Goal: Task Accomplishment & Management: Complete application form

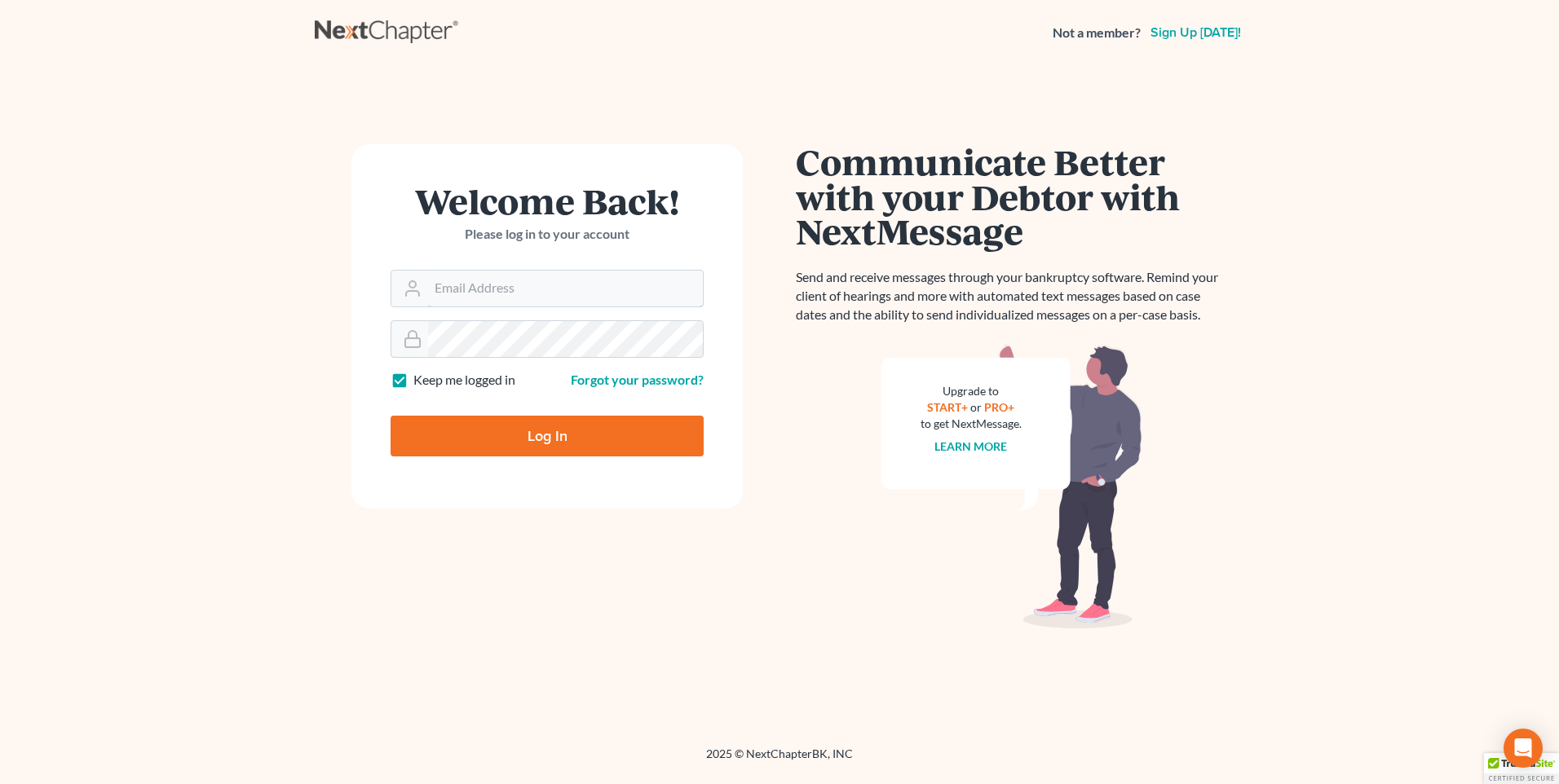
type input "[PERSON_NAME][EMAIL_ADDRESS][DOMAIN_NAME]"
click at [501, 446] on input "Log In" at bounding box center [547, 435] width 313 height 41
type input "Thinking..."
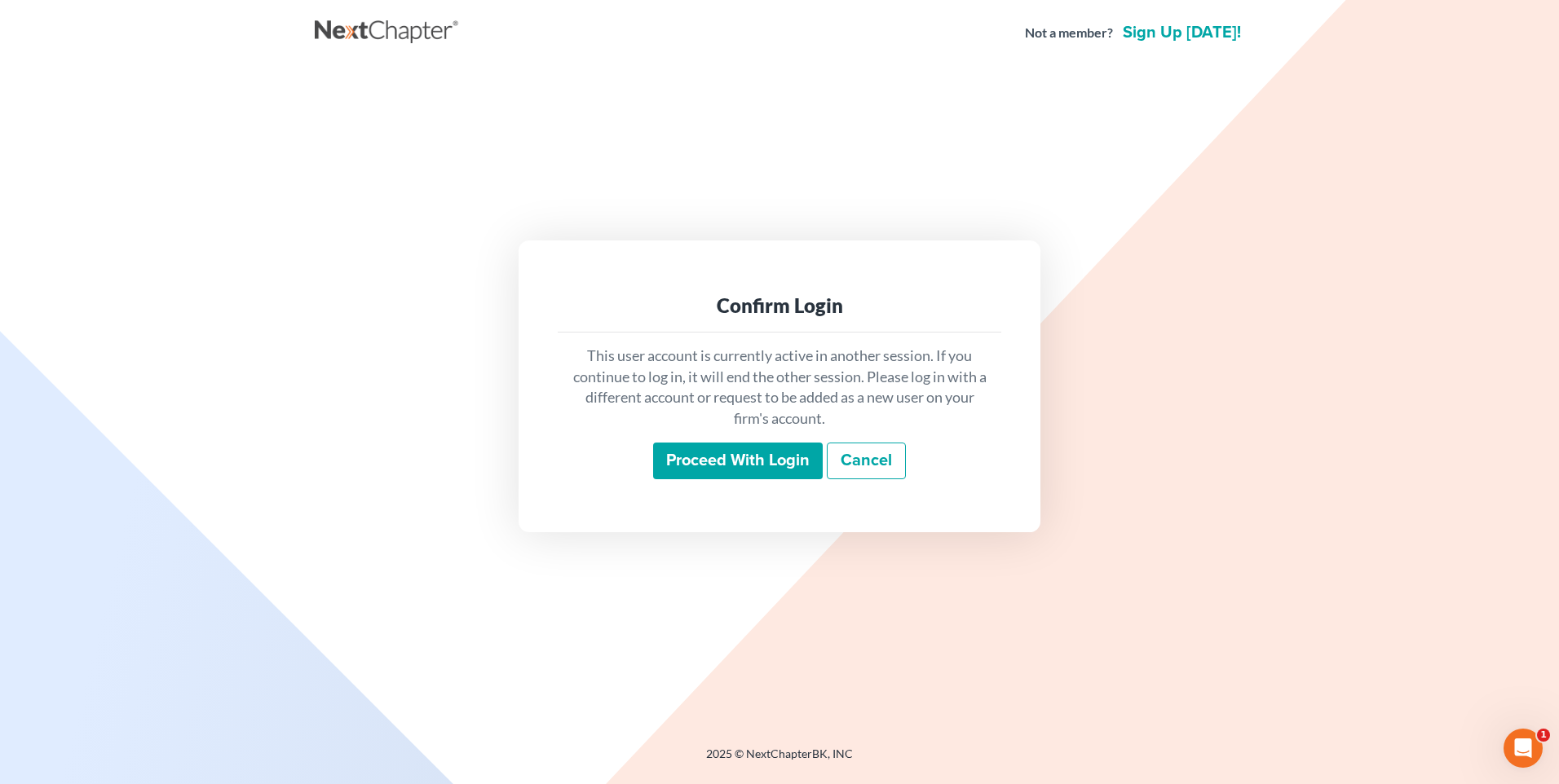
click at [739, 473] on input "Proceed with login" at bounding box center [737, 461] width 169 height 37
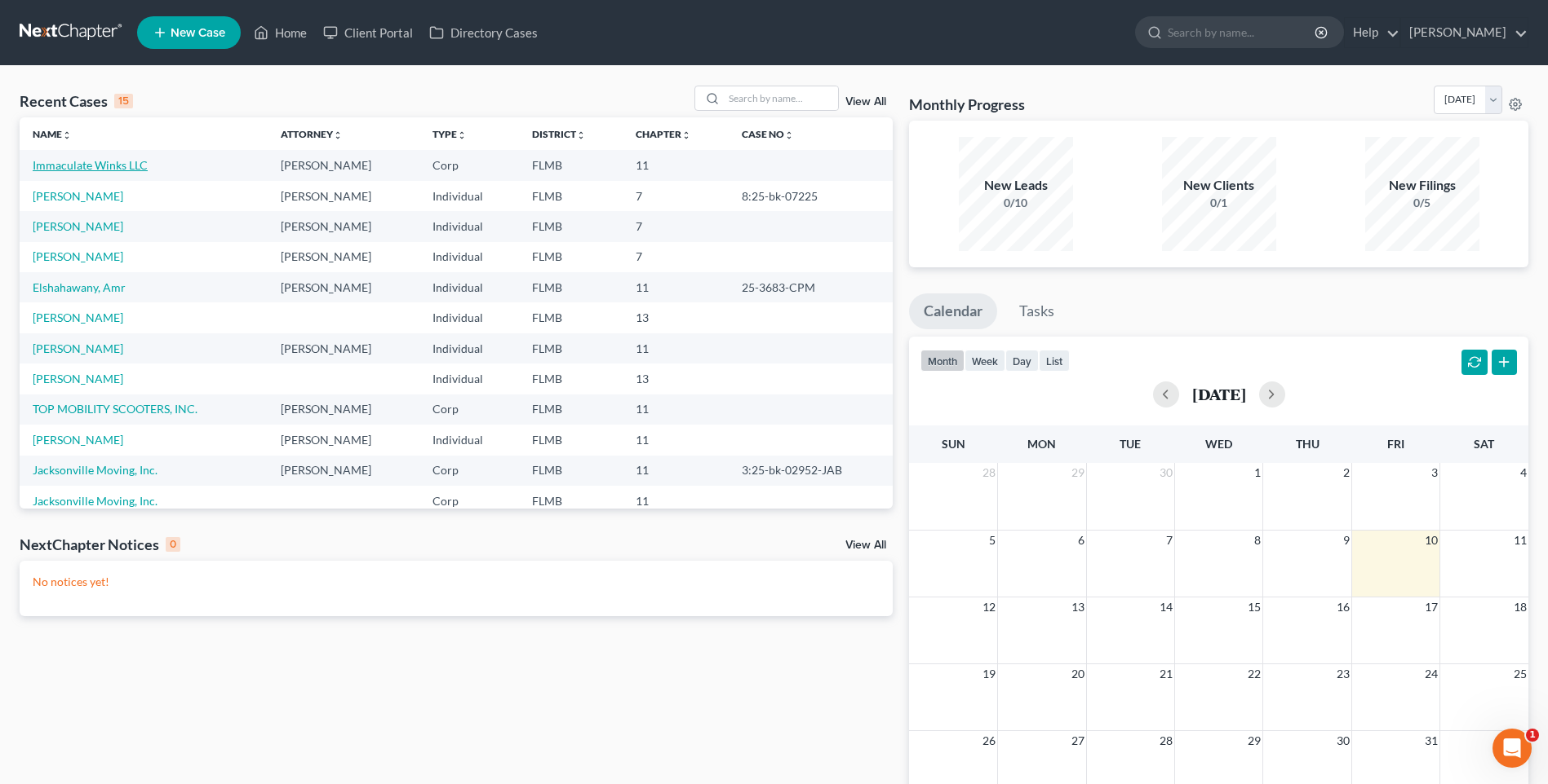
click at [101, 168] on link "Immaculate Winks LLC" at bounding box center [90, 165] width 115 height 14
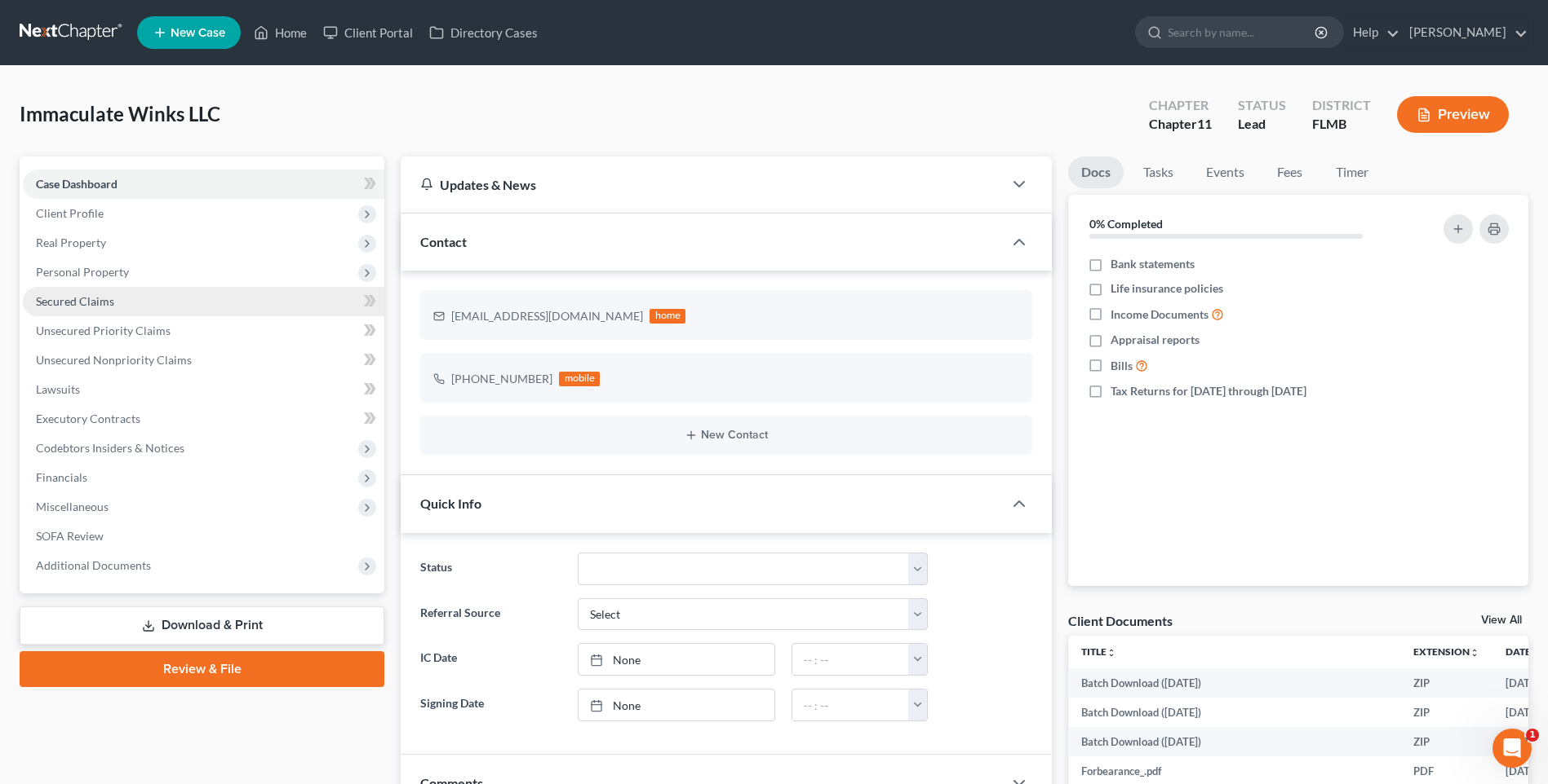
click at [62, 301] on span "Secured Claims" at bounding box center [75, 301] width 78 height 14
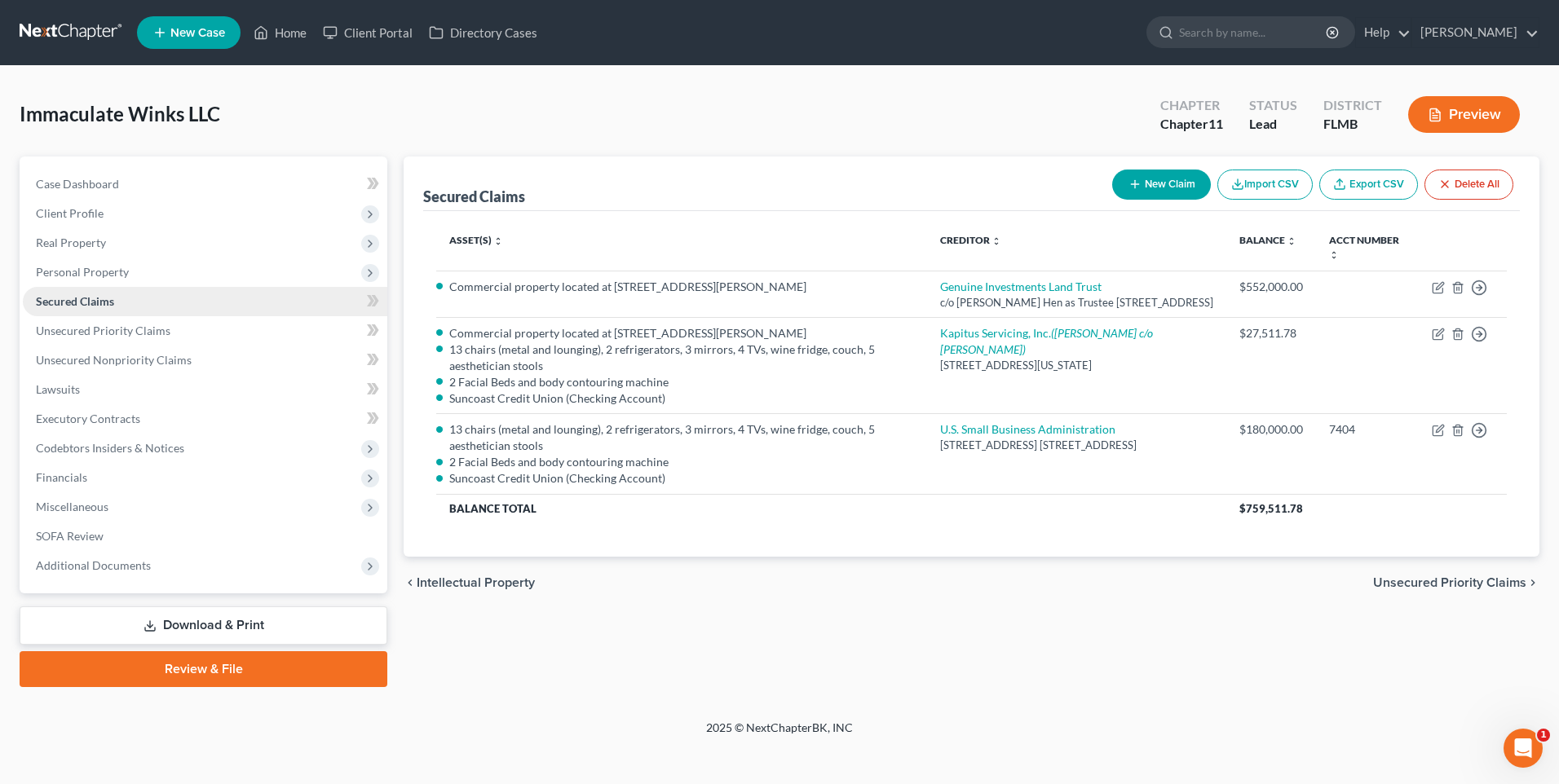
click at [49, 300] on span "Secured Claims" at bounding box center [75, 301] width 78 height 14
click at [51, 301] on span "Secured Claims" at bounding box center [75, 301] width 78 height 14
click at [53, 305] on span "Secured Claims" at bounding box center [75, 301] width 78 height 14
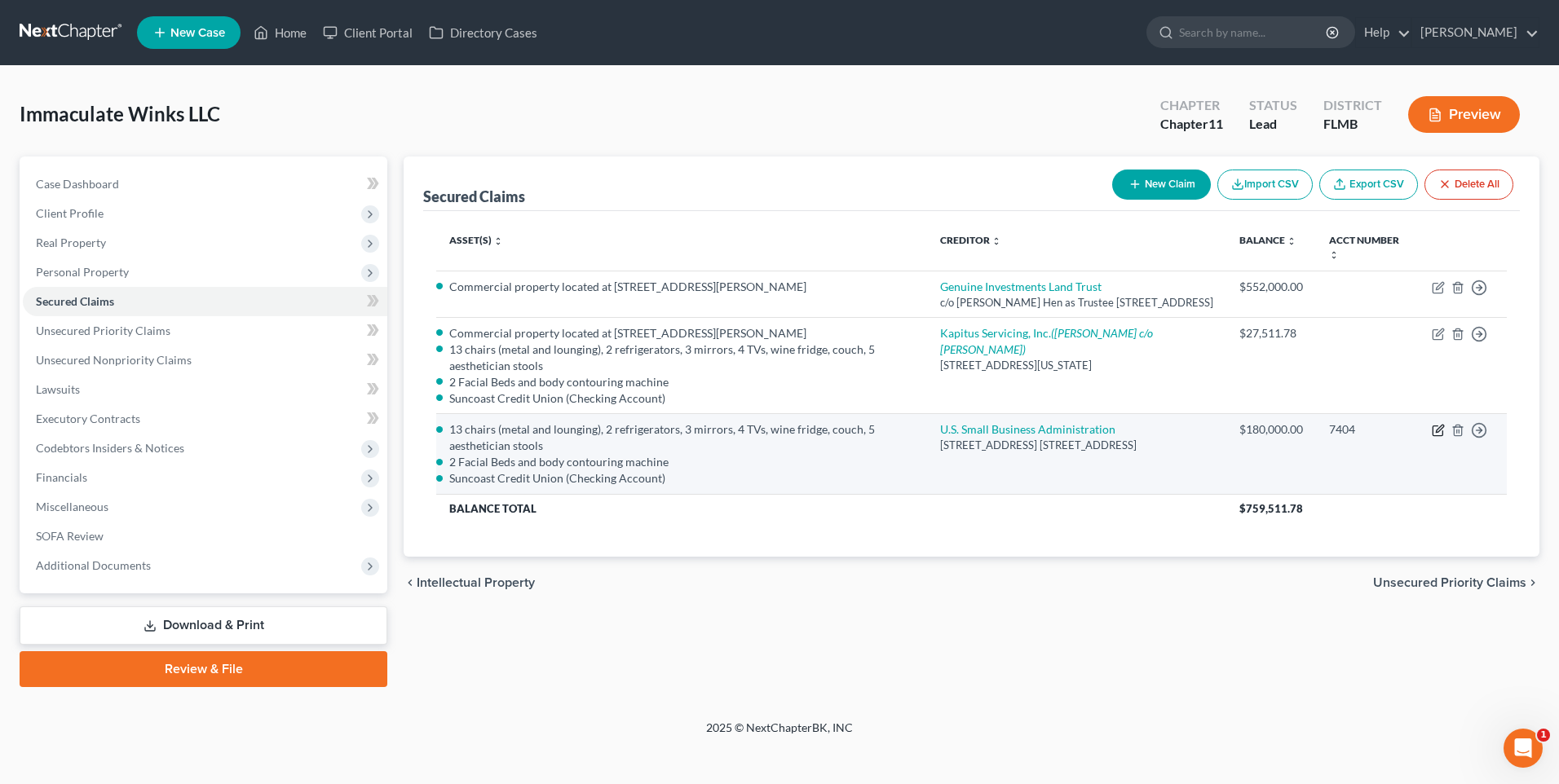
click at [1439, 437] on icon "button" at bounding box center [1439, 430] width 13 height 13
select select "9"
select select "0"
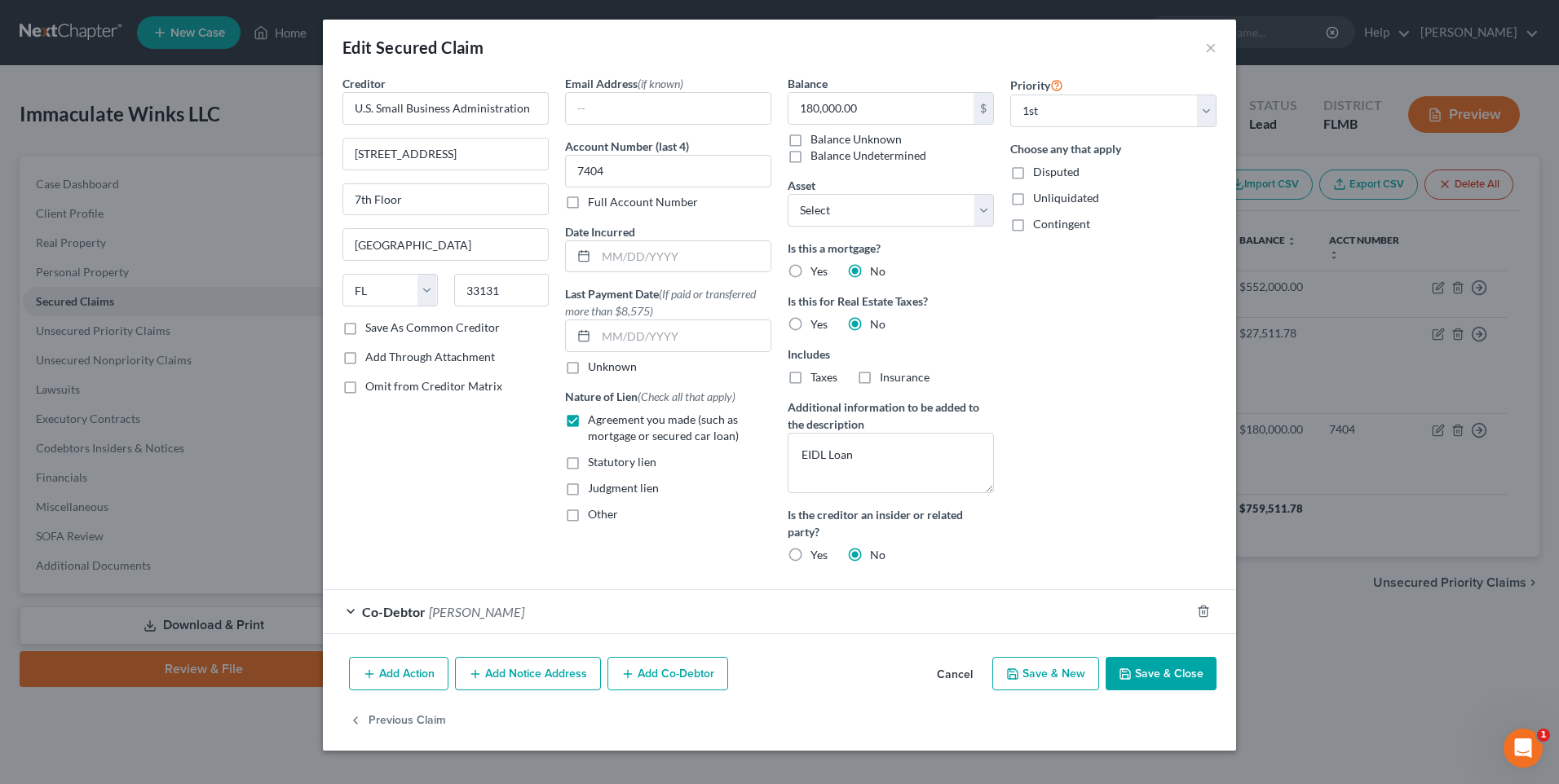
select select "2833804"
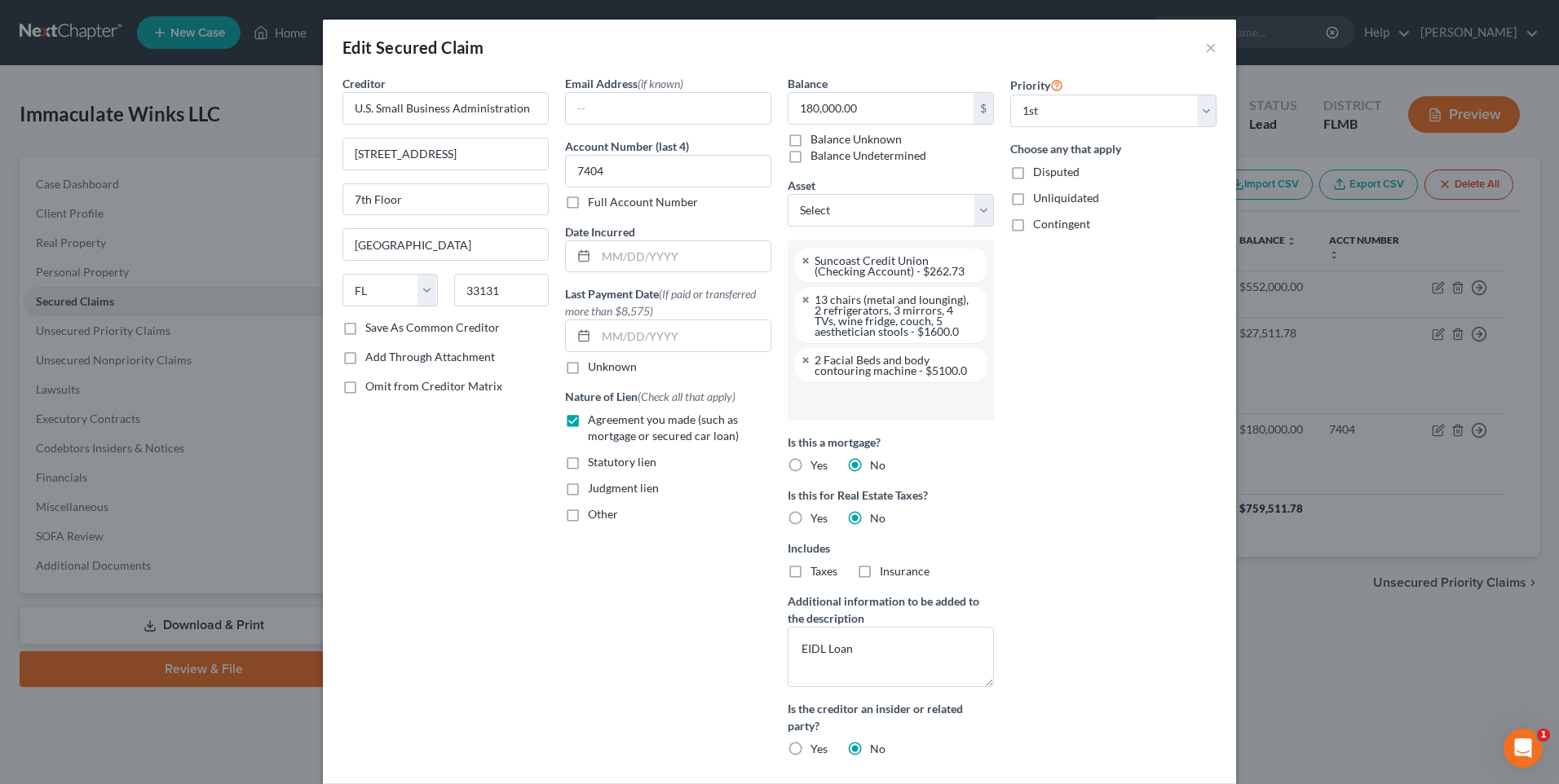
scroll to position [102, 0]
click at [1209, 45] on button "×" at bounding box center [1210, 47] width 12 height 20
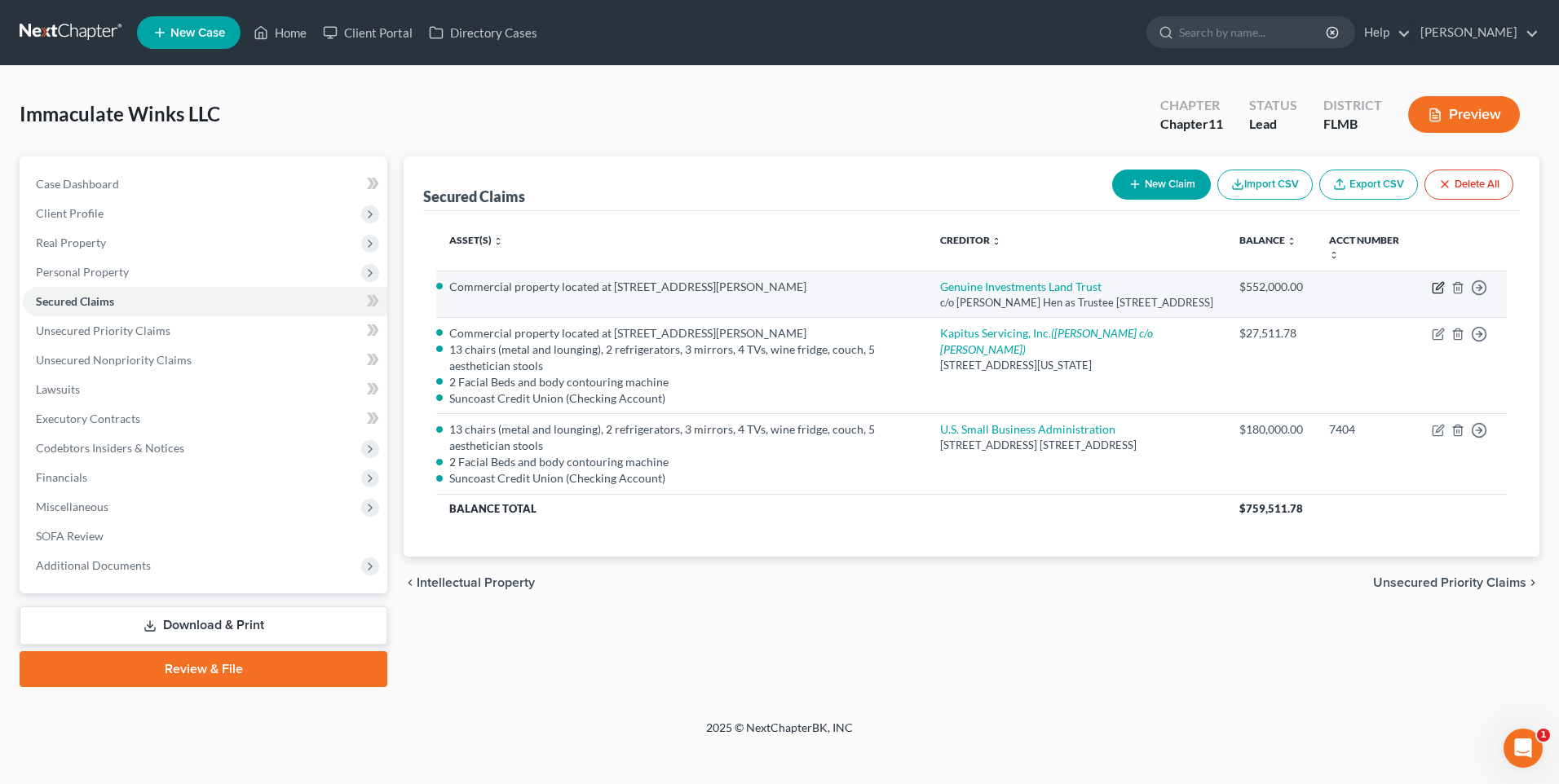
click at [1441, 288] on icon "button" at bounding box center [1439, 286] width 7 height 7
select select "9"
select select "4"
select select "0"
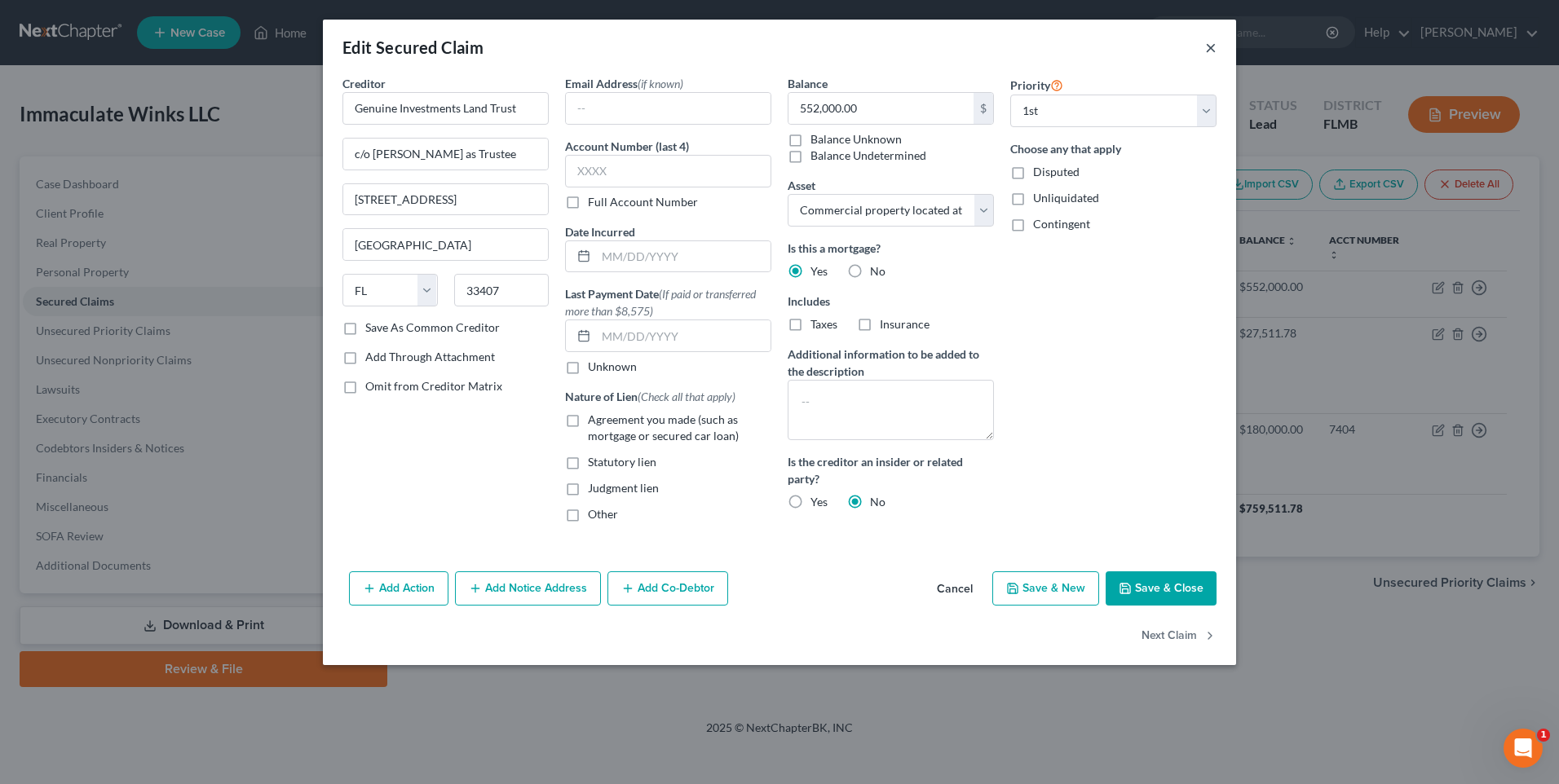
click at [1210, 51] on button "×" at bounding box center [1210, 47] width 12 height 20
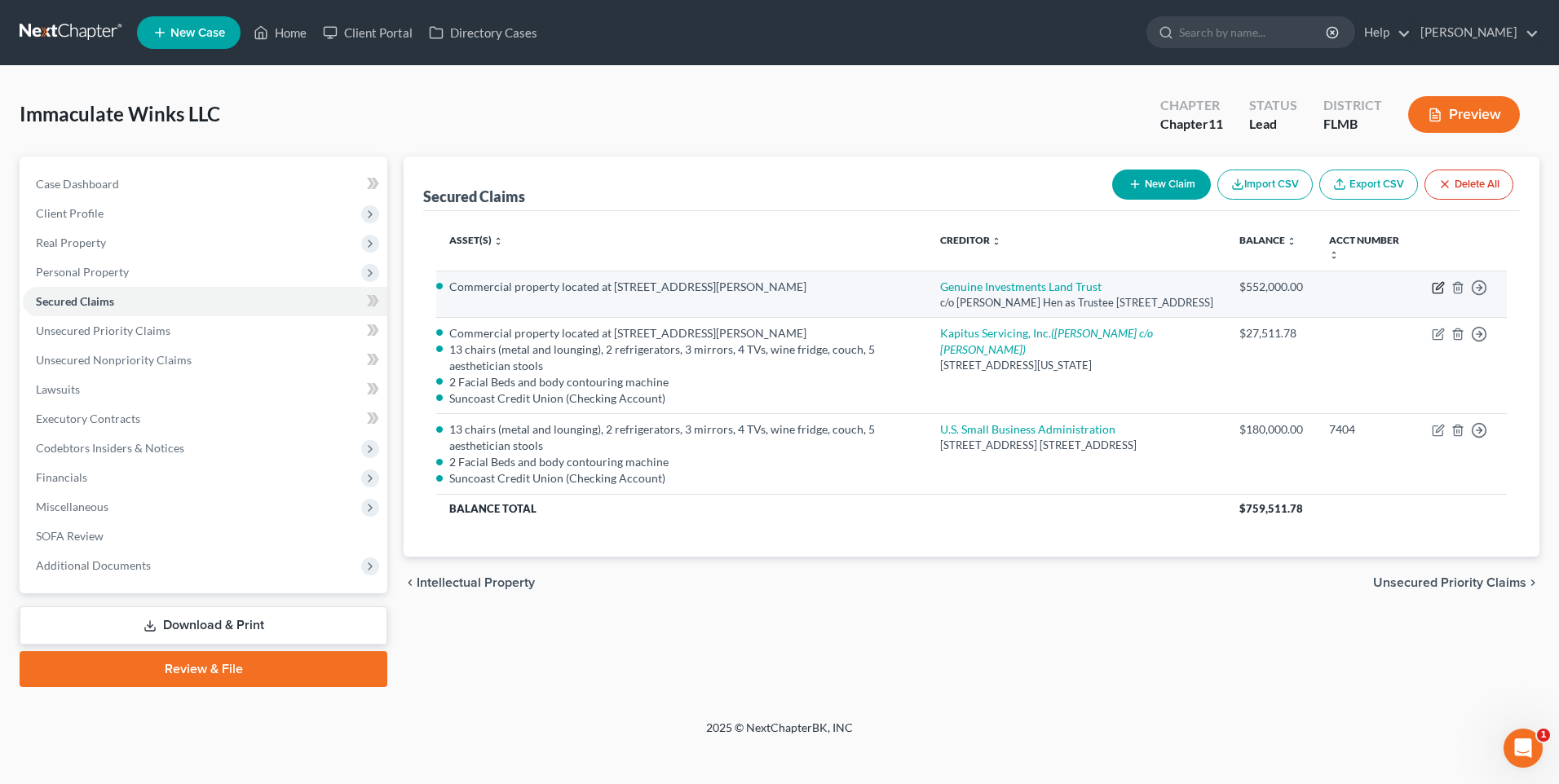
click at [1440, 289] on icon "button" at bounding box center [1439, 286] width 7 height 7
select select "9"
select select "4"
select select "0"
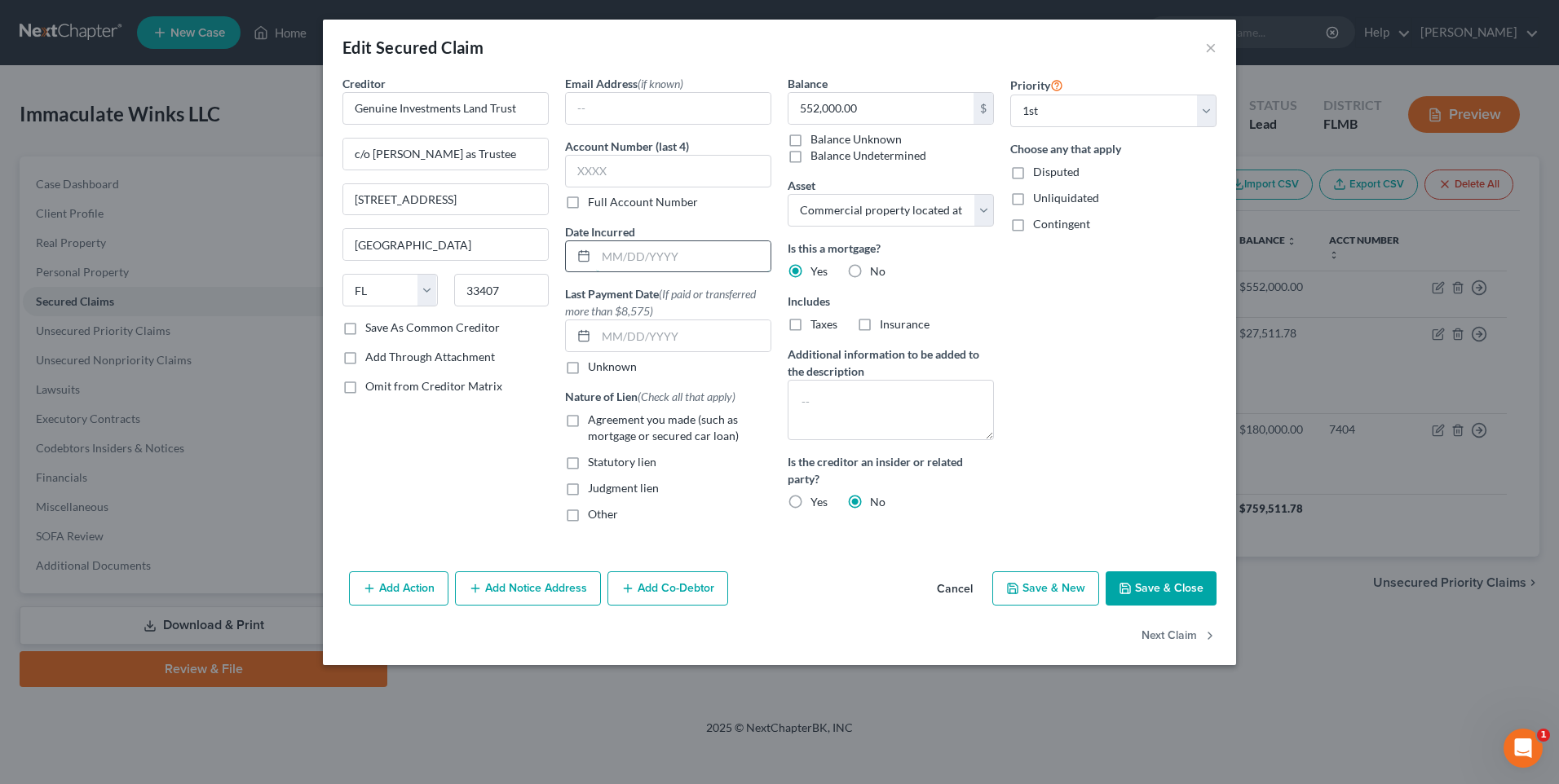
click at [617, 251] on input "text" at bounding box center [683, 257] width 175 height 31
click at [1211, 48] on button "×" at bounding box center [1210, 47] width 12 height 20
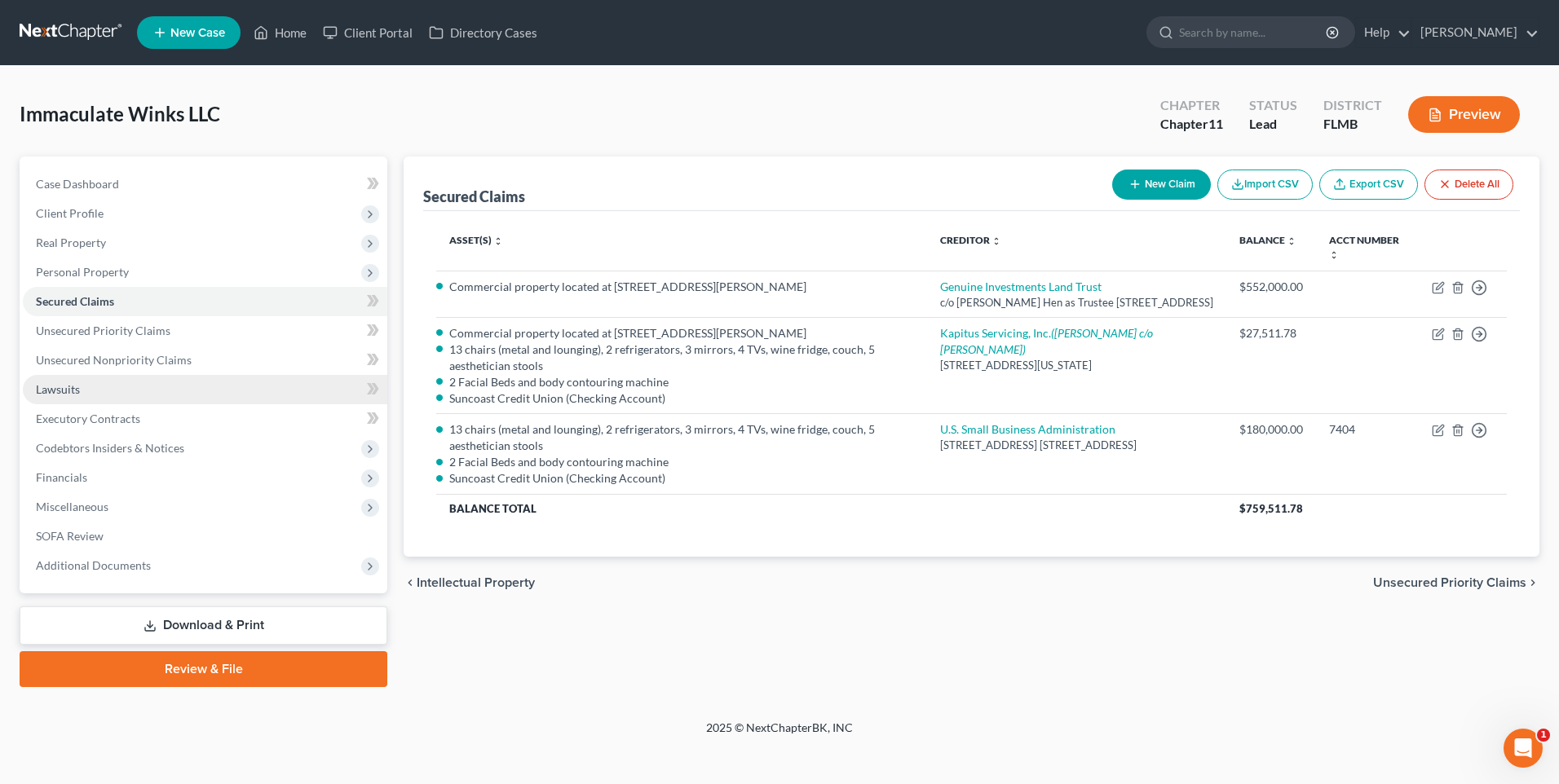
click at [62, 386] on span "Lawsuits" at bounding box center [58, 388] width 44 height 14
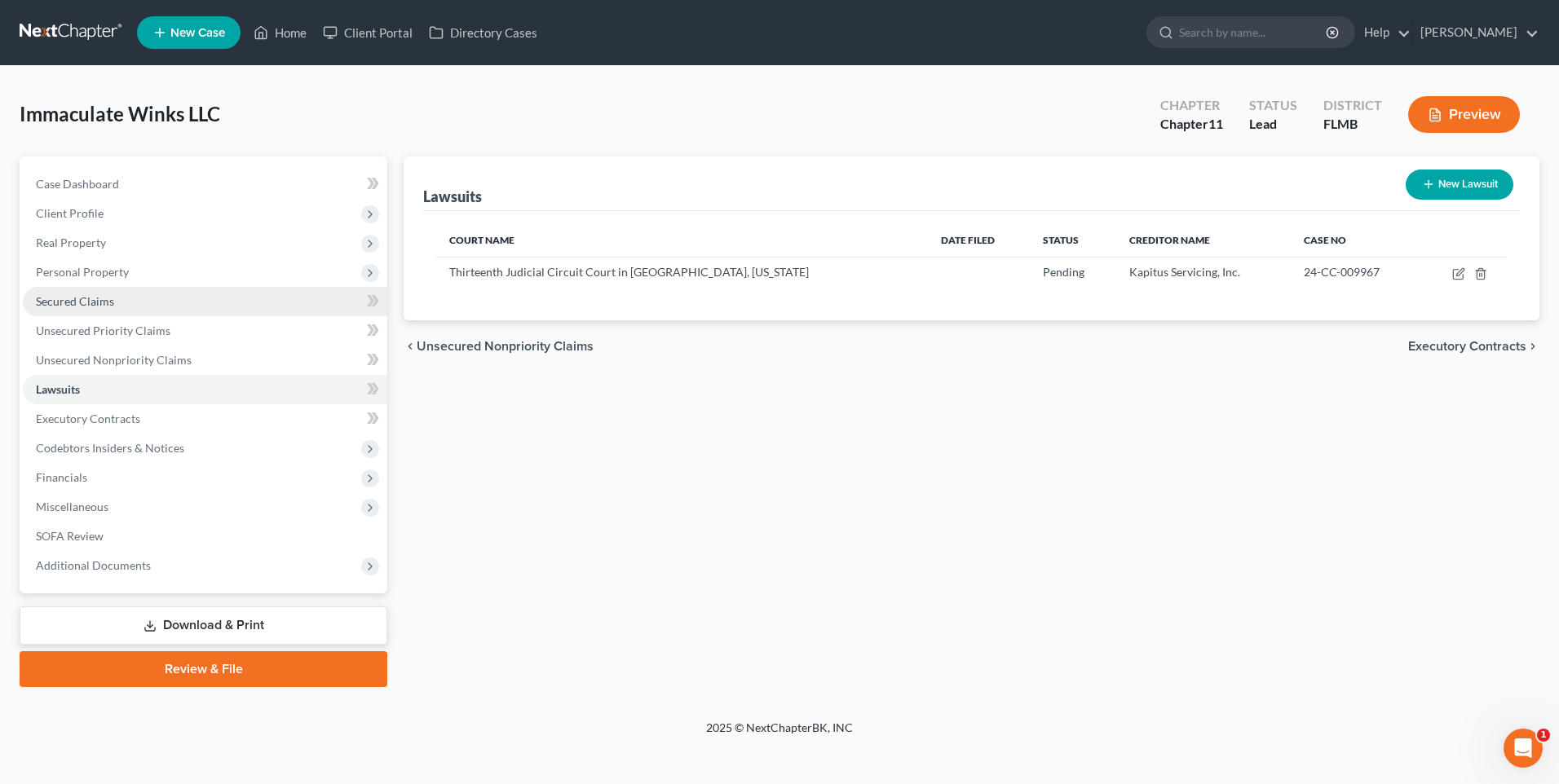
click at [65, 306] on span "Secured Claims" at bounding box center [75, 301] width 78 height 14
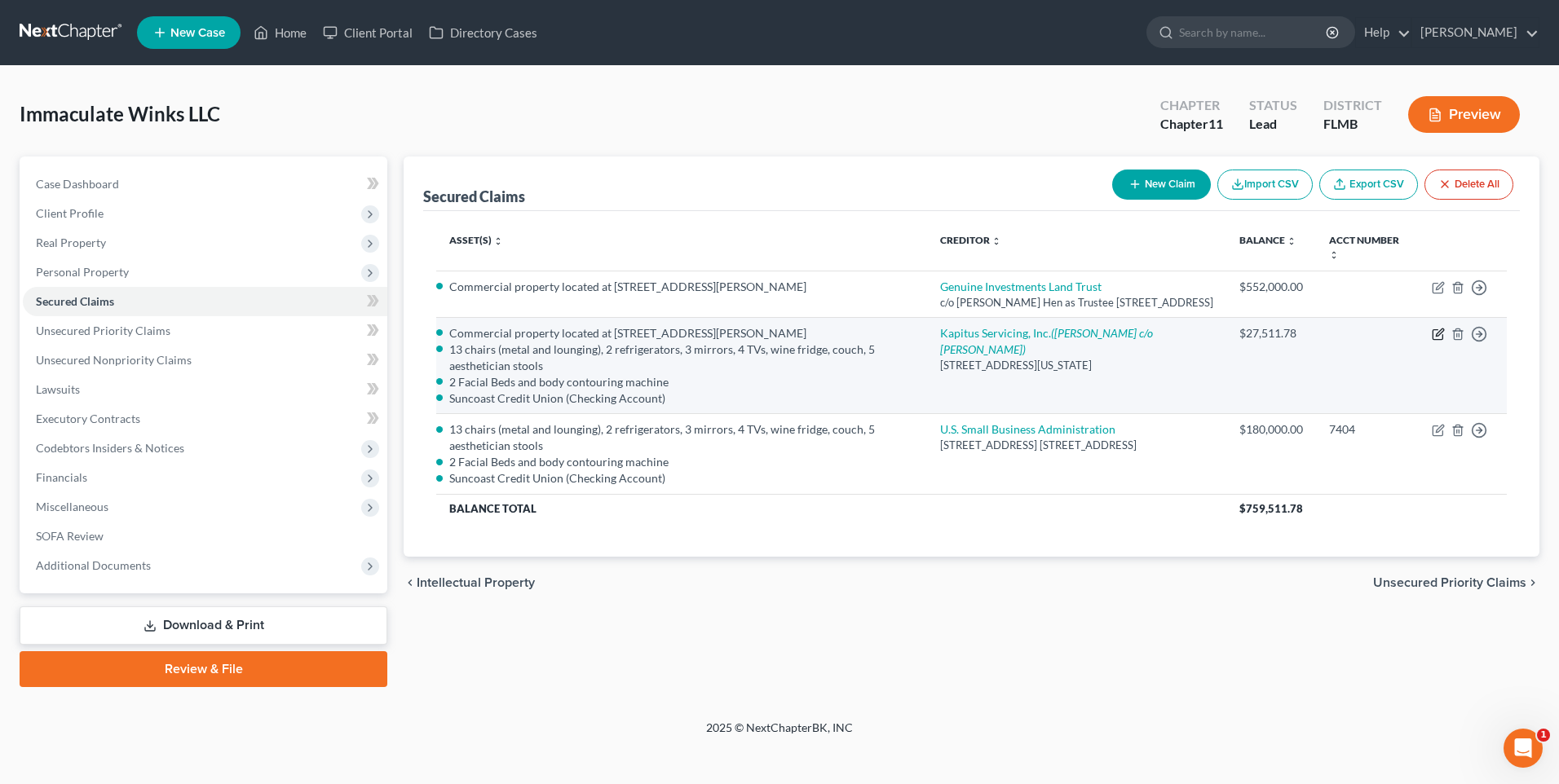
click at [1437, 340] on icon "button" at bounding box center [1439, 334] width 13 height 13
select select "35"
select select "1"
select select "2833801"
select select "2"
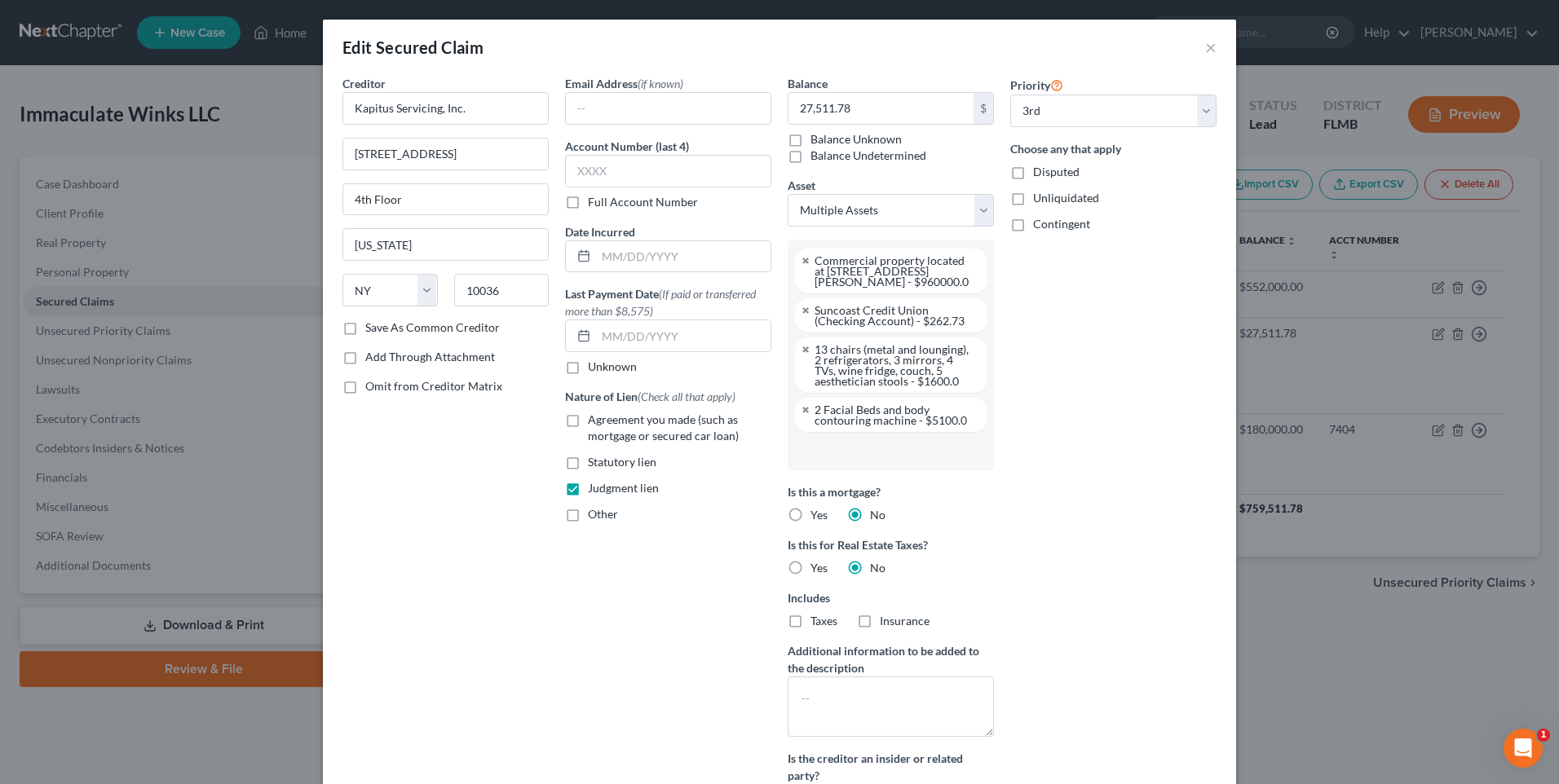
scroll to position [132, 0]
click at [1205, 51] on button "×" at bounding box center [1210, 47] width 12 height 20
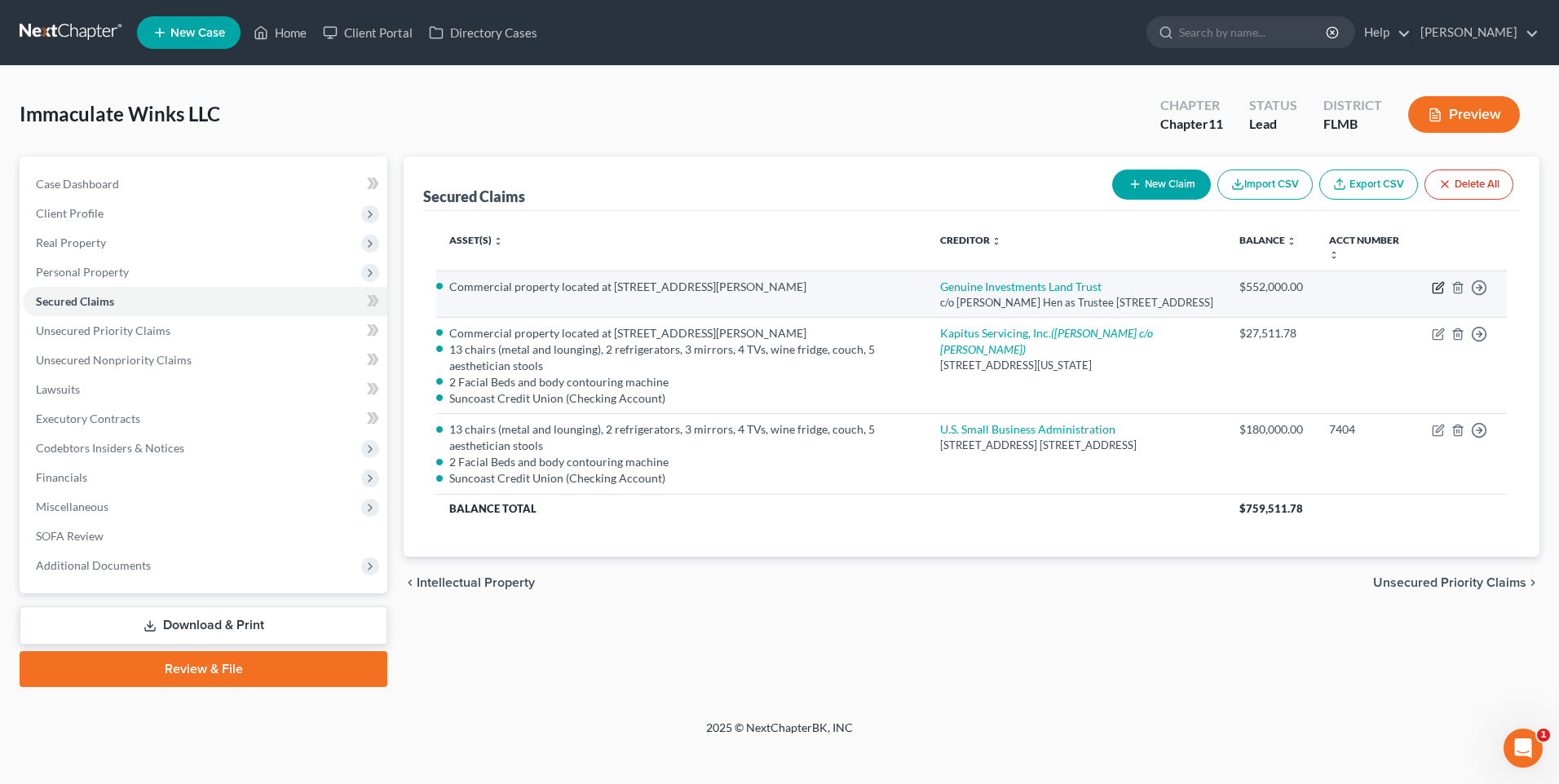
click at [1440, 286] on icon "button" at bounding box center [1439, 288] width 13 height 13
select select "9"
select select "4"
select select "0"
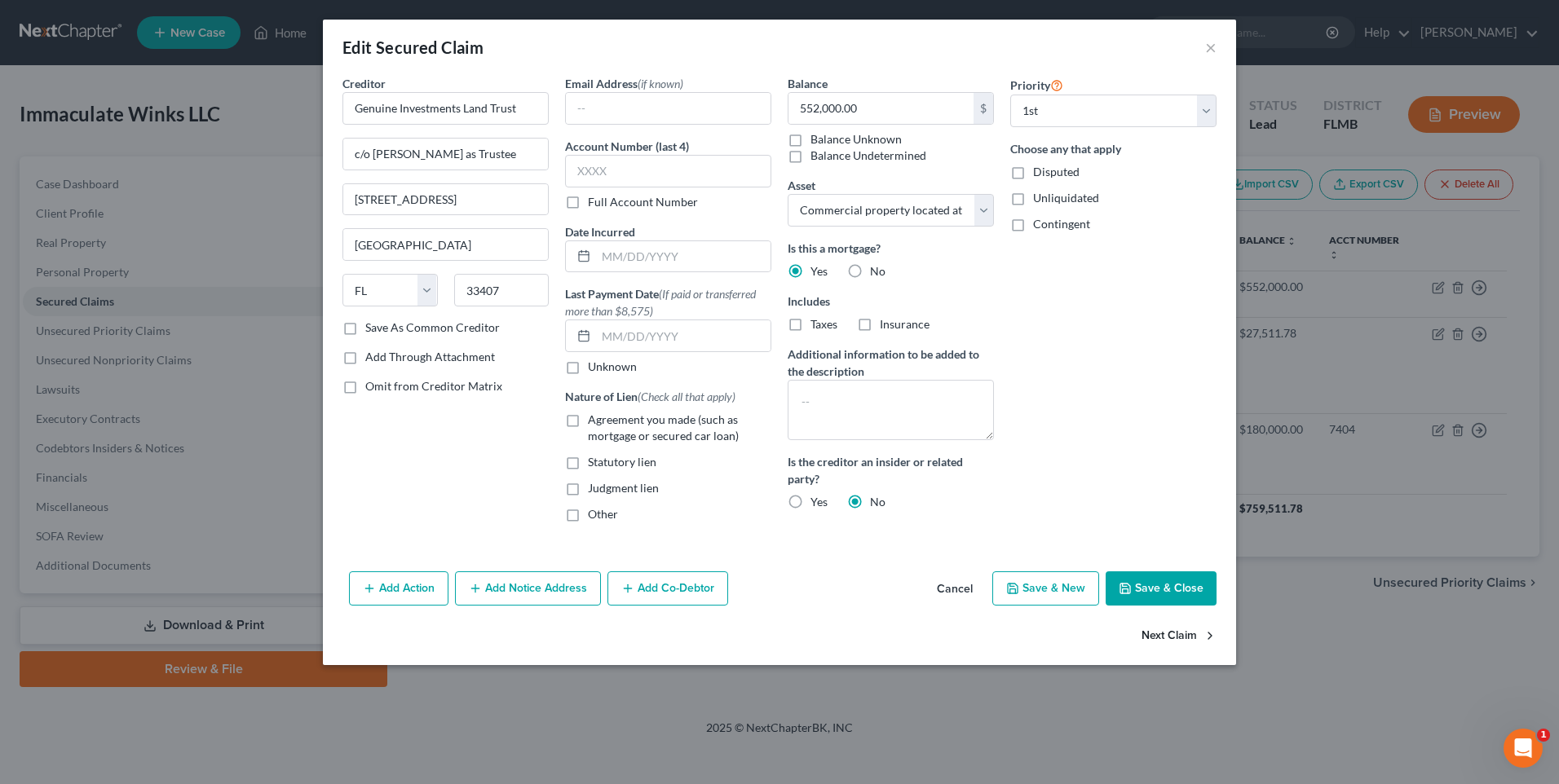
click at [1171, 633] on button "Next Claim" at bounding box center [1179, 636] width 75 height 34
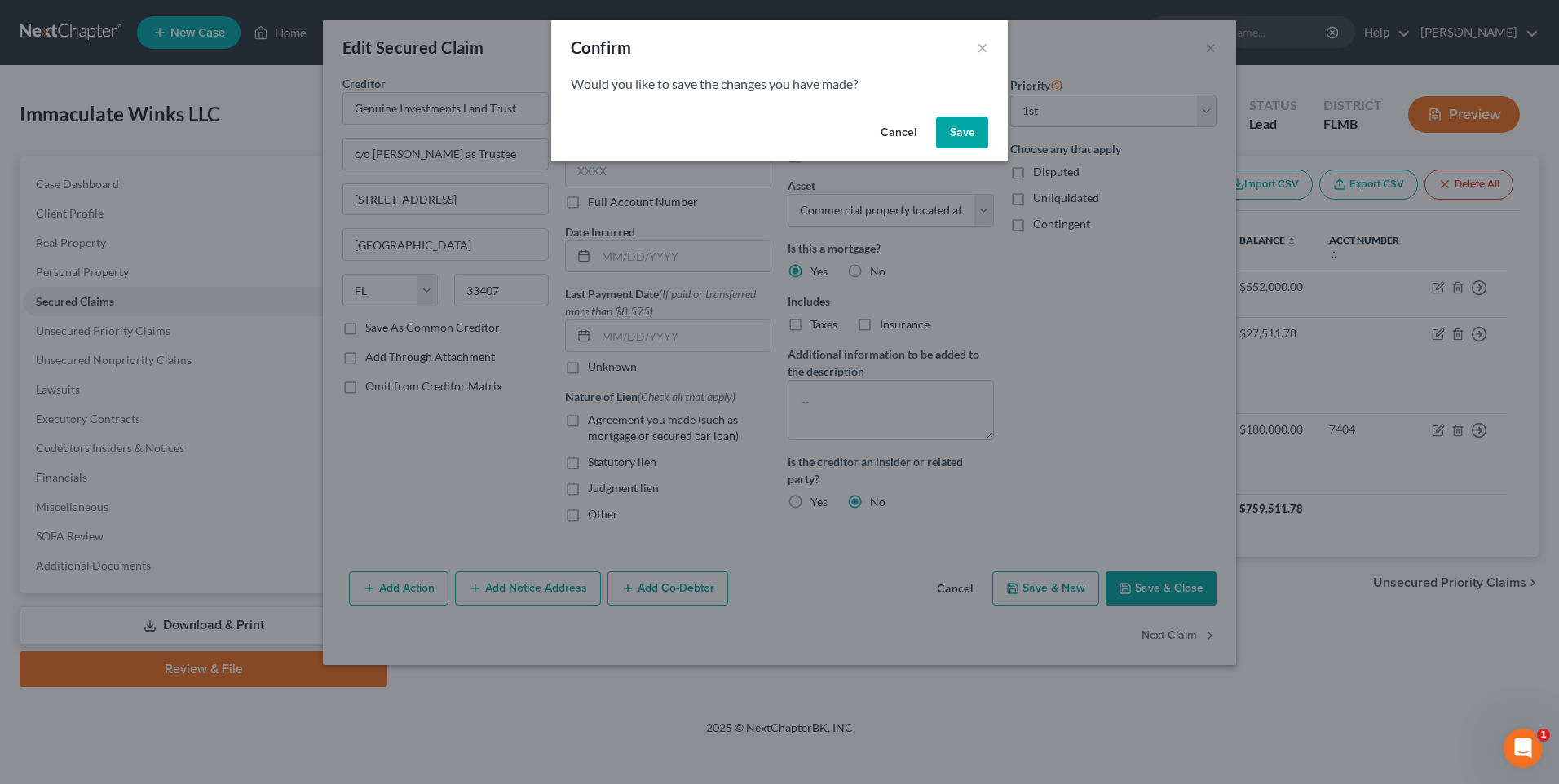
click at [901, 131] on button "Cancel" at bounding box center [898, 133] width 62 height 33
select select "35"
select select "1"
select select
select select "2"
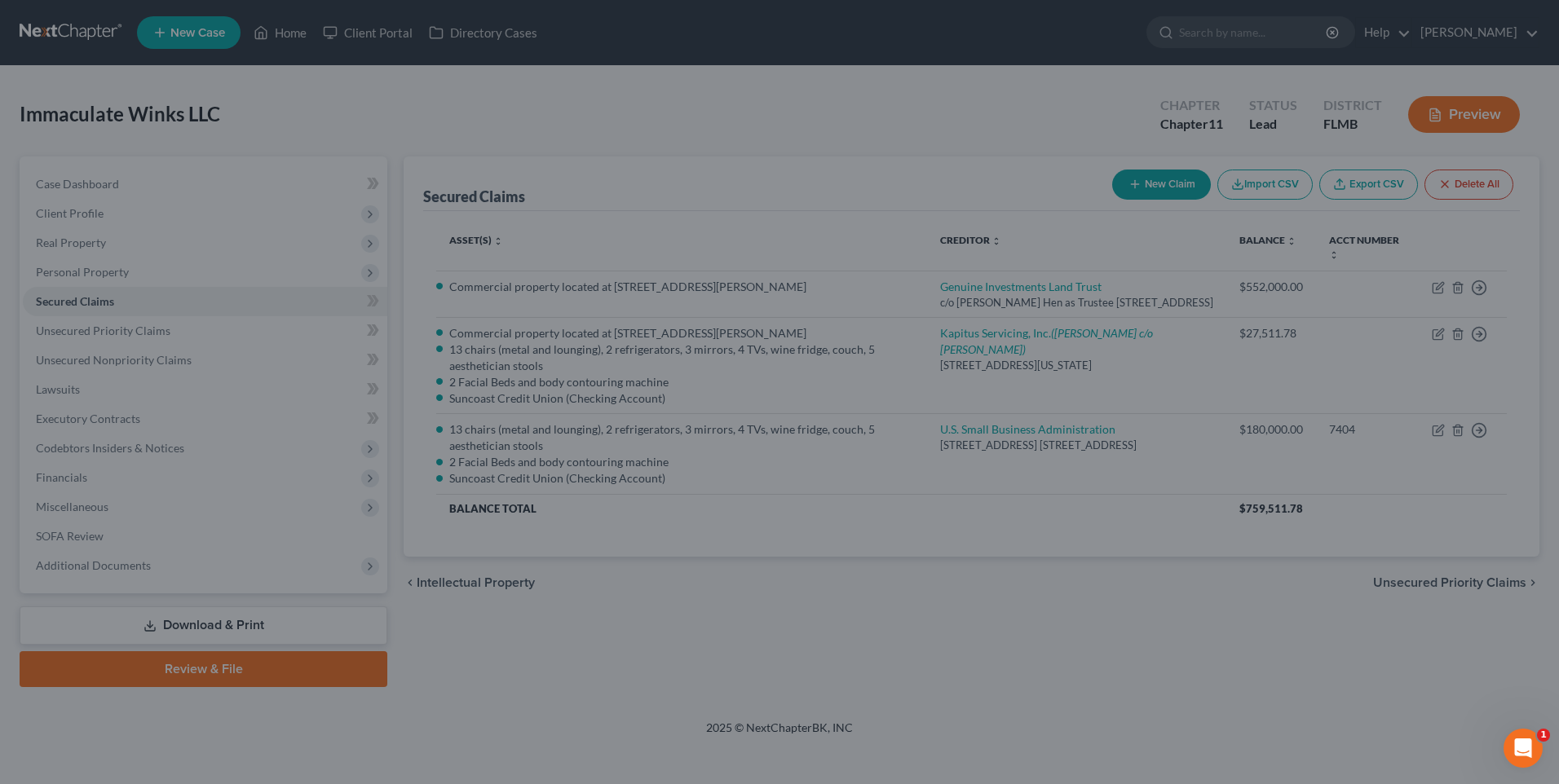
select select "2833801"
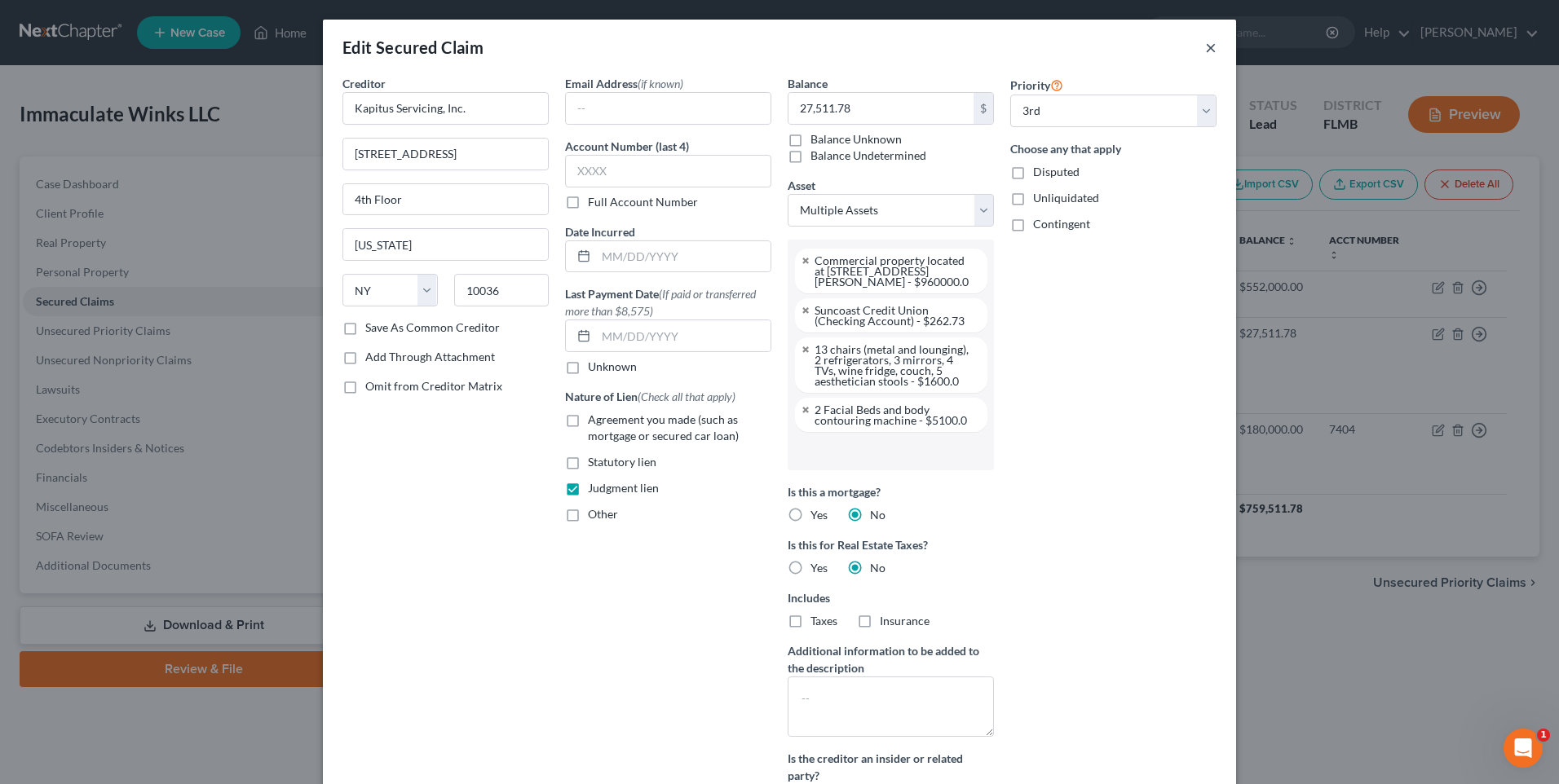
click at [1205, 39] on button "×" at bounding box center [1210, 47] width 12 height 20
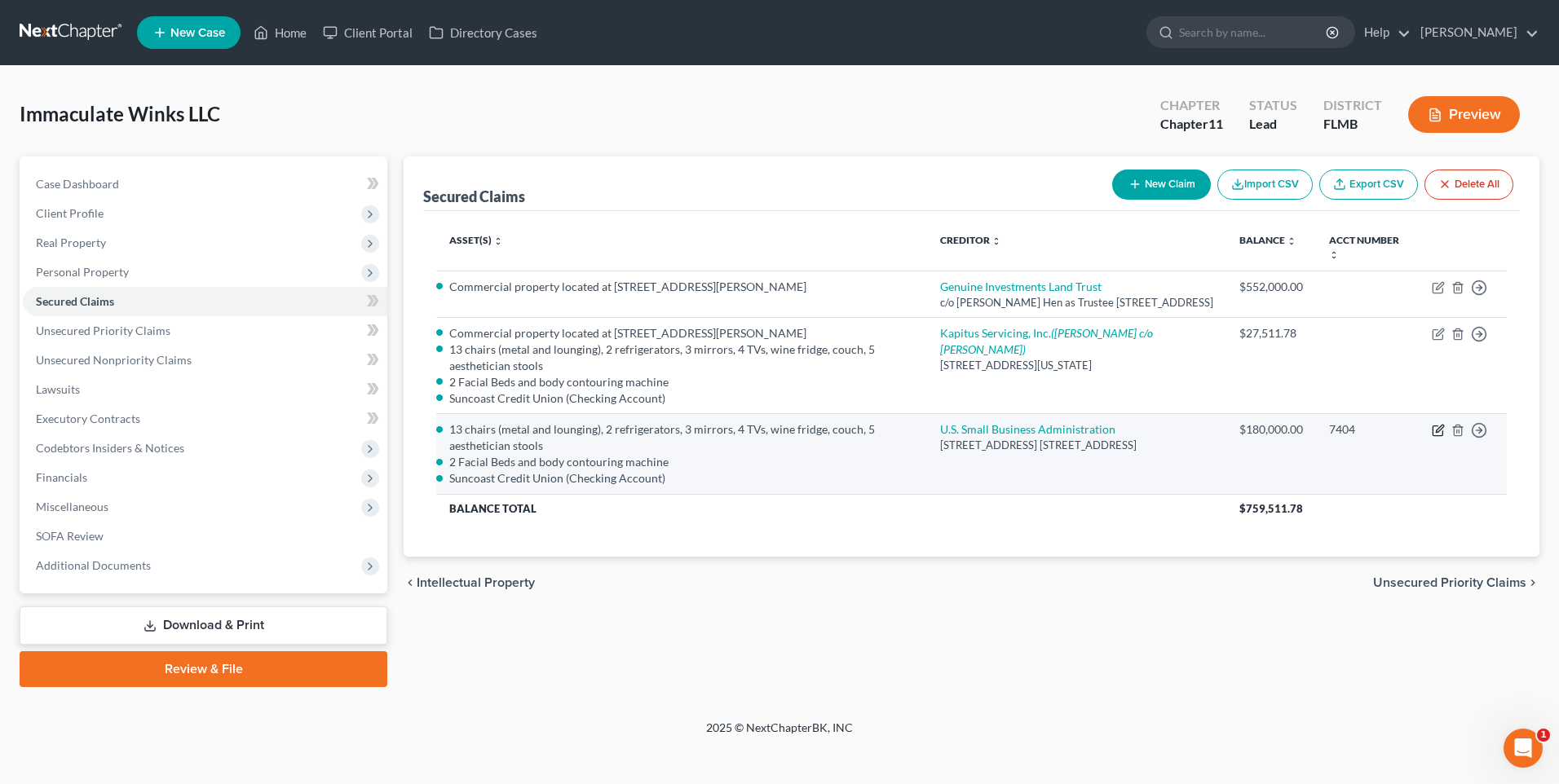
click at [1438, 437] on icon "button" at bounding box center [1439, 430] width 13 height 13
select select "9"
select select "1"
select select "2833804"
select select "0"
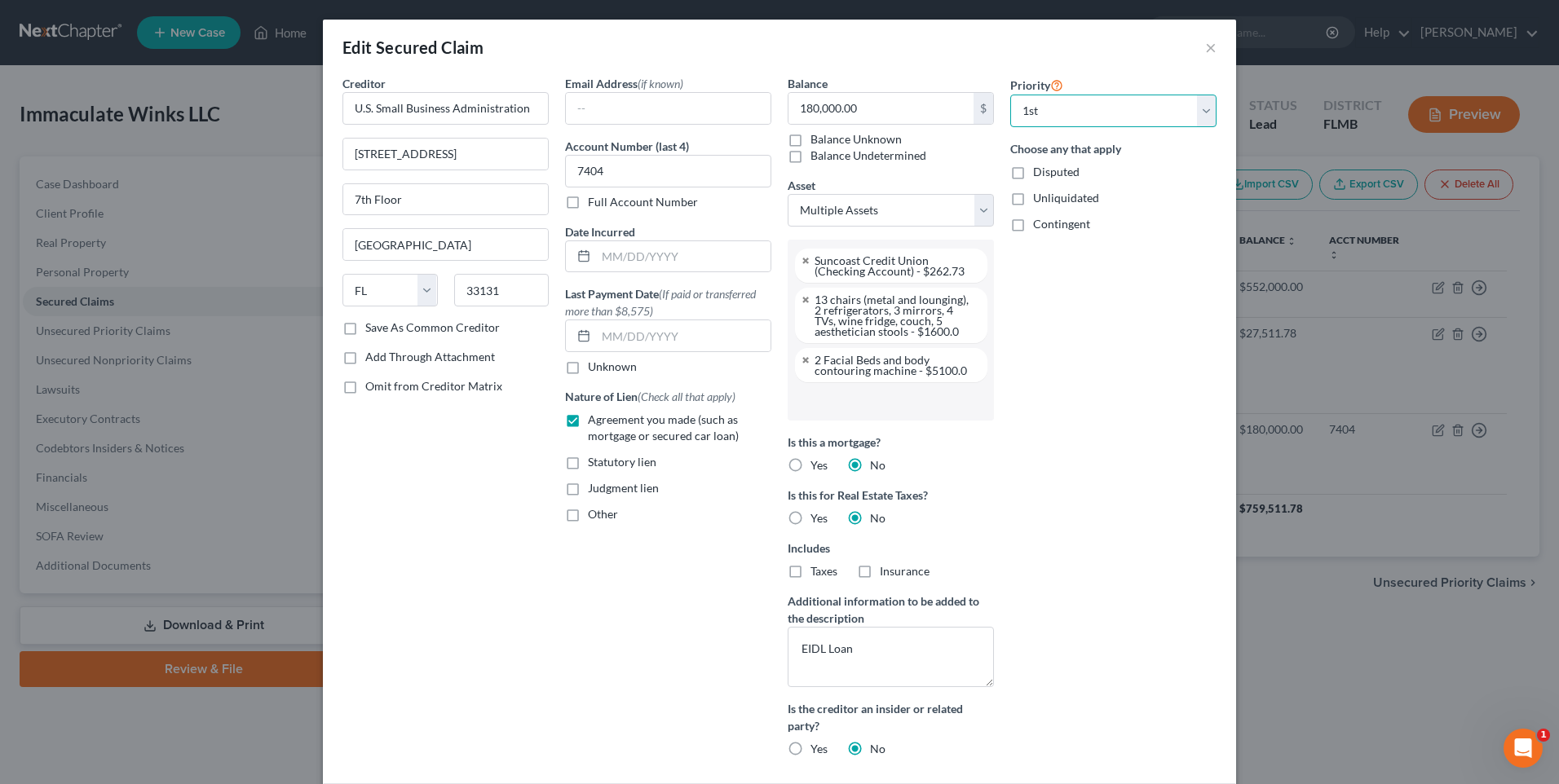
click at [1201, 120] on select "Select 1st 2nd 3rd 4th 5th 6th 7th 8th 9th 10th 11th 12th 13th 14th 15th 16th 1…" at bounding box center [1114, 110] width 206 height 33
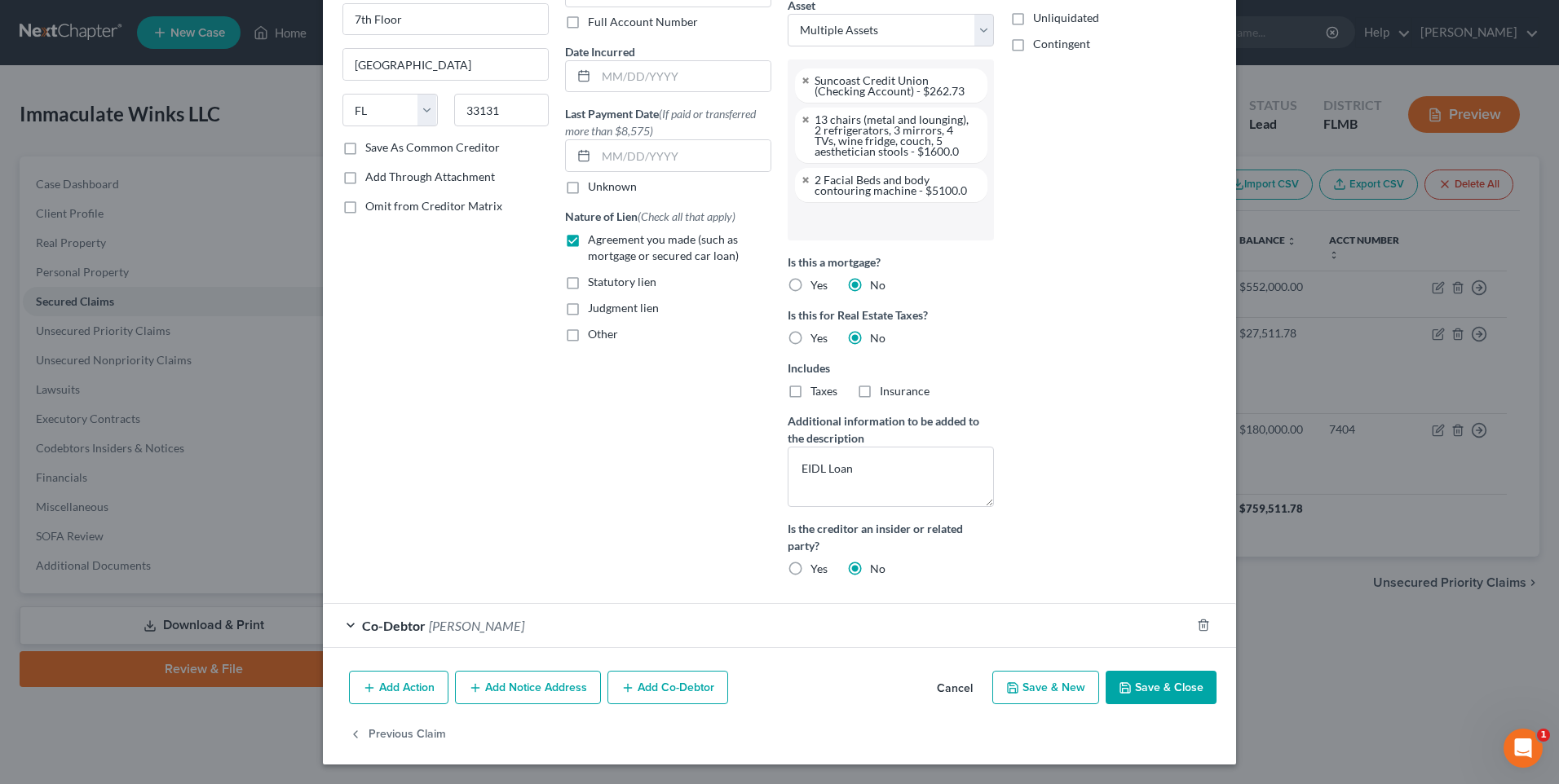
scroll to position [0, 0]
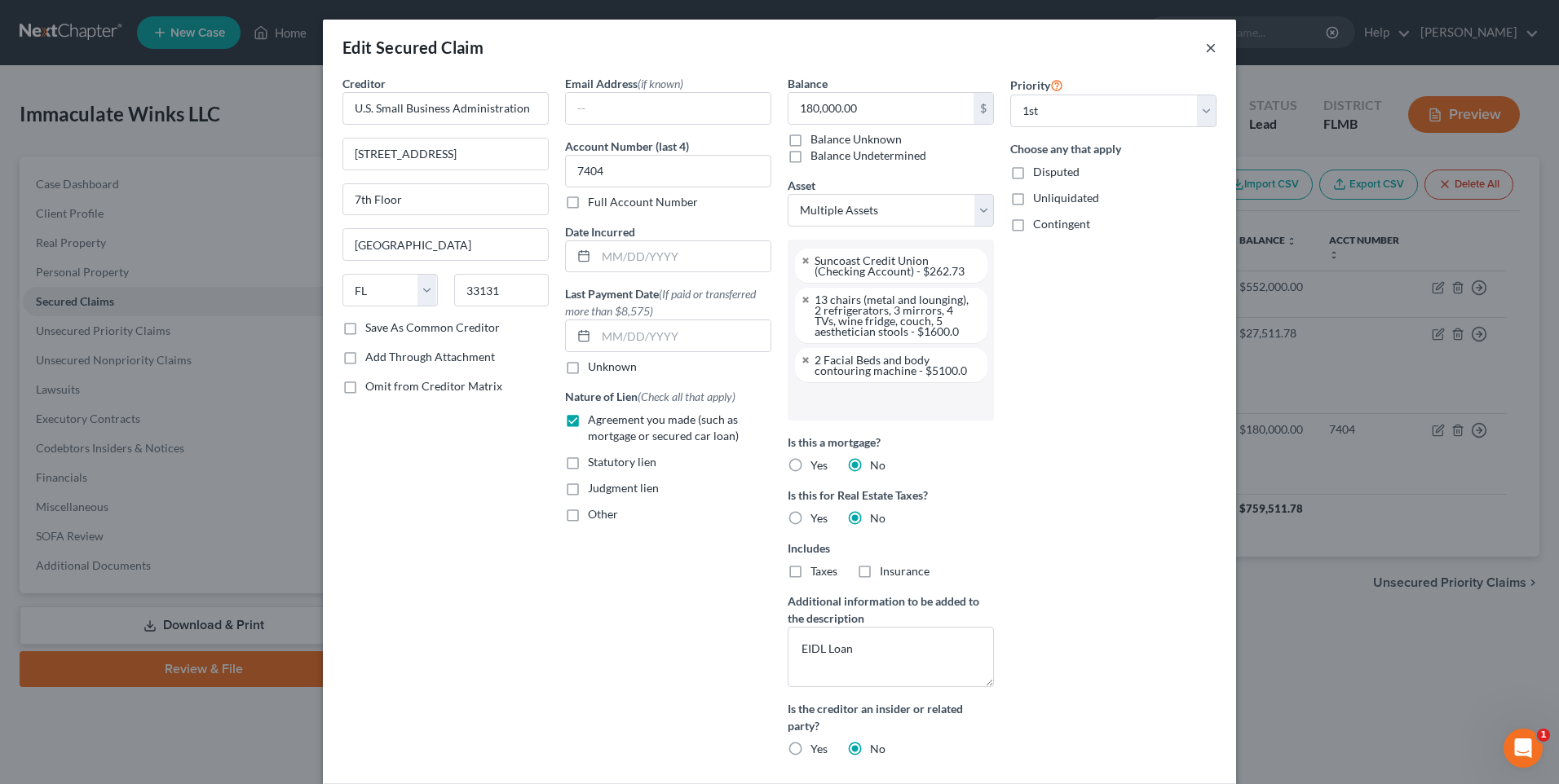
click at [1210, 51] on button "×" at bounding box center [1210, 47] width 12 height 20
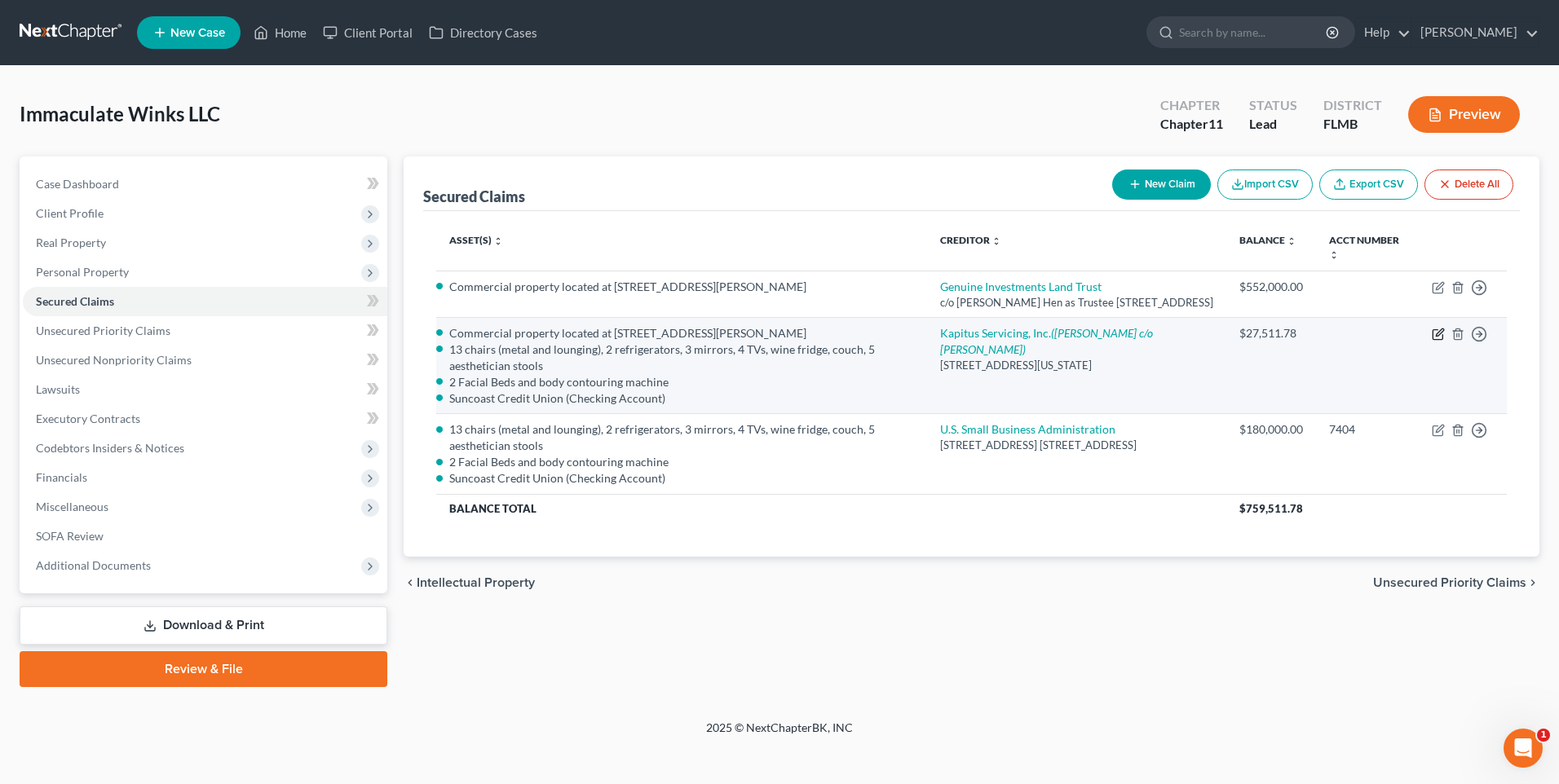
click at [1433, 340] on icon "button" at bounding box center [1438, 335] width 10 height 10
select select "35"
select select "1"
select select "2833801"
select select "2"
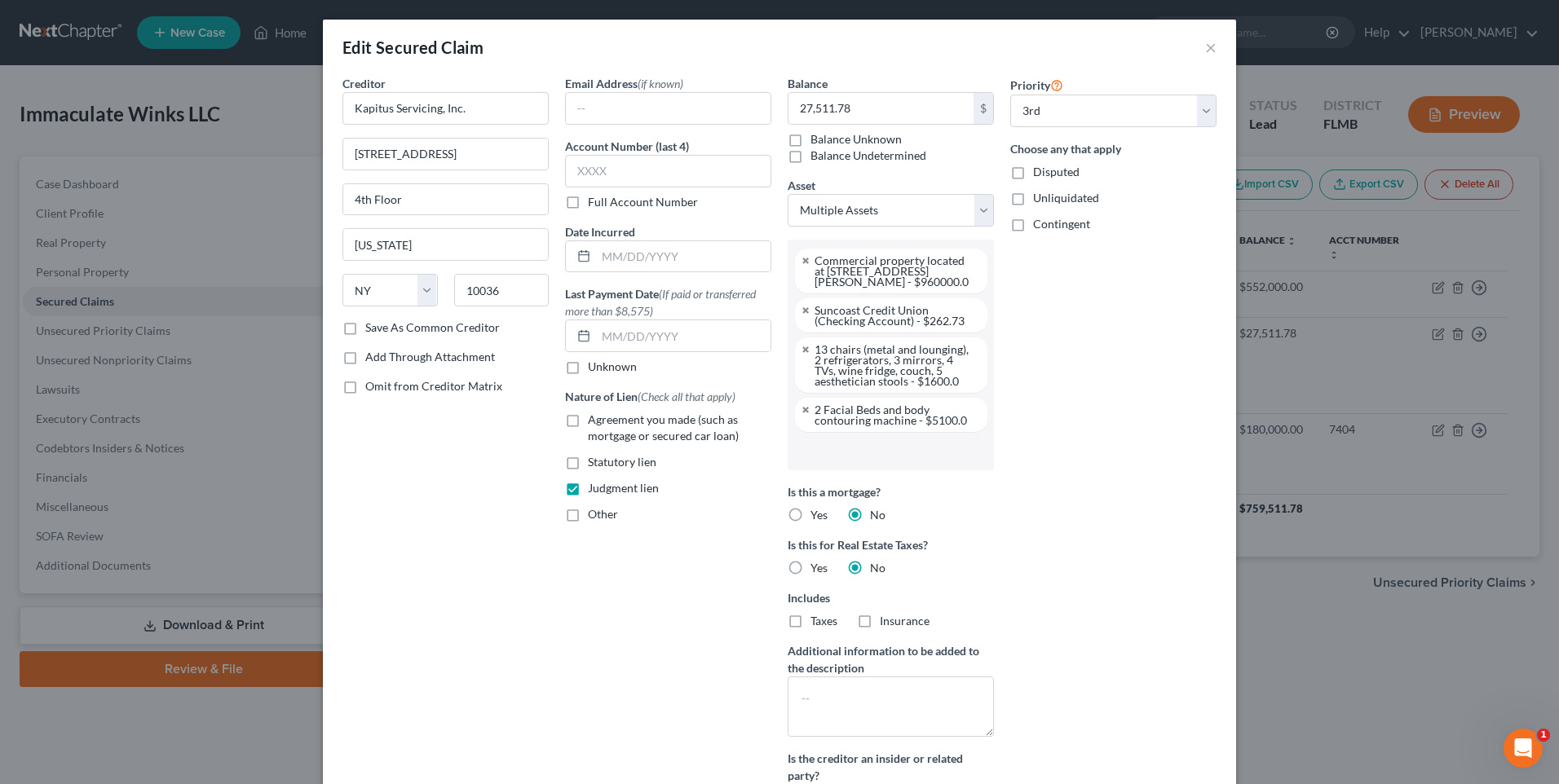
scroll to position [132, 0]
click at [1200, 45] on div "Edit Secured Claim ×" at bounding box center [780, 47] width 913 height 55
click at [1205, 47] on button "×" at bounding box center [1210, 47] width 12 height 20
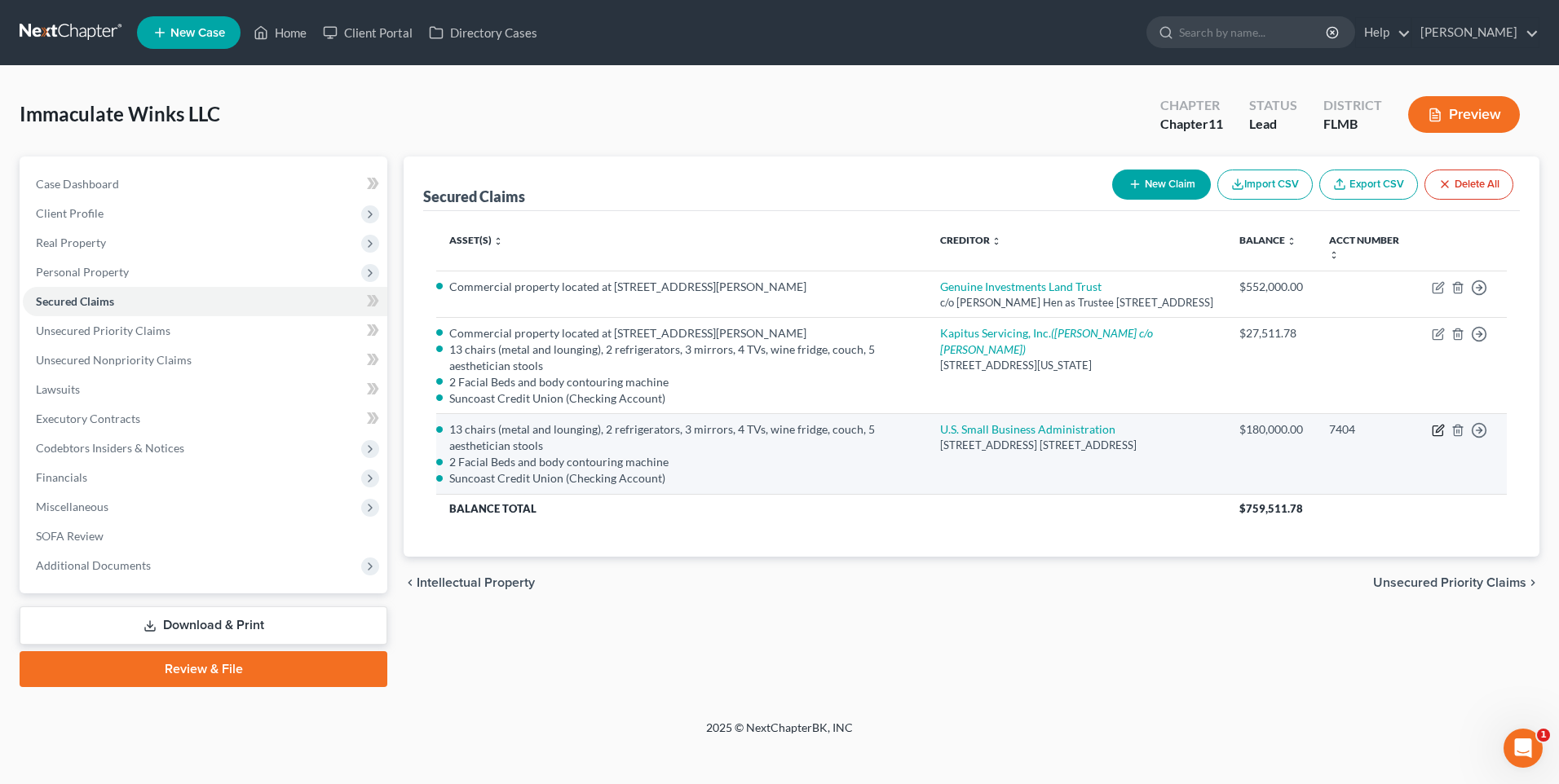
click at [1439, 437] on icon "button" at bounding box center [1439, 430] width 13 height 13
select select "9"
select select "1"
select select "2833804"
select select "0"
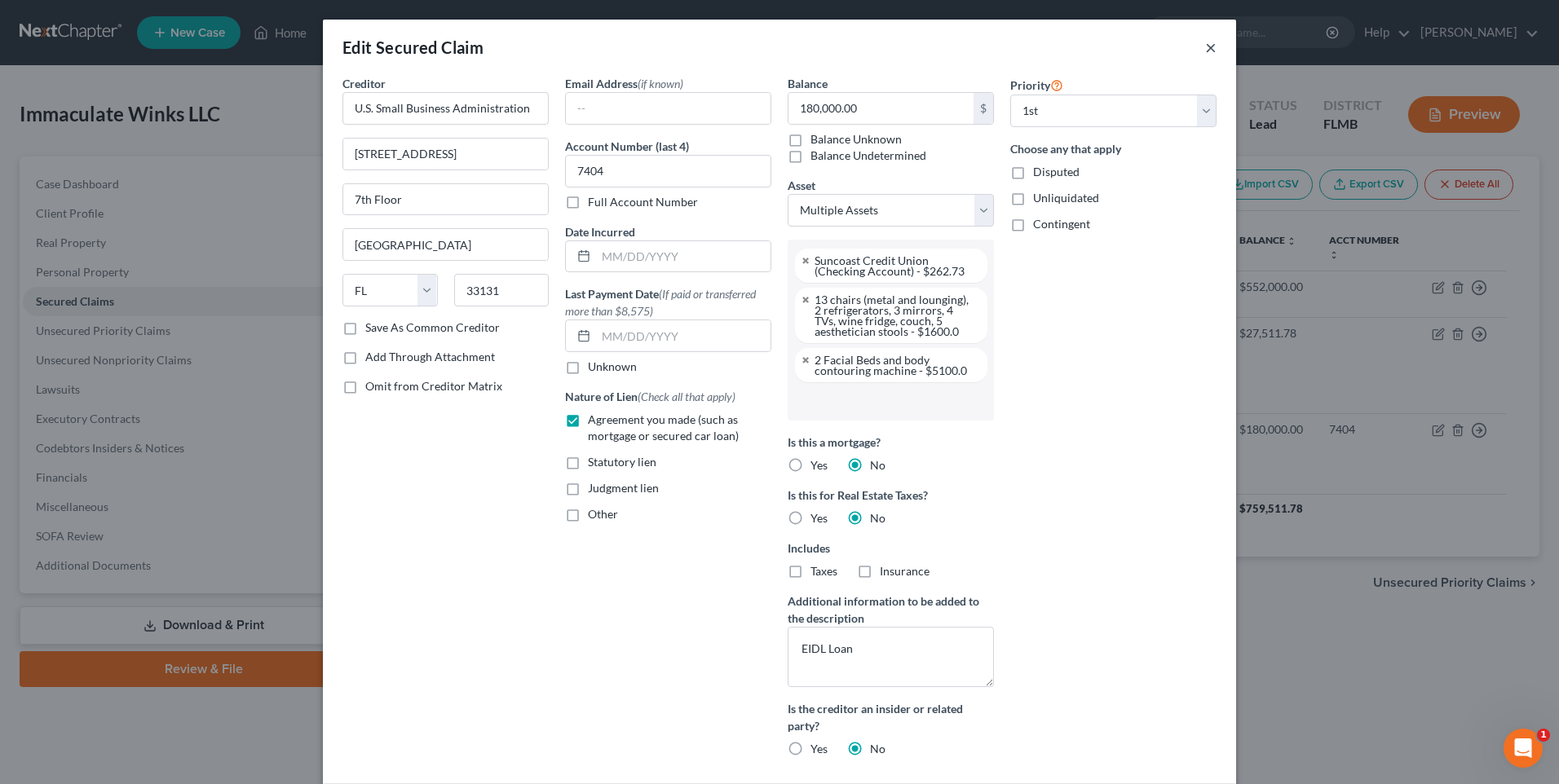
click at [1205, 51] on button "×" at bounding box center [1210, 47] width 12 height 20
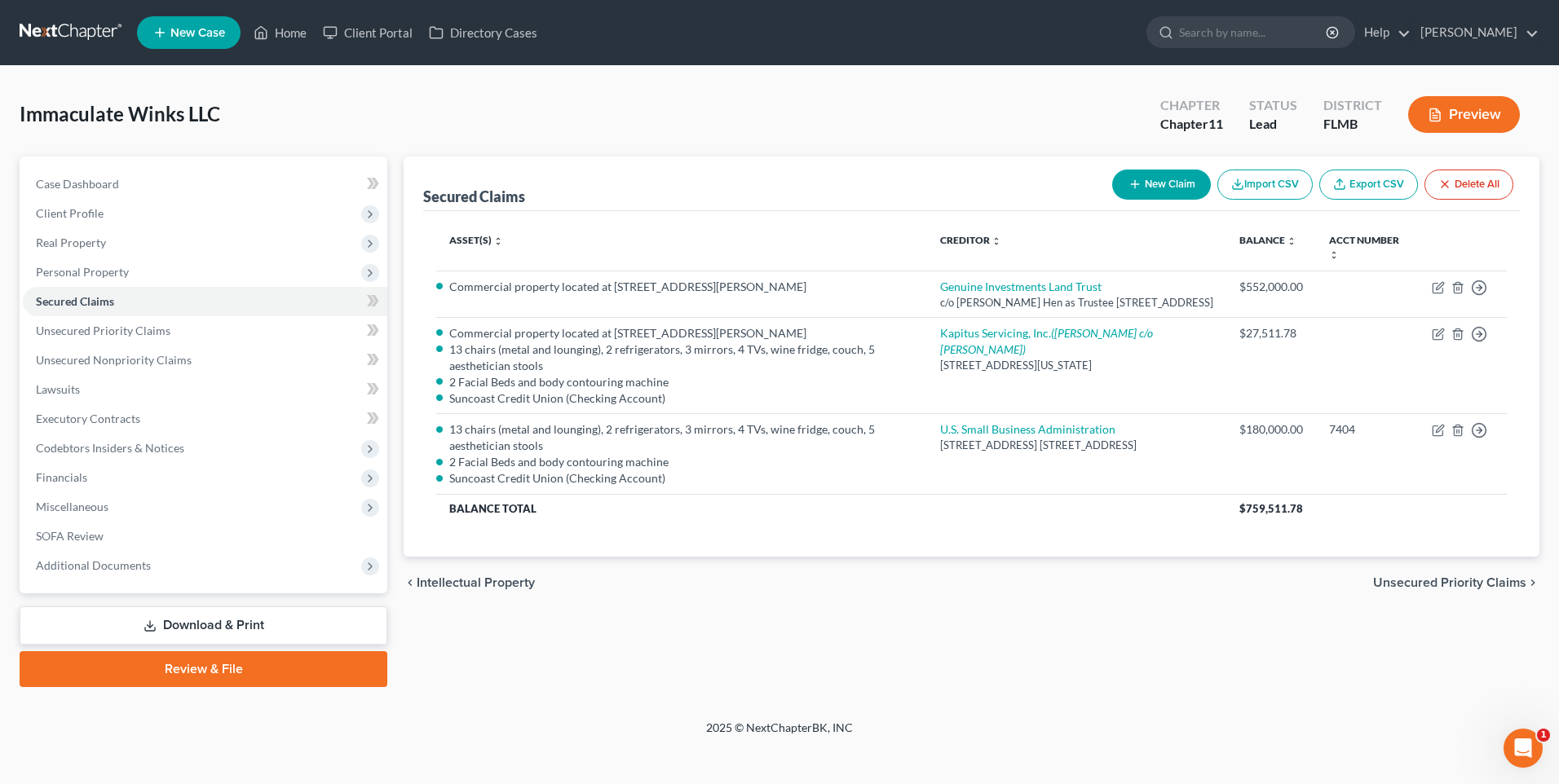
click at [1205, 45] on input "search" at bounding box center [1253, 32] width 149 height 30
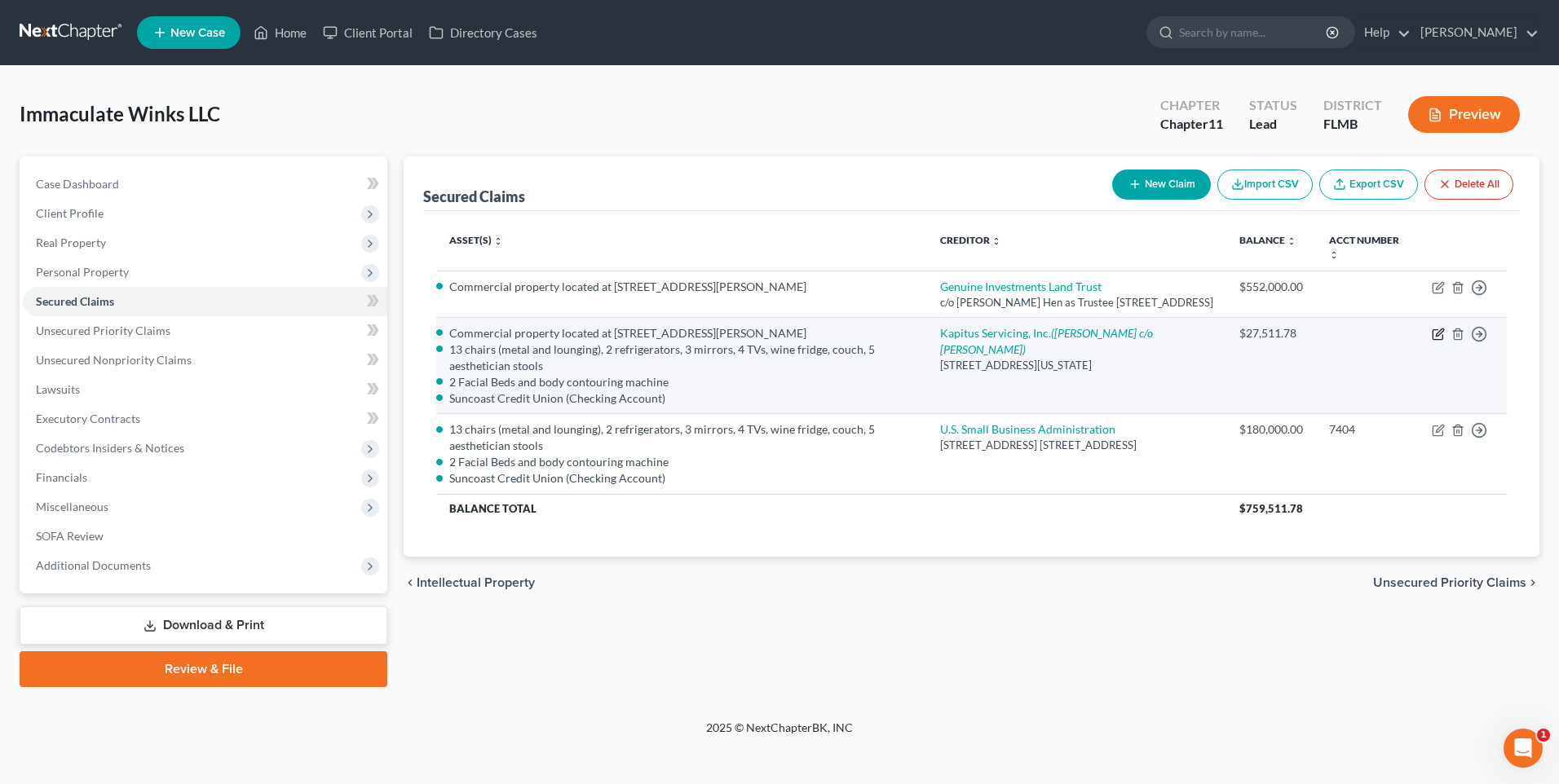
click at [1438, 340] on icon "button" at bounding box center [1439, 334] width 13 height 13
select select "35"
select select "1"
select select "2833801"
select select "2"
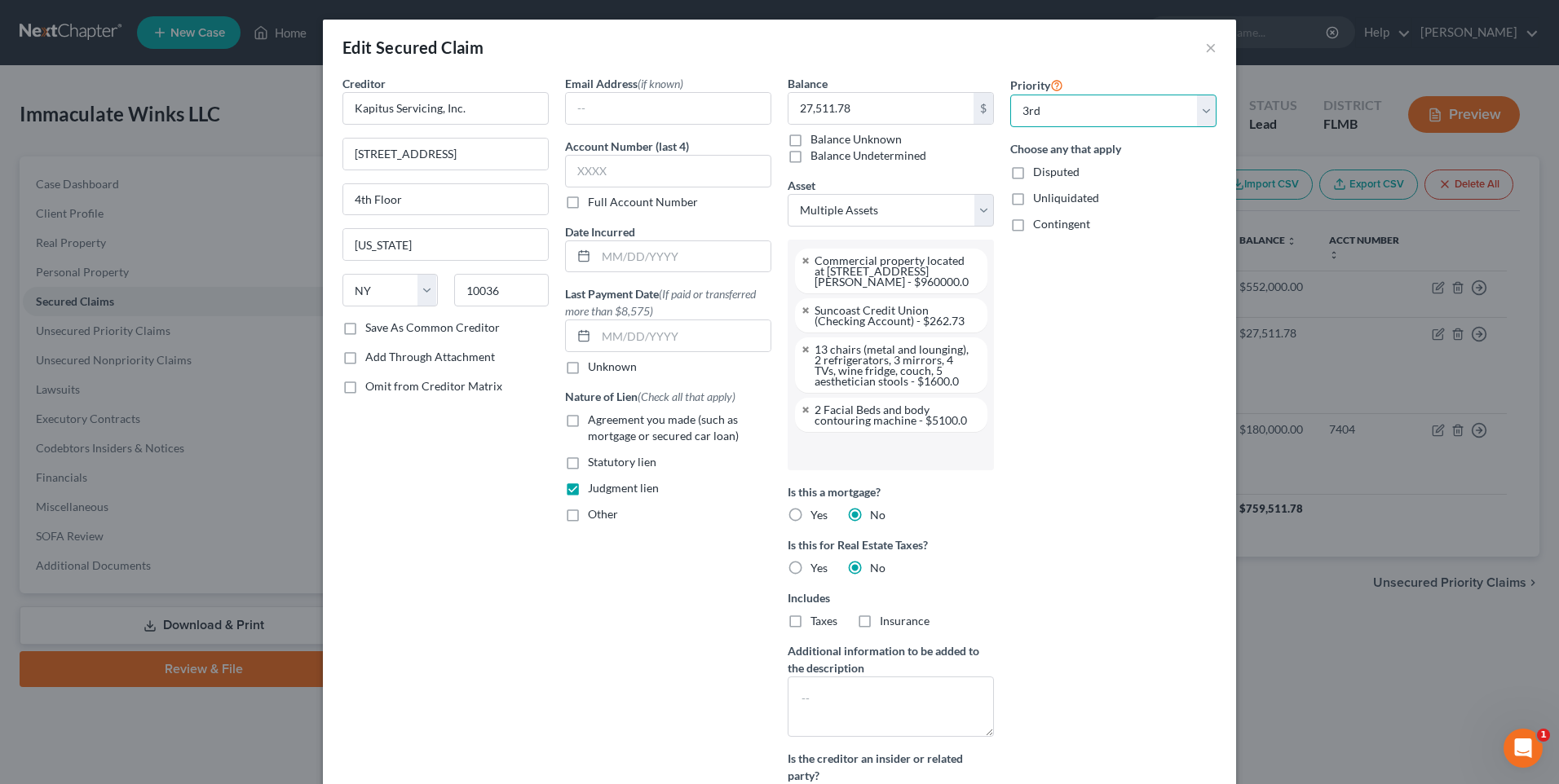
click at [1191, 111] on select "Select 1st 2nd 3rd 4th 5th 6th 7th 8th 9th 10th 11th 12th 13th 14th 15th 16th 1…" at bounding box center [1114, 110] width 206 height 33
click at [1010, 94] on select "Select 1st 2nd 3rd 4th 5th 6th 7th 8th 9th 10th 11th 12th 13th 14th 15th 16th 1…" at bounding box center [1114, 110] width 206 height 33
click at [1205, 51] on button "×" at bounding box center [1210, 47] width 12 height 20
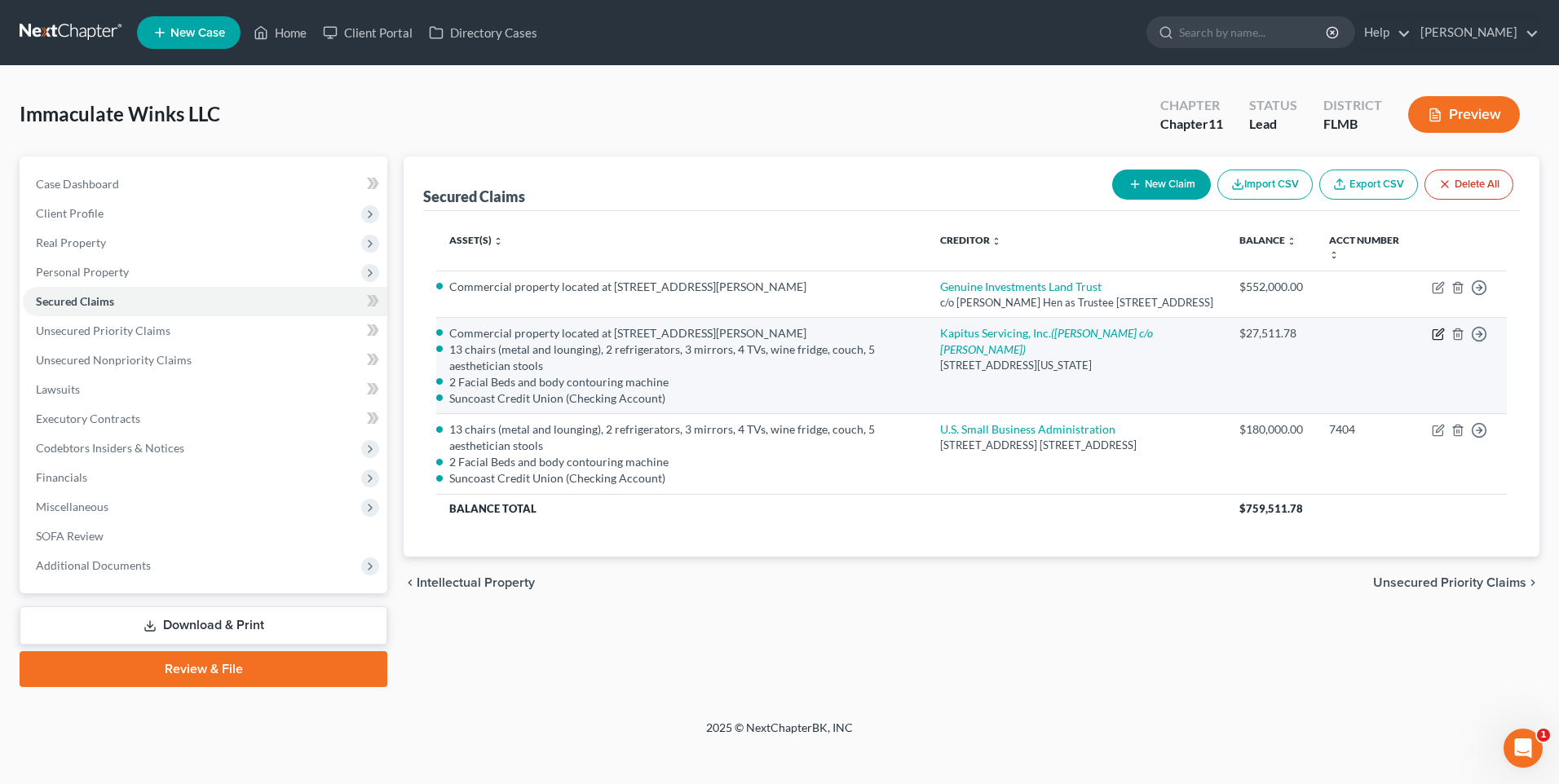
click at [1445, 353] on td "Move to E Move to F Move to G Move to Notice Only" at bounding box center [1462, 365] width 88 height 96
click at [1434, 340] on icon "button" at bounding box center [1439, 334] width 13 height 13
select select "35"
select select "1"
select select "2833801"
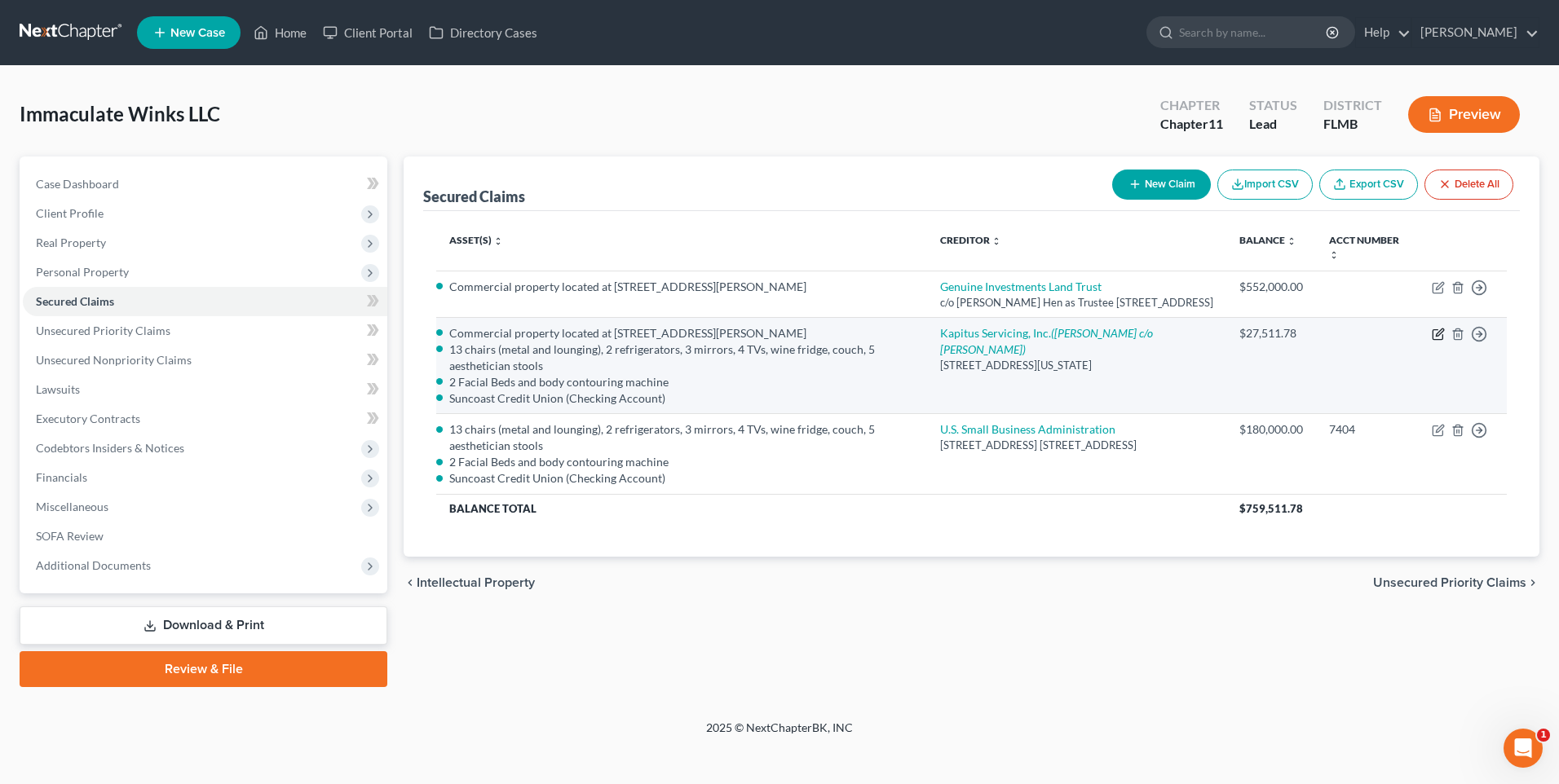
select select "2"
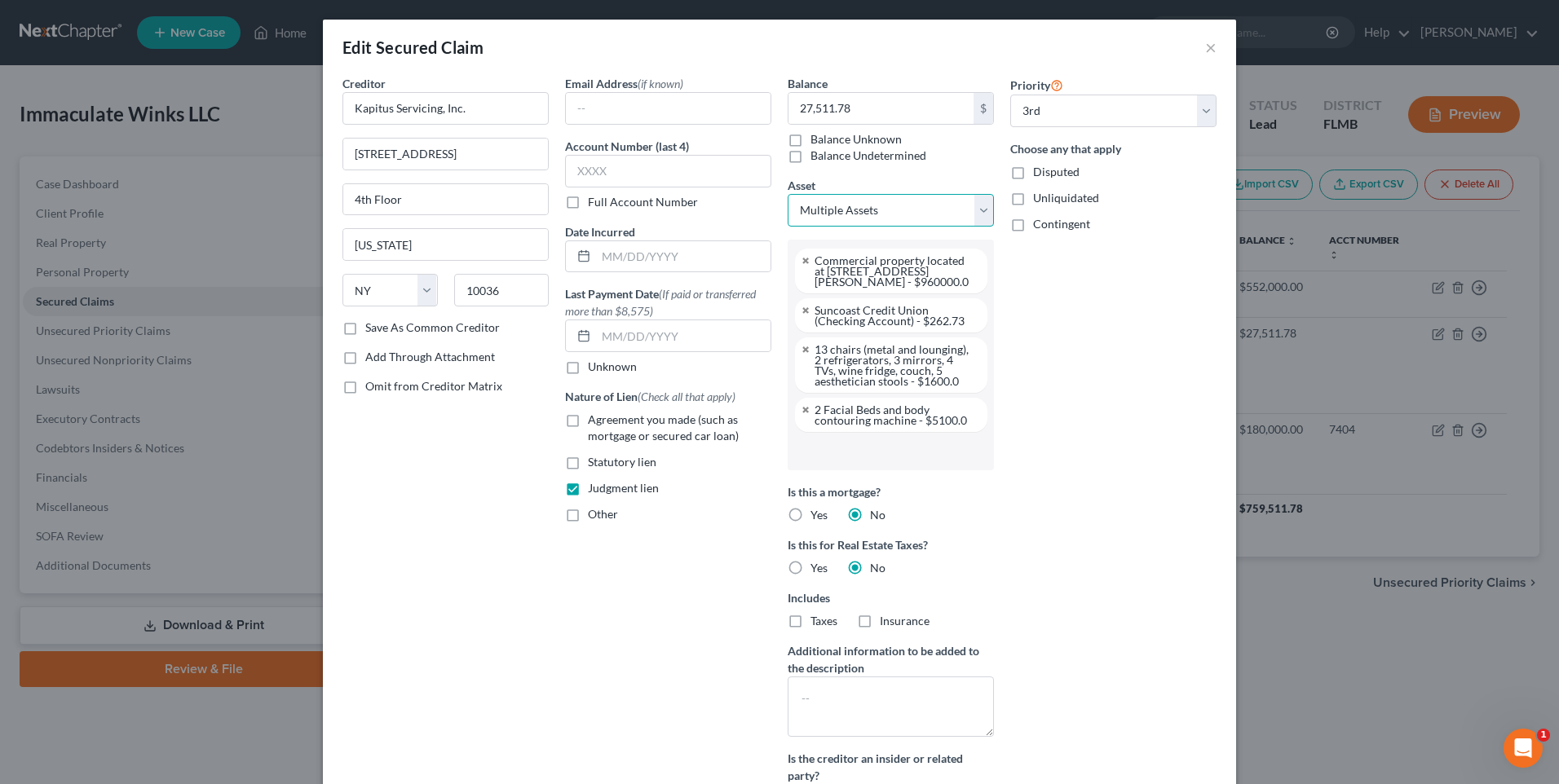
click at [979, 213] on select "Select Other Multiple Assets Suncoast Credit Union (Savings Account) - $5.0 Sun…" at bounding box center [891, 210] width 206 height 33
click at [852, 215] on select "Select Other Multiple Assets Suncoast Credit Union (Savings Account) - $5.0 Sun…" at bounding box center [891, 210] width 206 height 33
click at [804, 266] on li "Commercial property located at [STREET_ADDRESS][PERSON_NAME] - $960000.0" at bounding box center [891, 272] width 193 height 45
click at [801, 257] on link at bounding box center [806, 261] width 10 height 11
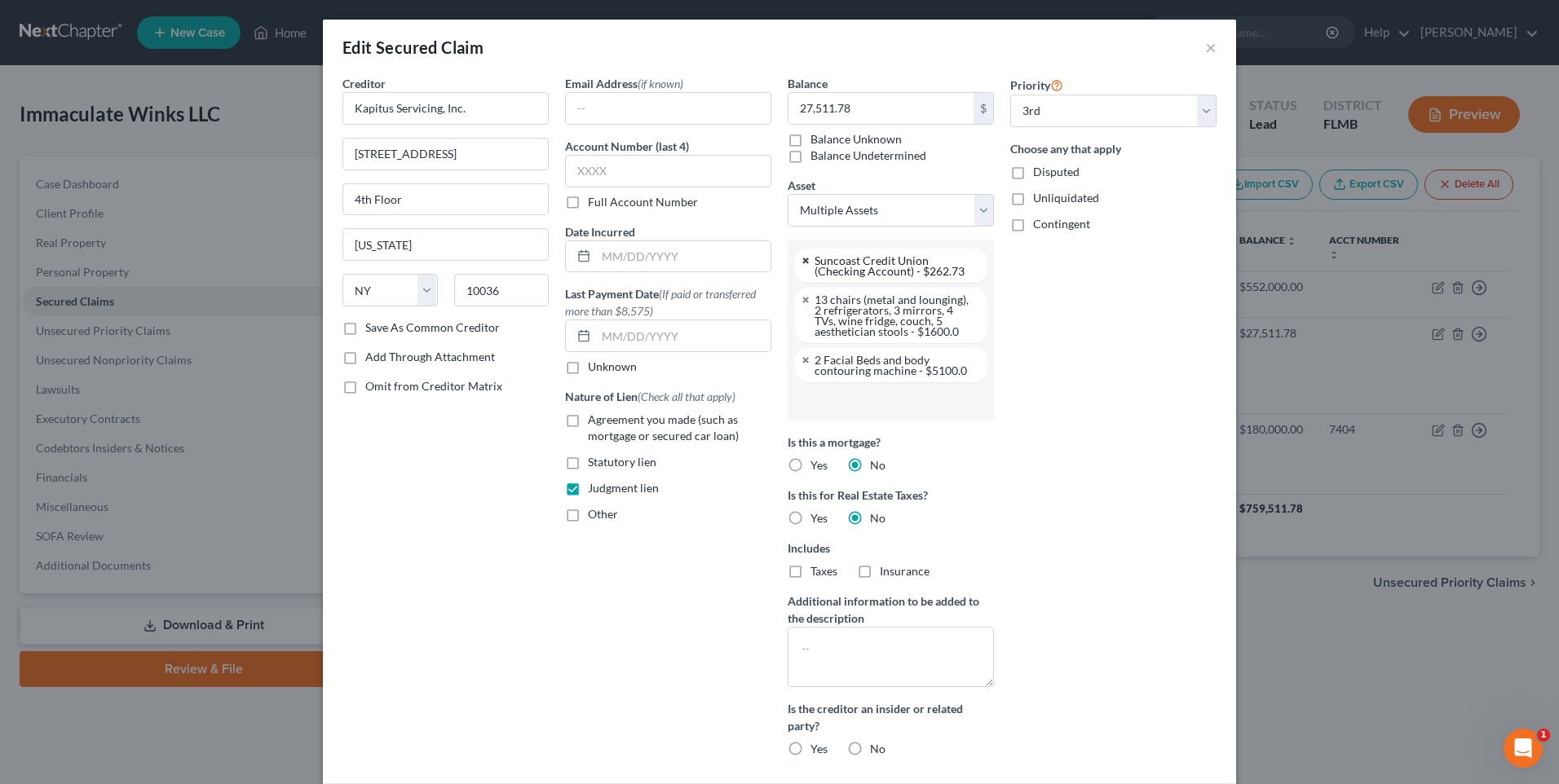
click at [801, 263] on link at bounding box center [806, 261] width 10 height 11
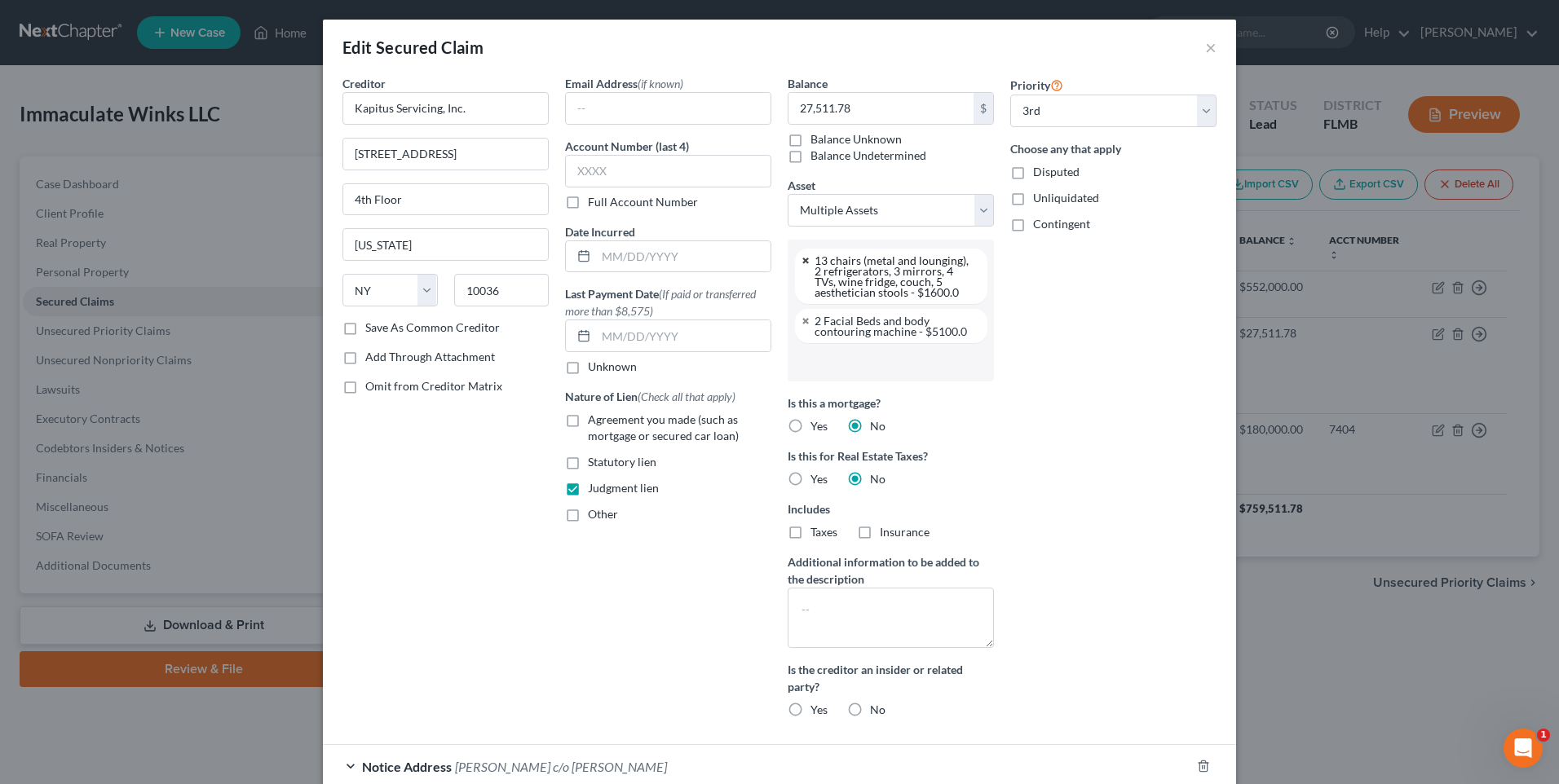
click at [801, 261] on link at bounding box center [806, 261] width 10 height 11
select select "2833803"
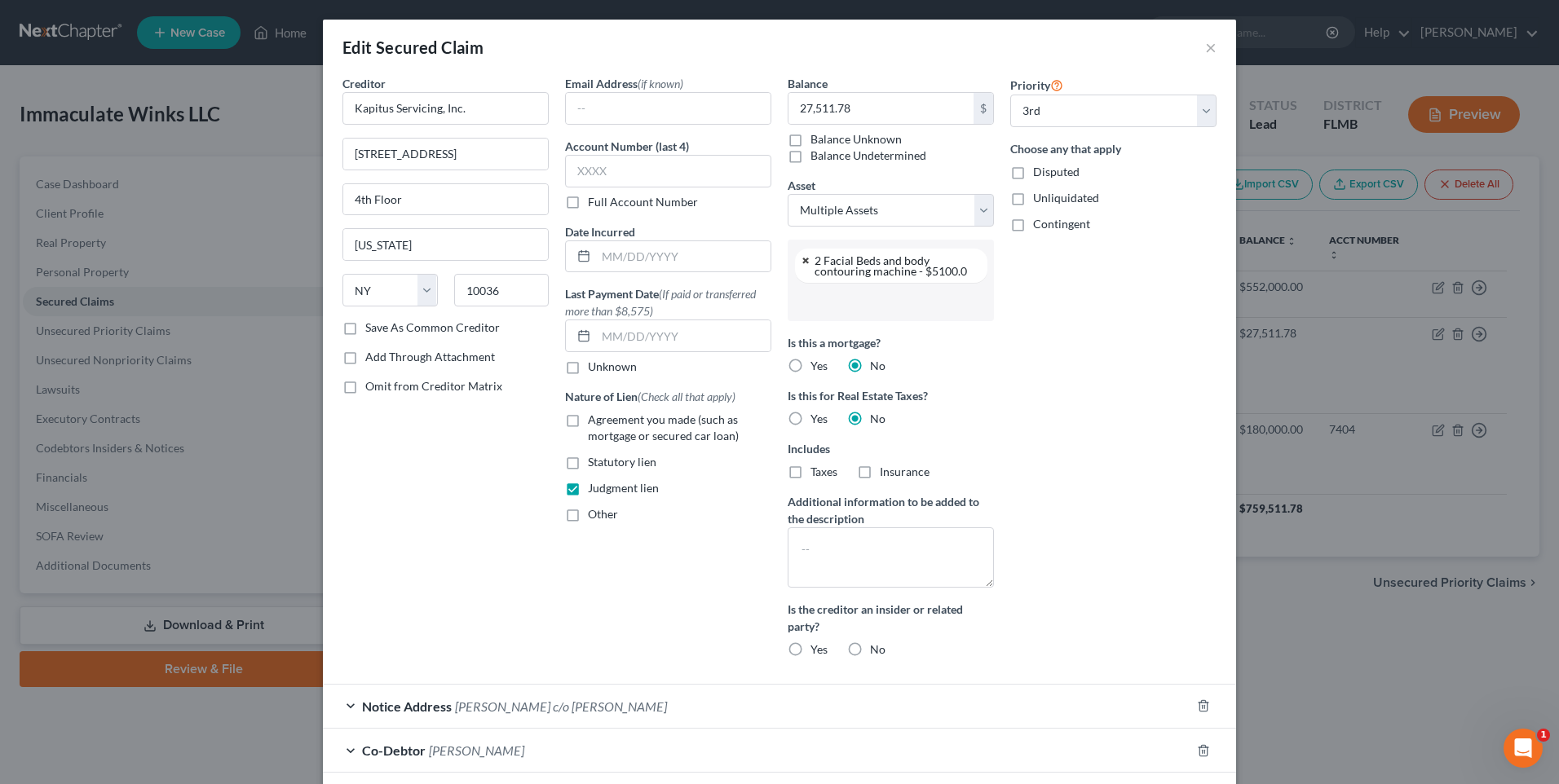
click at [801, 264] on link at bounding box center [806, 261] width 10 height 11
select select
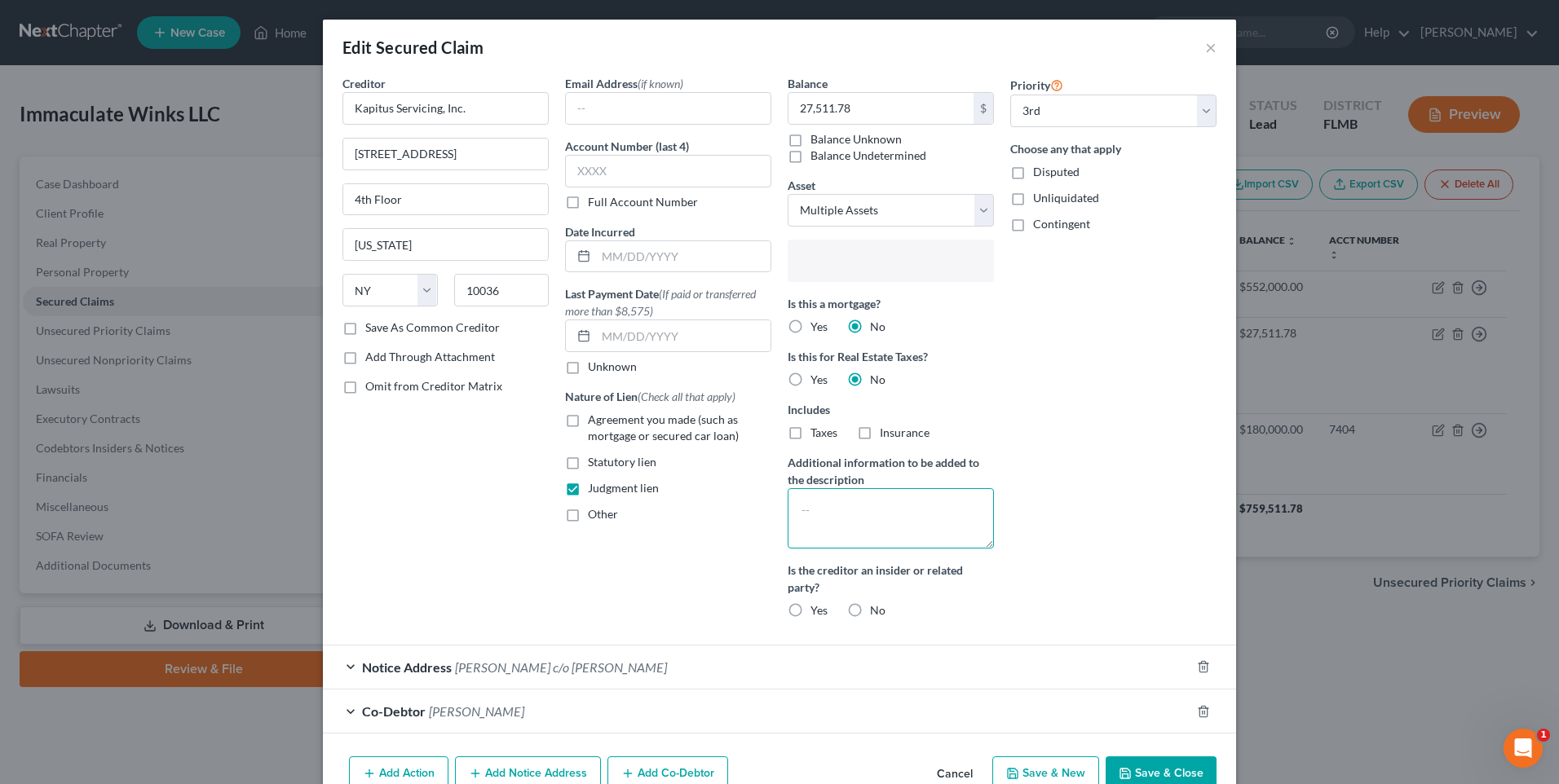
type input "Select assets..."
click at [839, 521] on textarea at bounding box center [891, 519] width 206 height 61
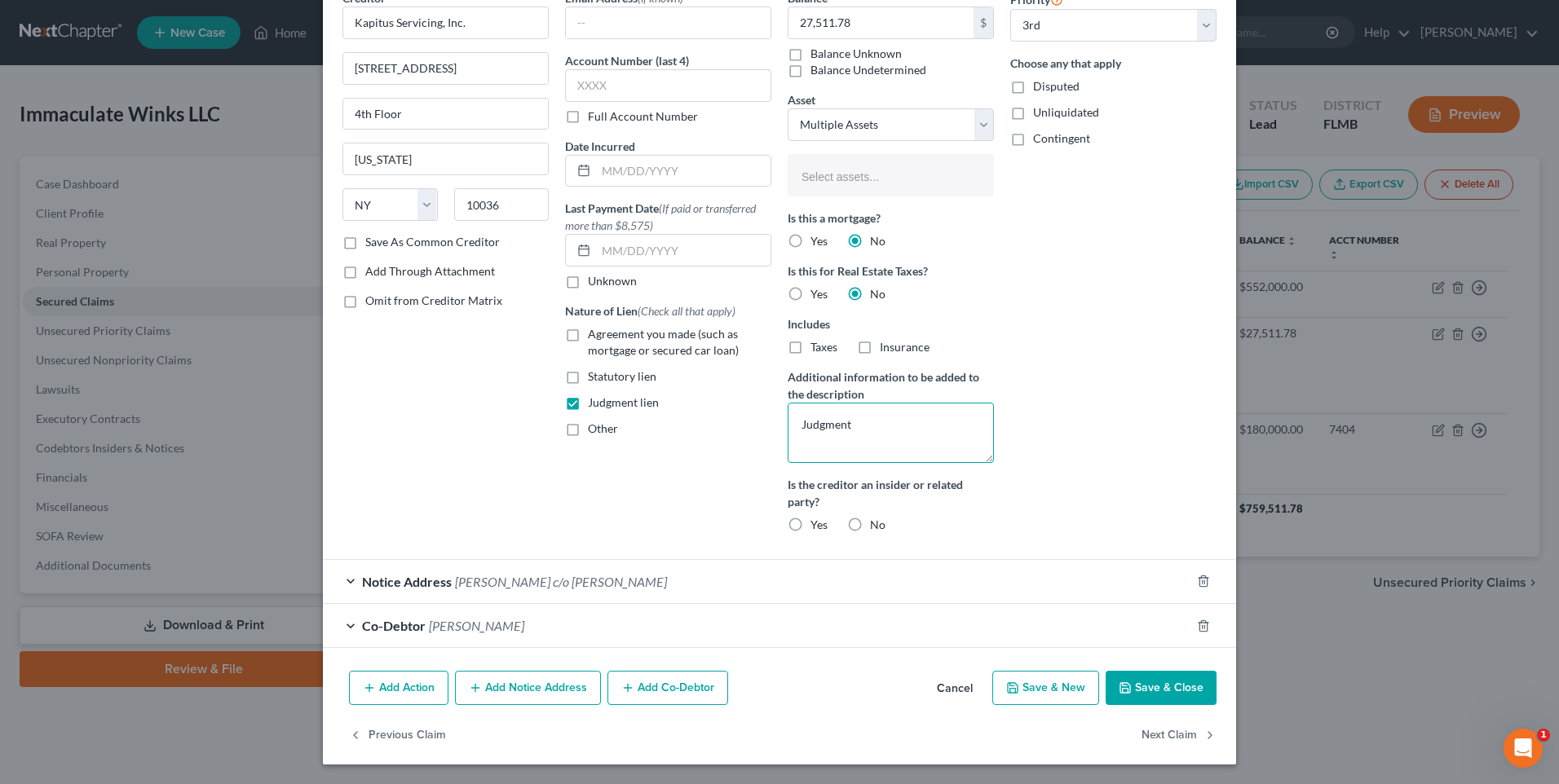
type textarea "Judgment"
click at [349, 620] on div "Co-Debtor [PERSON_NAME]" at bounding box center [757, 626] width 867 height 43
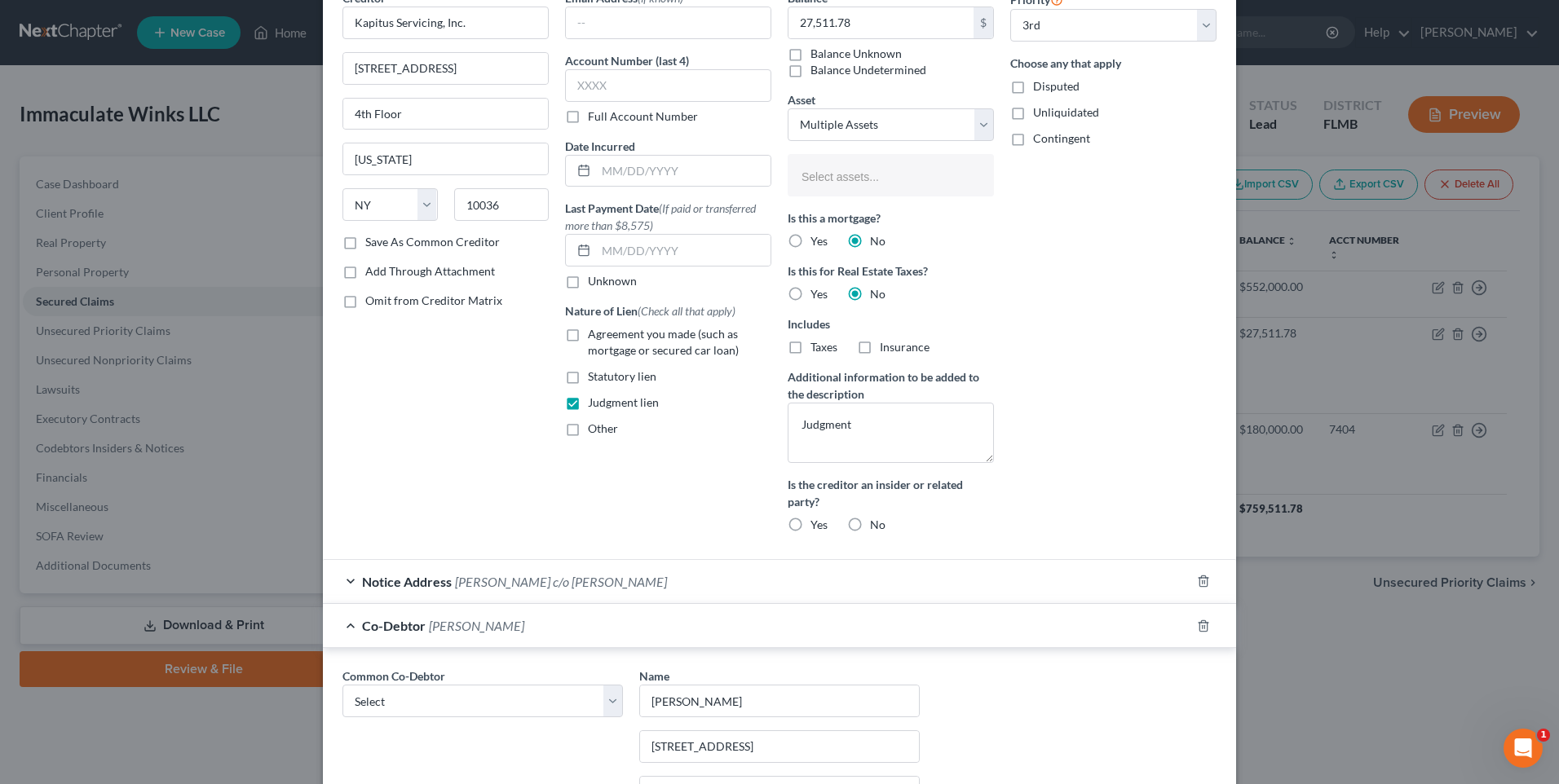
click at [349, 620] on div "Co-Debtor [PERSON_NAME]" at bounding box center [757, 626] width 867 height 43
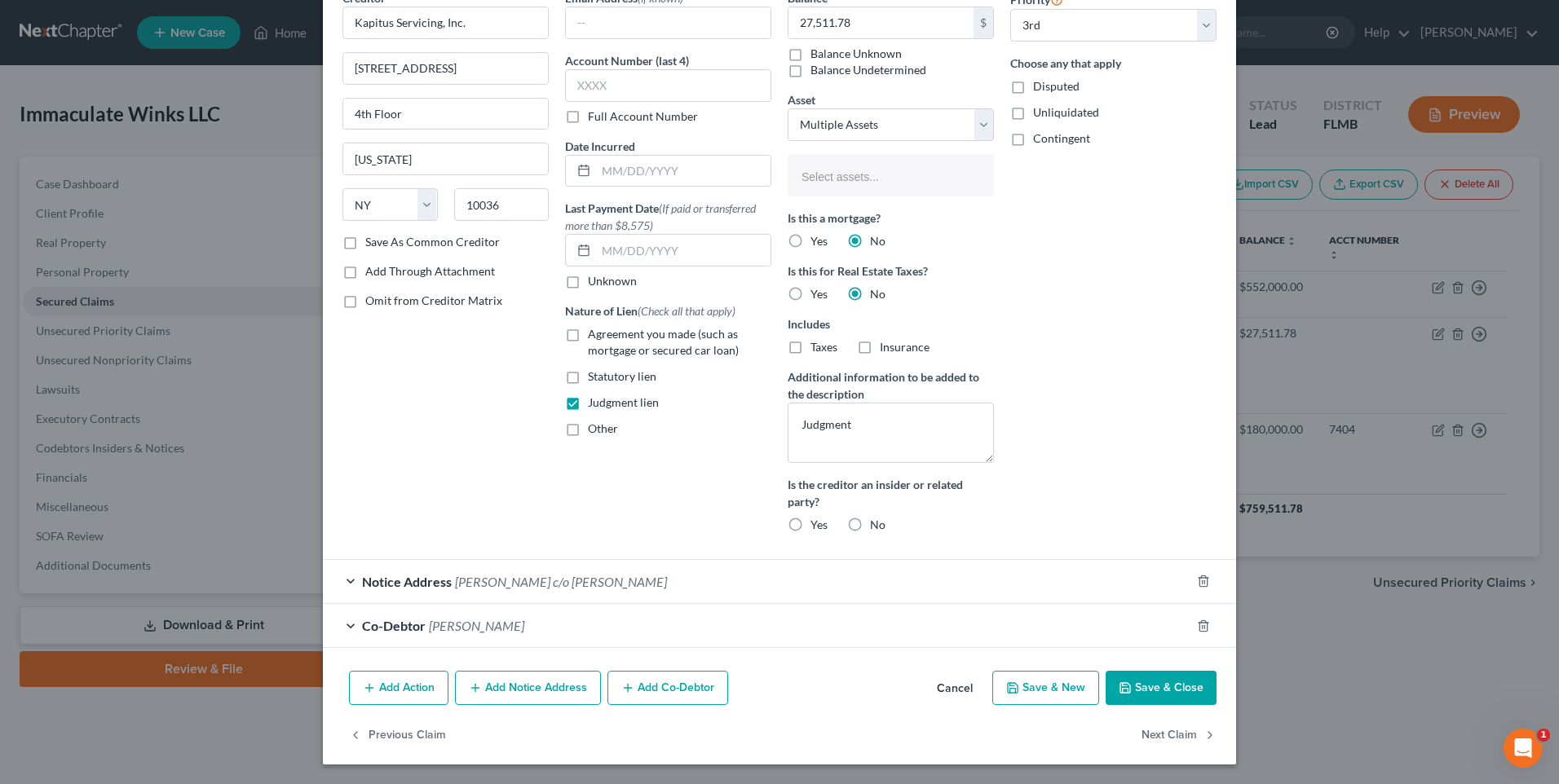
click at [1163, 686] on button "Save & Close" at bounding box center [1161, 688] width 110 height 34
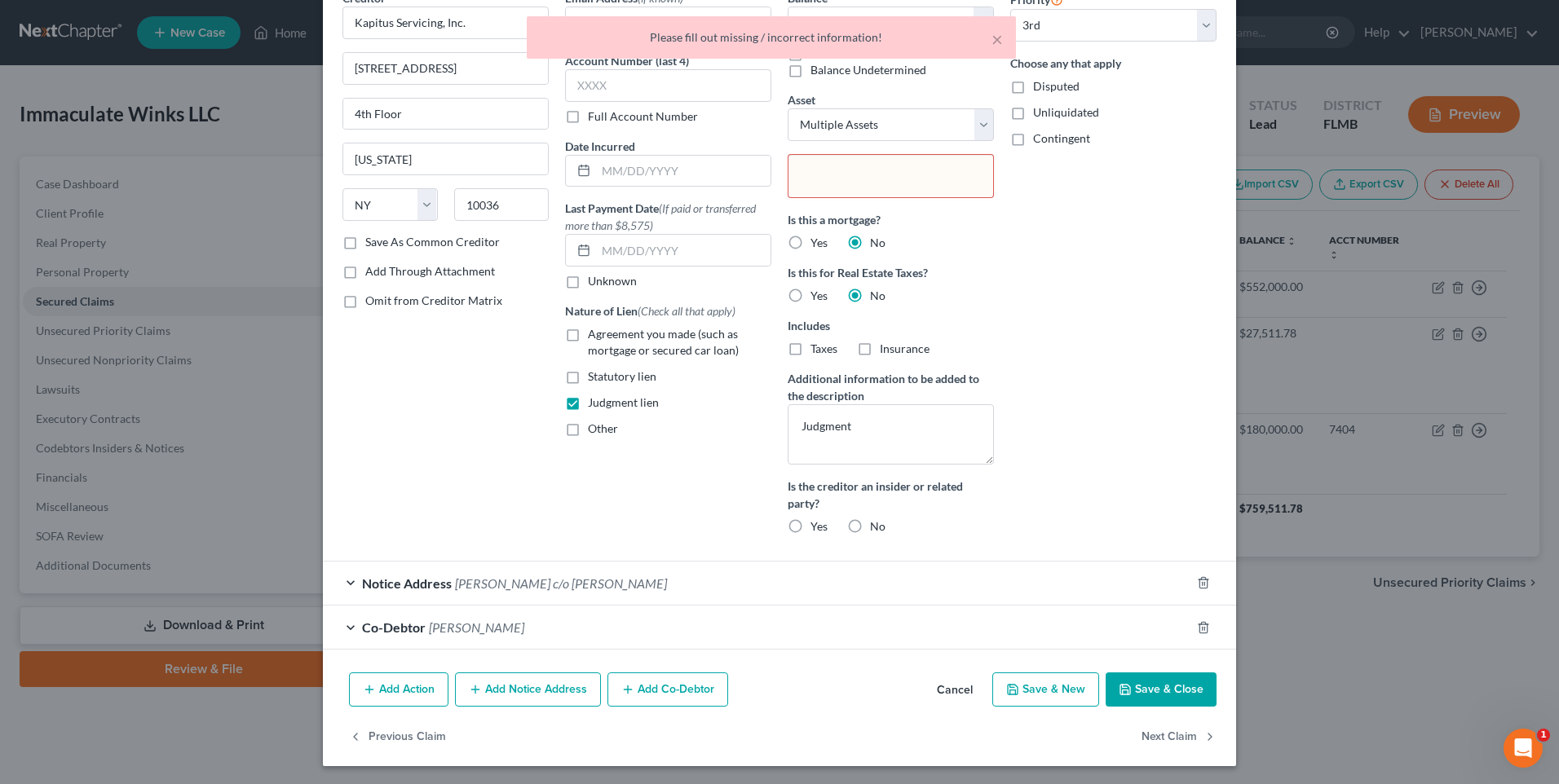
click at [868, 178] on input "text" at bounding box center [889, 177] width 182 height 24
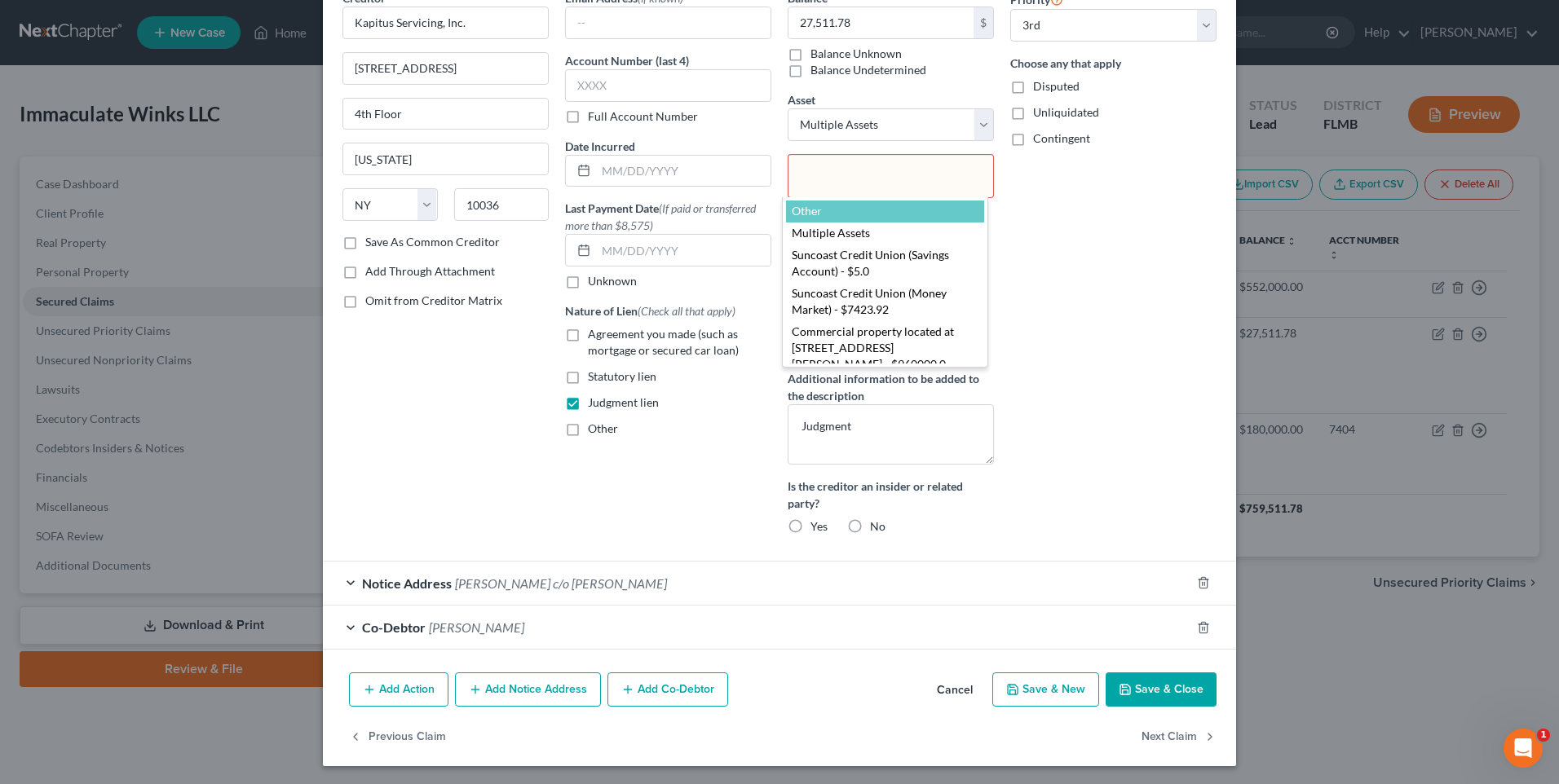
select select "-1"
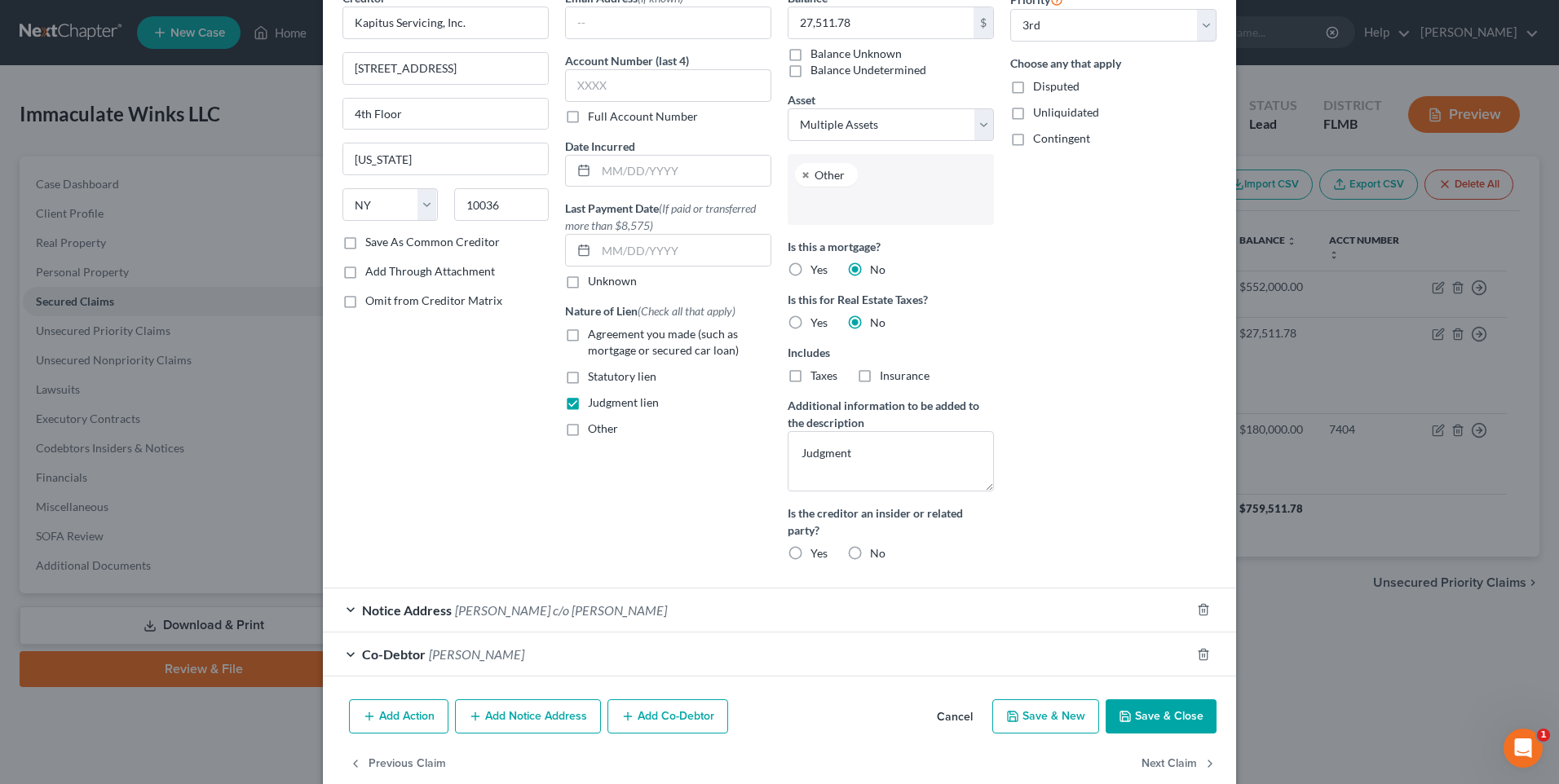
scroll to position [132, 0]
click at [1149, 717] on button "Save & Close" at bounding box center [1161, 717] width 110 height 34
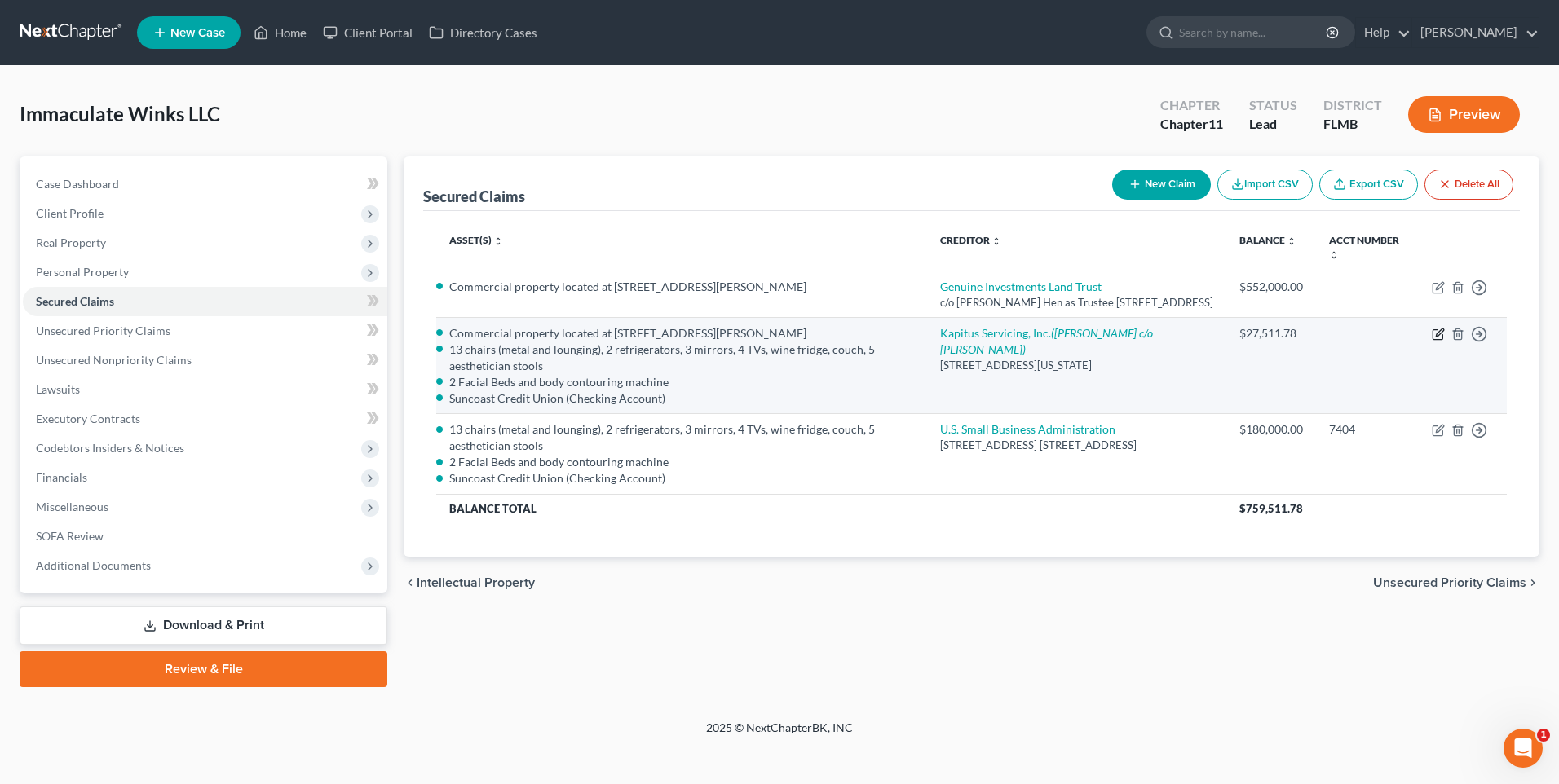
click at [1434, 340] on icon "button" at bounding box center [1439, 334] width 13 height 13
select select "35"
select select "1"
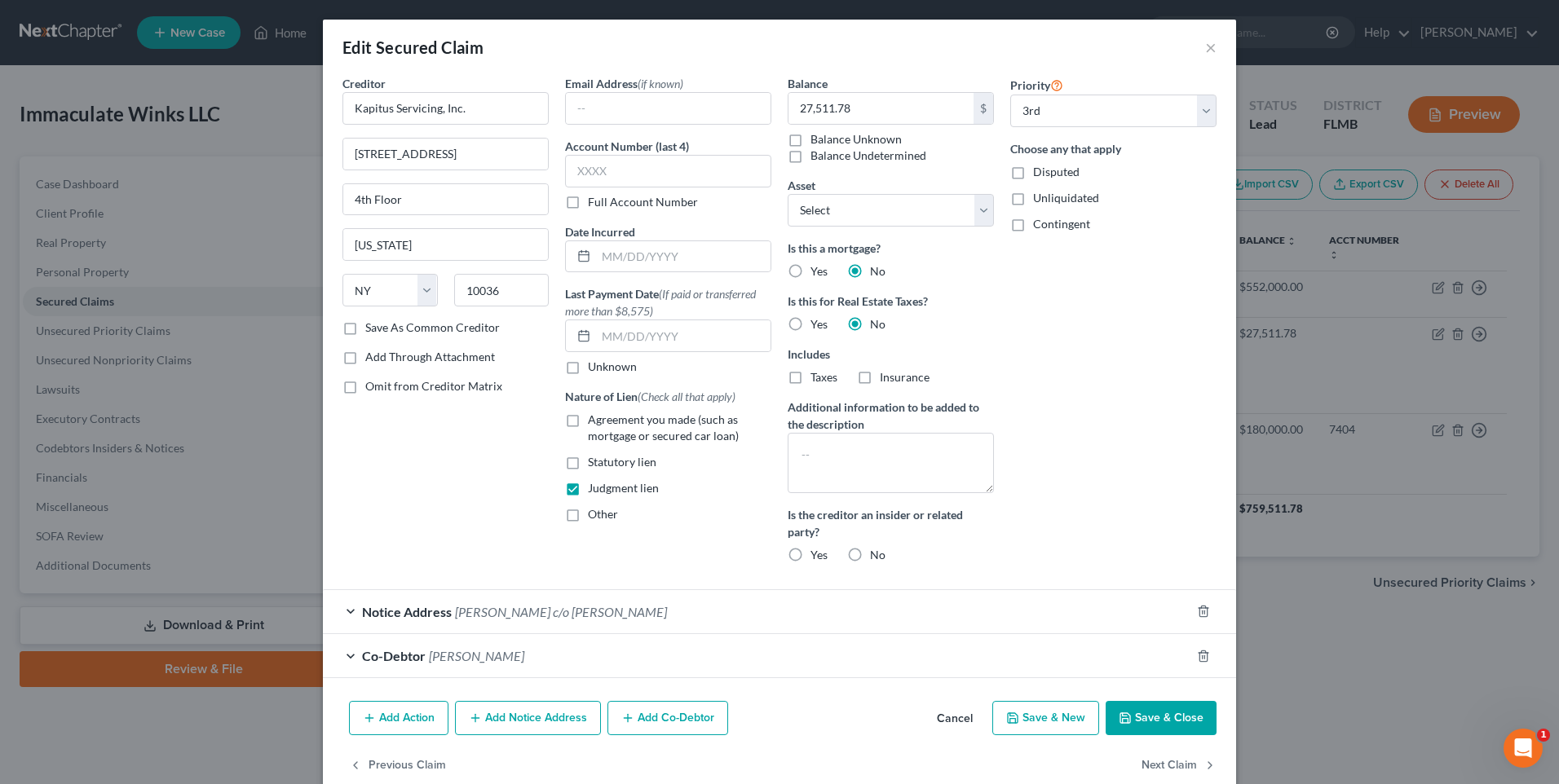
select select "2833801"
select select "2"
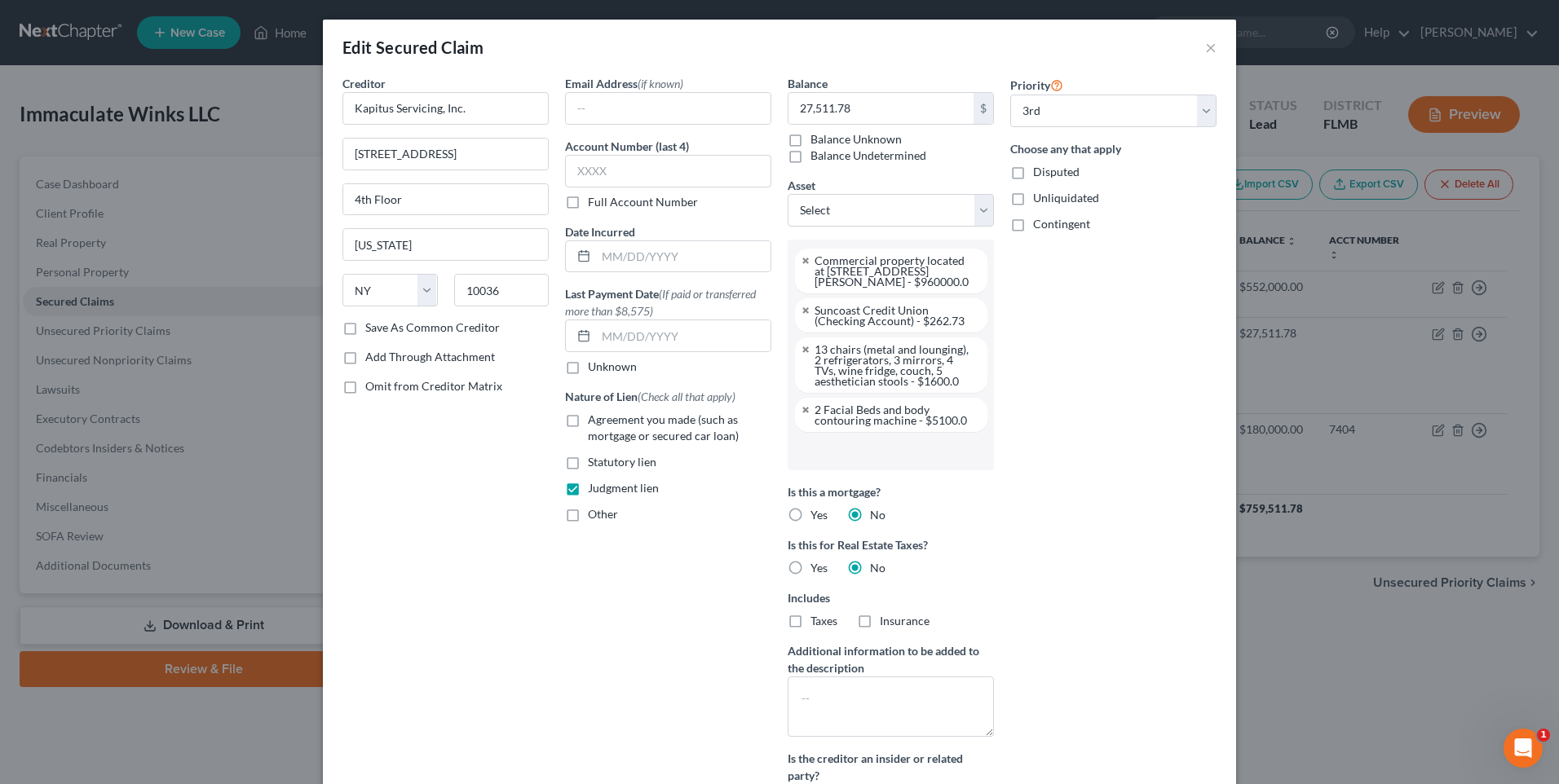
scroll to position [102, 0]
click at [973, 216] on select "Select Other Multiple Assets Suncoast Credit Union (Savings Account) - $5.0 Sun…" at bounding box center [891, 210] width 206 height 33
click at [788, 194] on select "Select Other Multiple Assets Suncoast Credit Union (Savings Account) - $5.0 Sun…" at bounding box center [891, 210] width 206 height 33
click at [801, 264] on link at bounding box center [806, 261] width 10 height 11
select select "2833804"
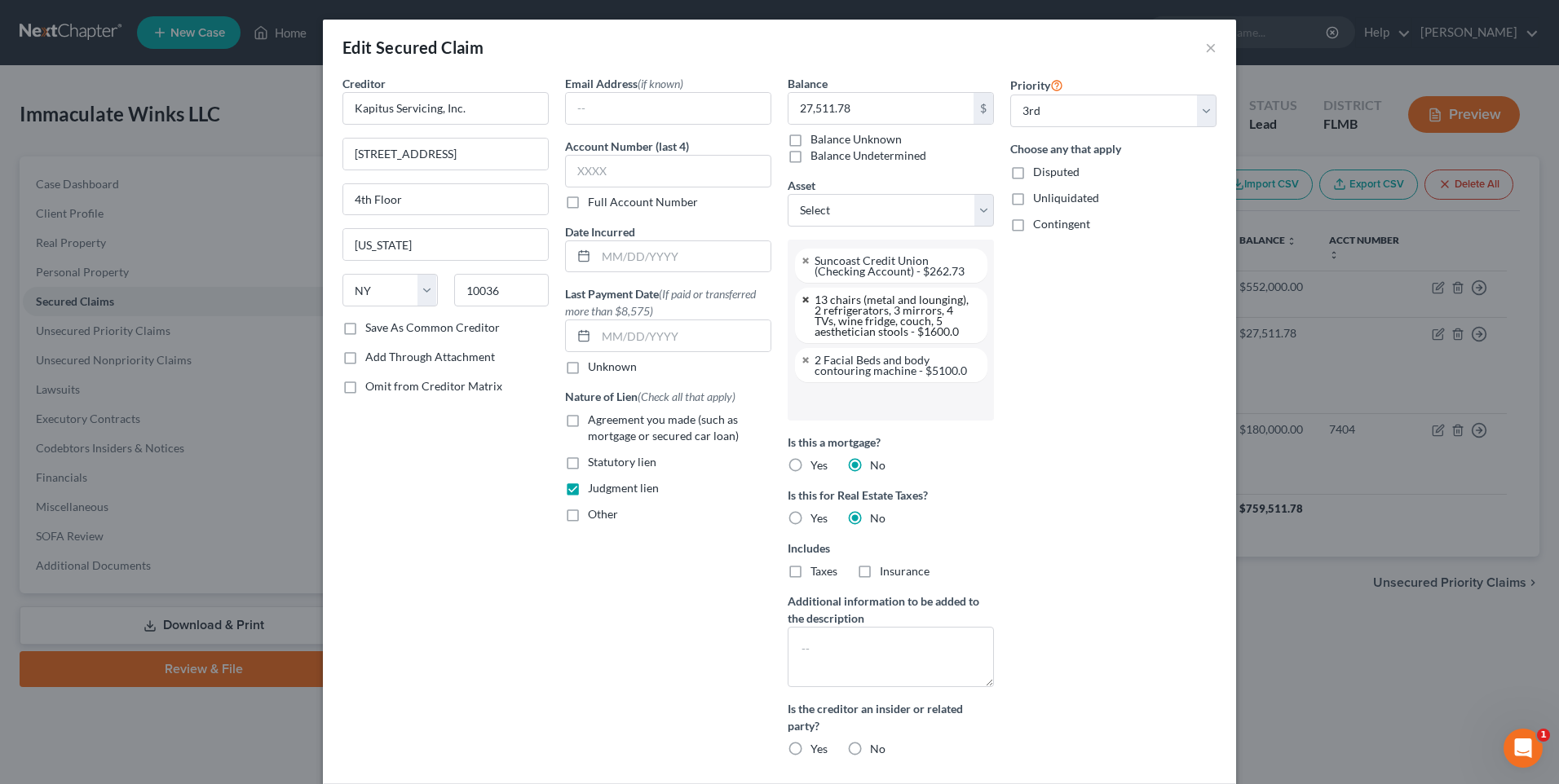
click at [801, 303] on link at bounding box center [806, 300] width 10 height 11
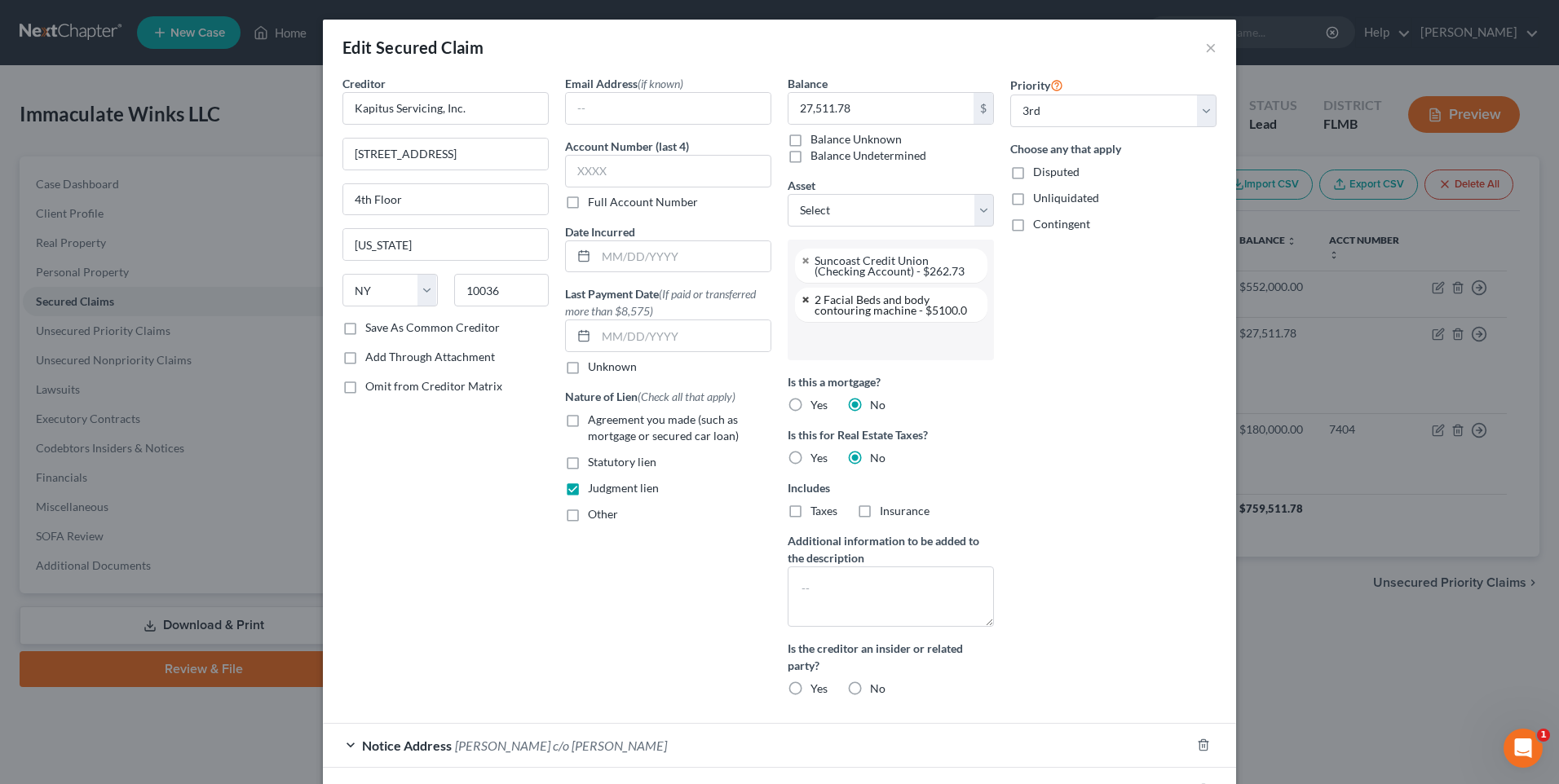
click at [801, 301] on link at bounding box center [806, 300] width 10 height 11
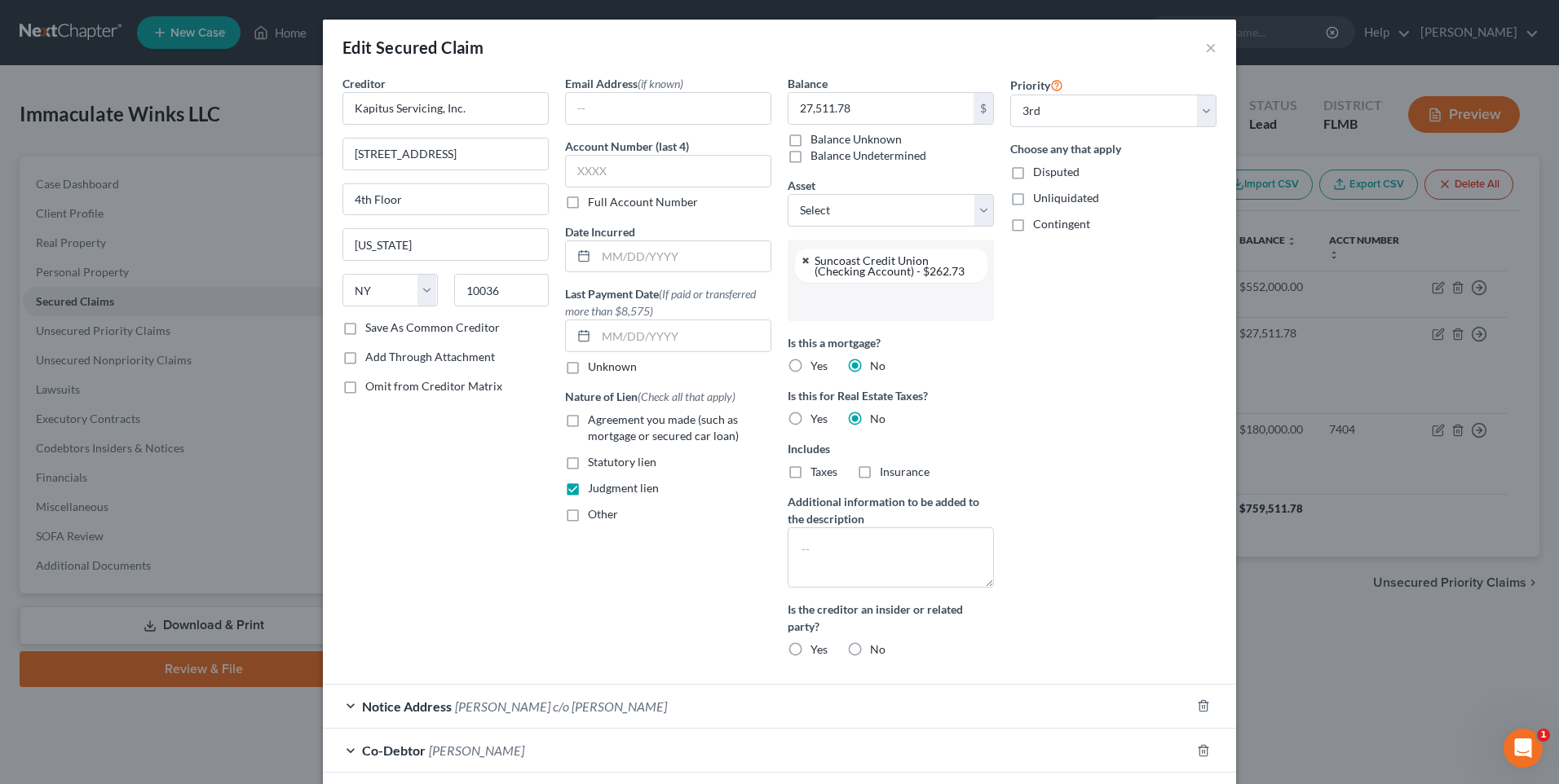
click at [801, 258] on link at bounding box center [806, 261] width 10 height 11
select select
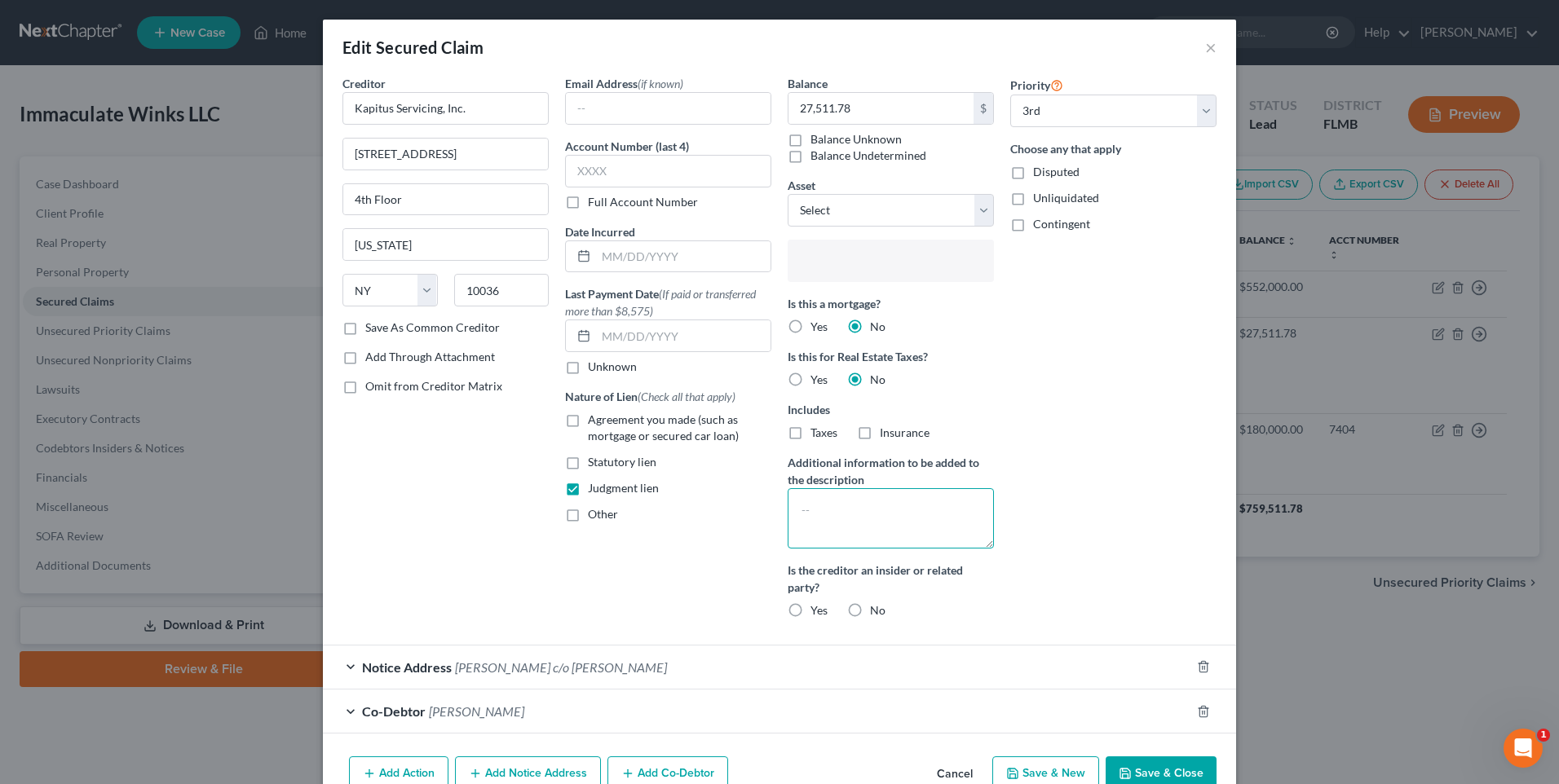
type input "Select assets..."
click at [868, 506] on textarea at bounding box center [891, 519] width 206 height 61
type textarea "Judgment"
click at [870, 612] on label "No" at bounding box center [877, 611] width 15 height 16
click at [876, 612] on input "No" at bounding box center [882, 608] width 11 height 11
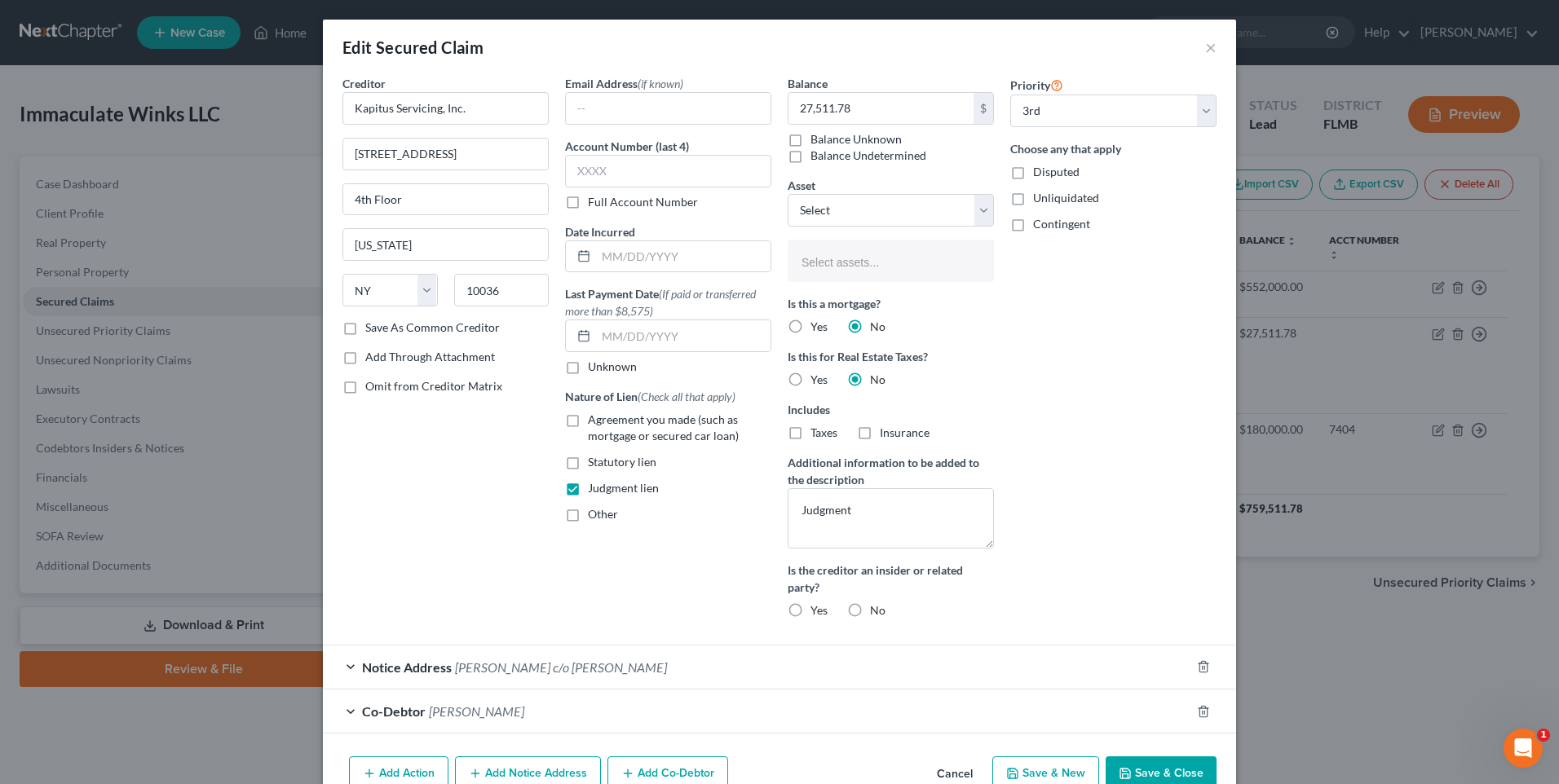
radio input "true"
click at [935, 254] on input "text" at bounding box center [889, 263] width 184 height 24
click at [1193, 46] on body "Home New Case Client Portal Directory Cases [PERSON_NAME] [PERSON_NAME][EMAIL_A…" at bounding box center [780, 392] width 1559 height 784
type input "Select assets..."
click at [1211, 46] on div "Edit Secured Claim ×" at bounding box center [780, 47] width 913 height 55
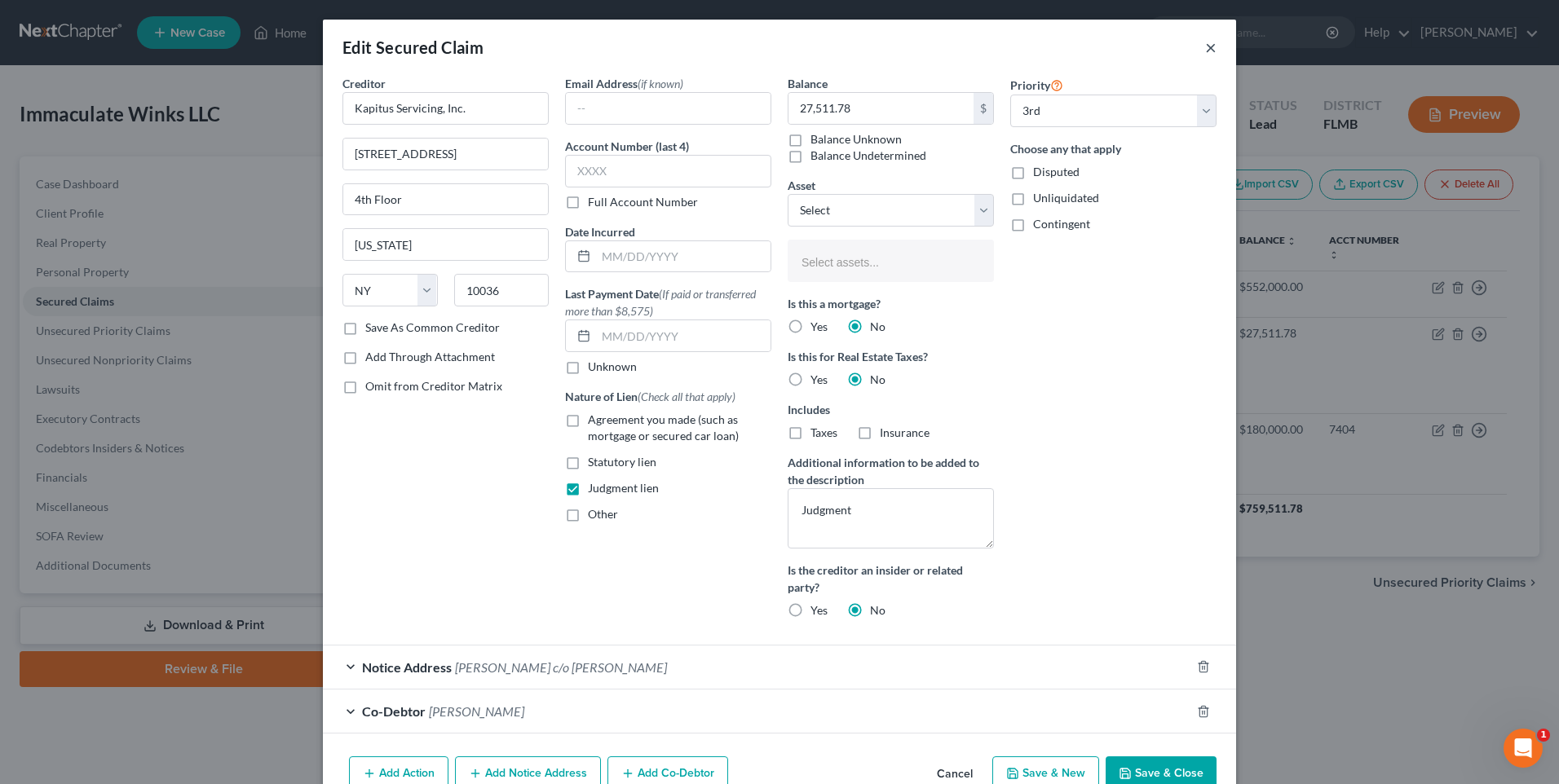
click at [1205, 52] on button "×" at bounding box center [1210, 47] width 12 height 20
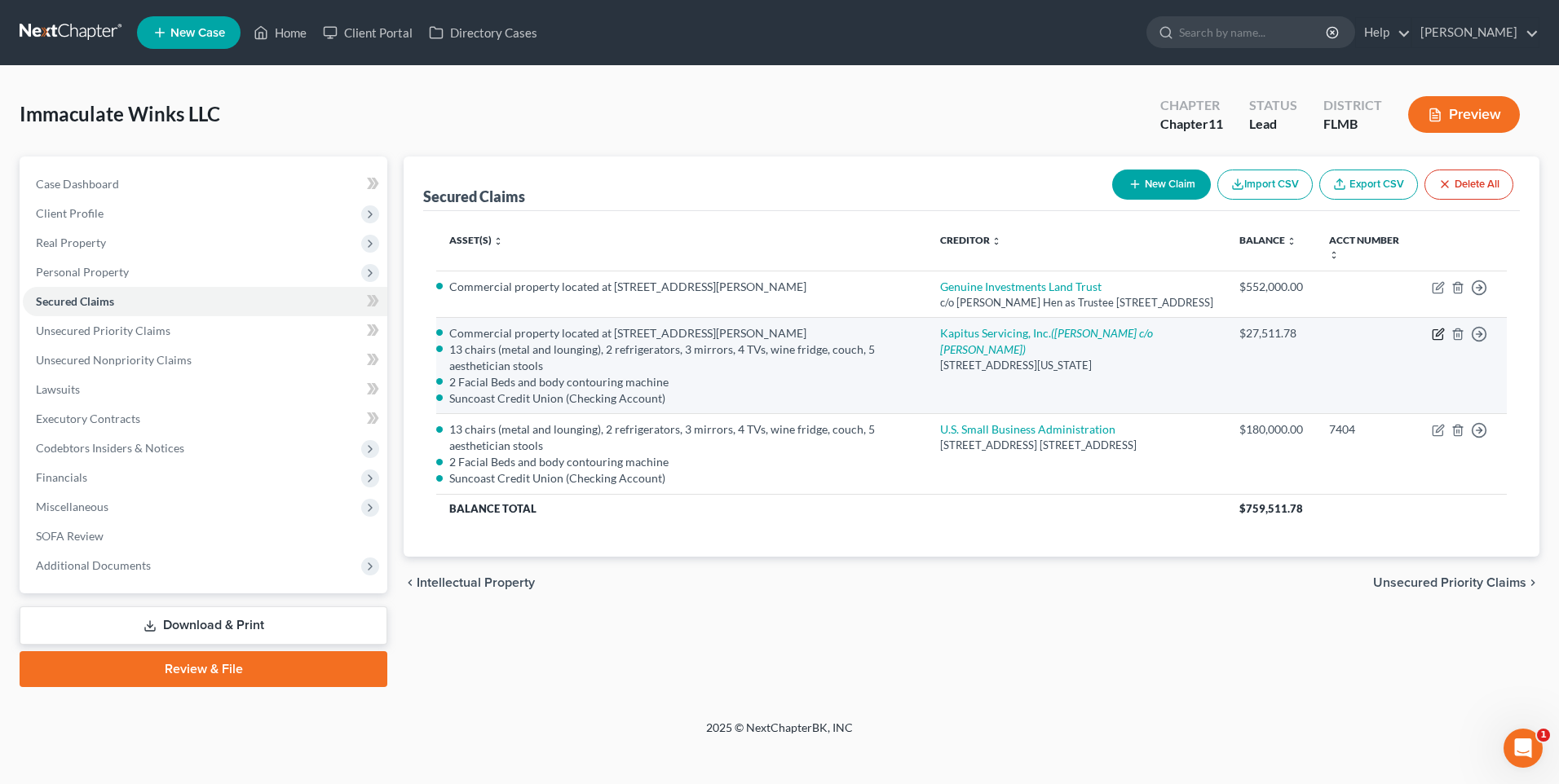
click at [1435, 340] on icon "button" at bounding box center [1439, 334] width 13 height 13
select select "35"
select select "1"
select select "2833801"
select select "2"
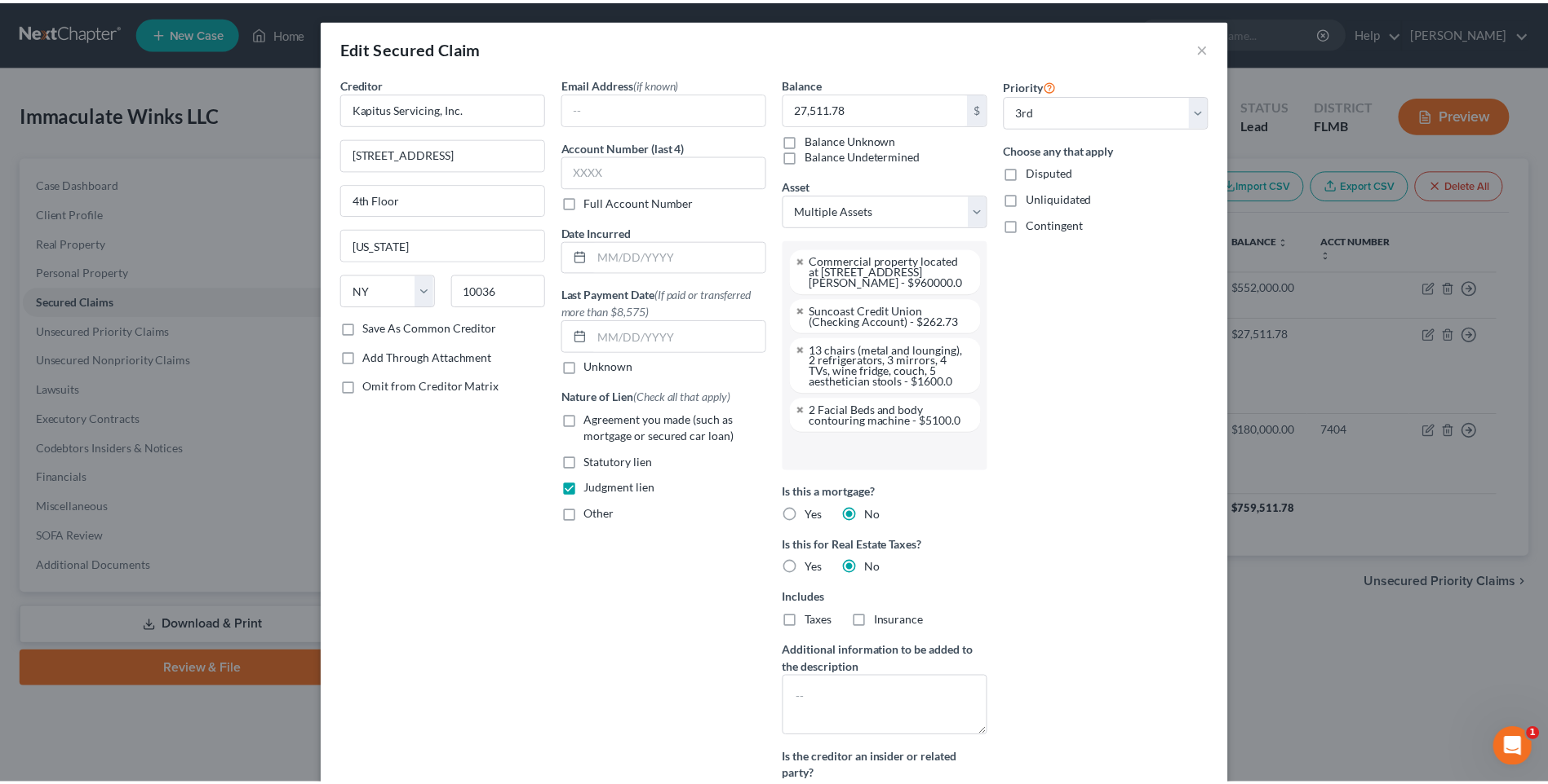
scroll to position [132, 0]
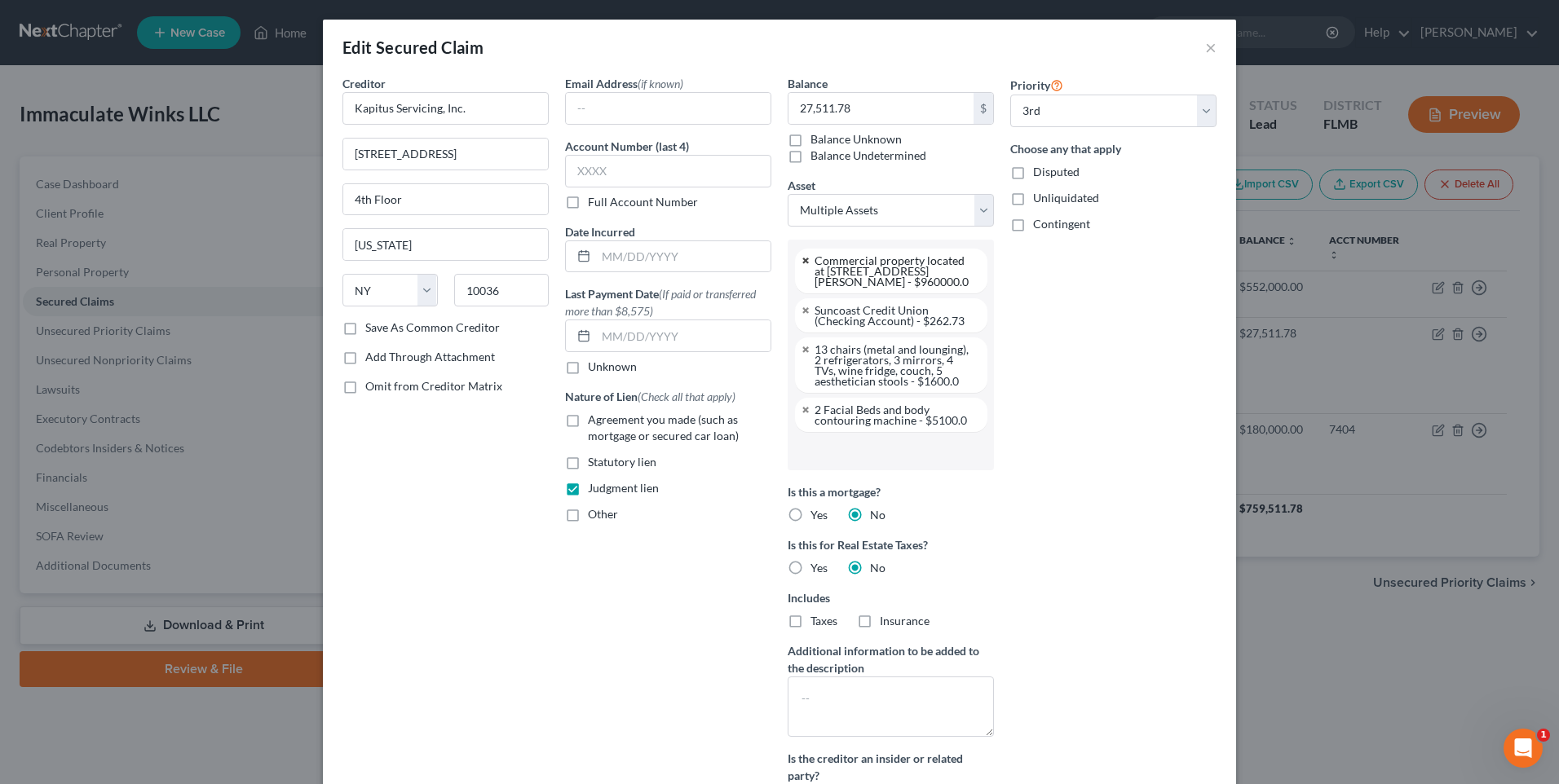
click at [801, 264] on link at bounding box center [806, 261] width 10 height 11
select select "2833804"
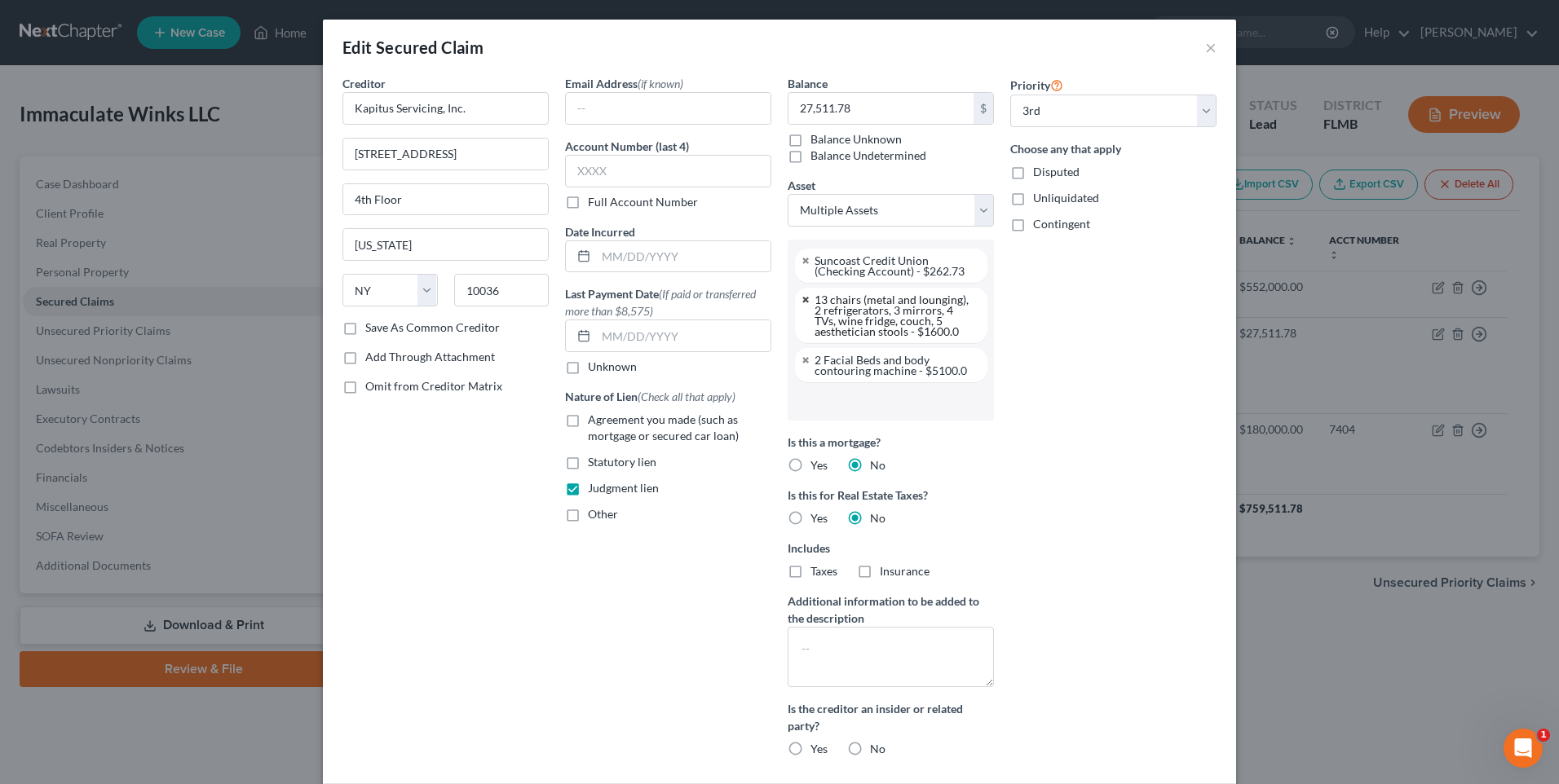
click at [801, 300] on link at bounding box center [806, 300] width 10 height 11
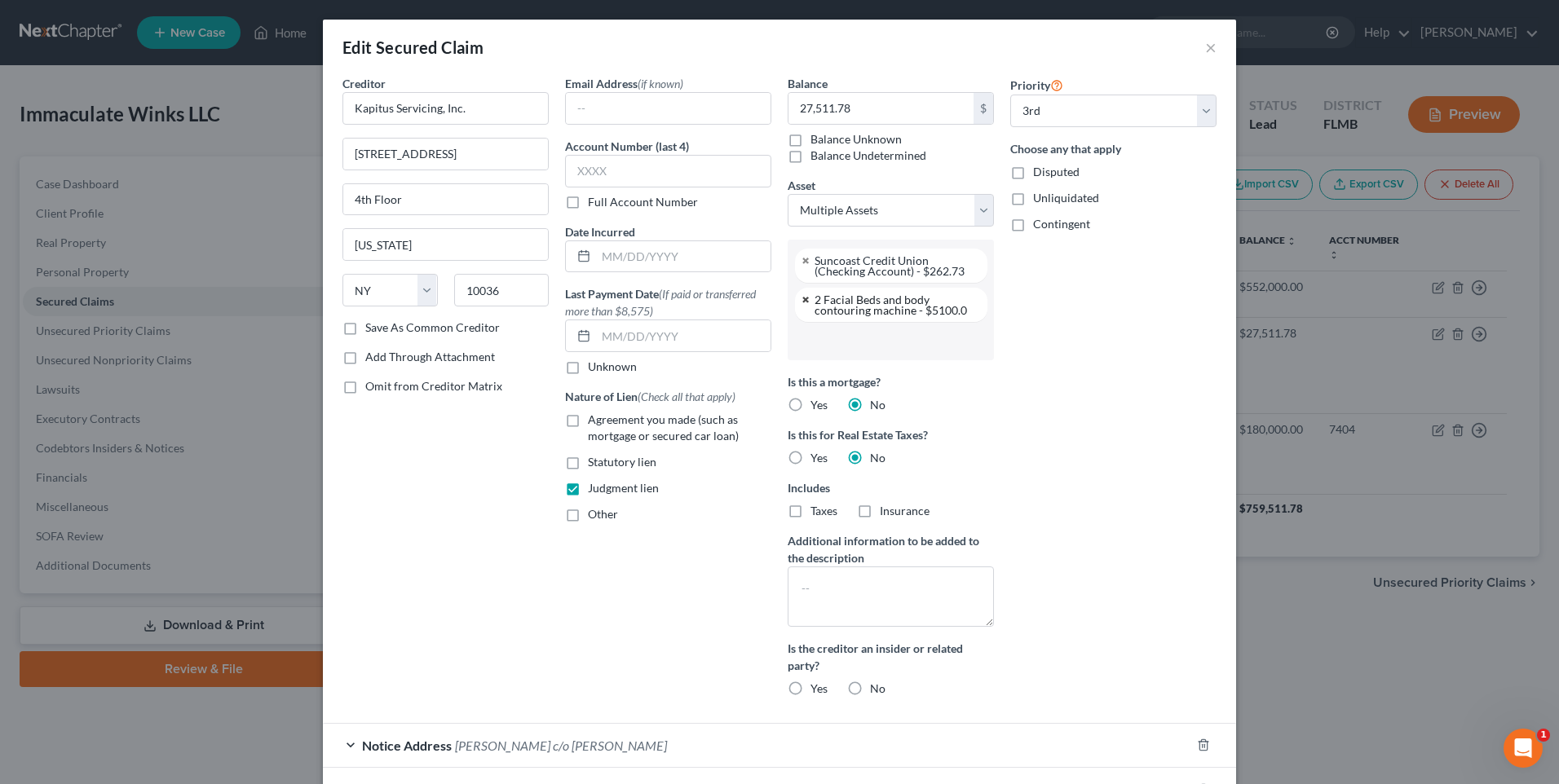
click at [801, 300] on link at bounding box center [806, 300] width 10 height 11
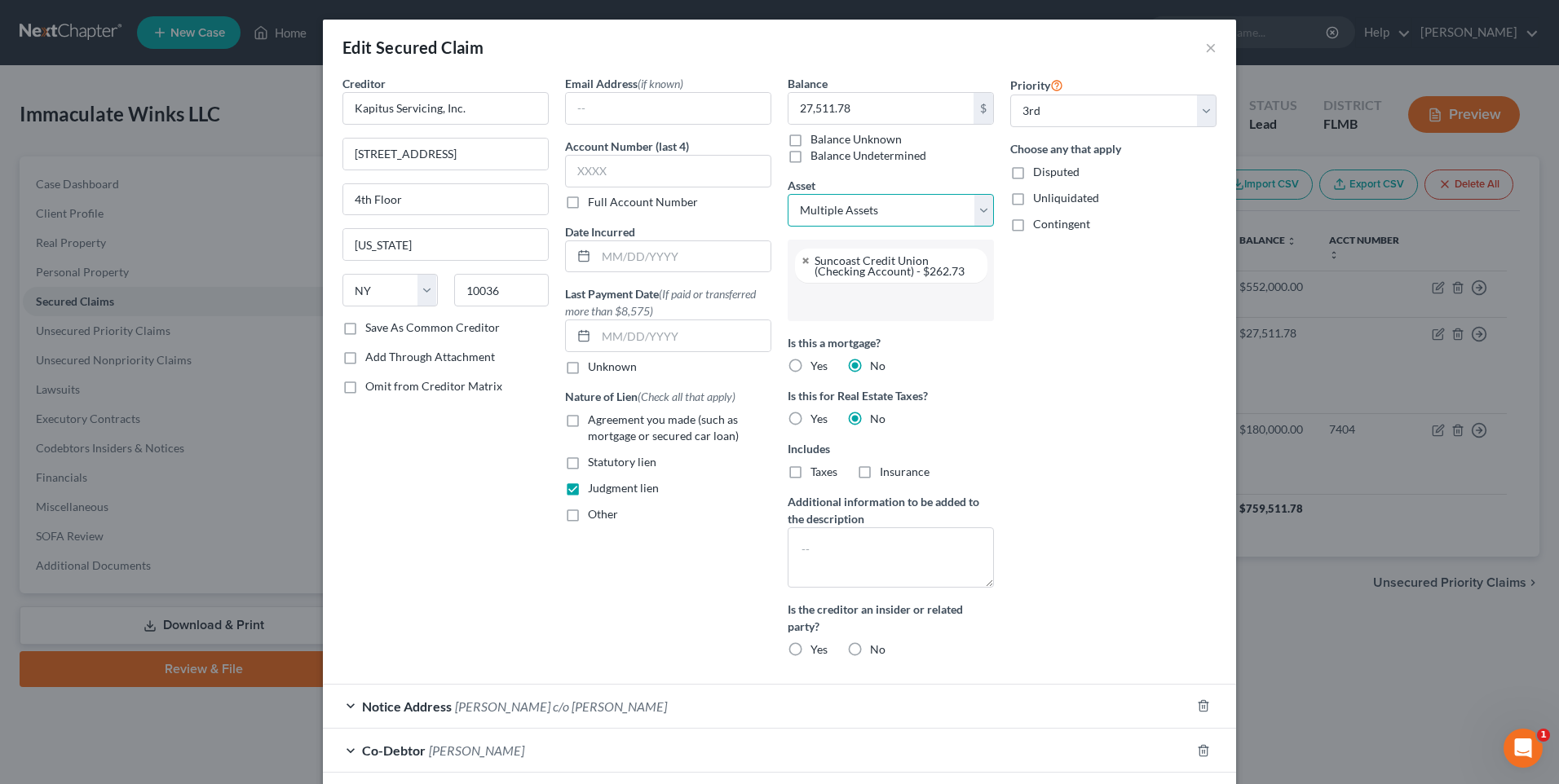
click at [975, 205] on select "Select Other Multiple Assets Suncoast Credit Union (Savings Account) - $5.0 Sun…" at bounding box center [891, 210] width 206 height 33
click at [788, 194] on select "Select Other Multiple Assets Suncoast Credit Union (Savings Account) - $5.0 Sun…" at bounding box center [891, 210] width 206 height 33
click at [979, 214] on select "Select Other Multiple Assets Suncoast Credit Union (Savings Account) - $5.0 Sun…" at bounding box center [891, 210] width 206 height 33
click at [788, 194] on select "Select Other Multiple Assets Suncoast Credit Union (Savings Account) - $5.0 Sun…" at bounding box center [891, 210] width 206 height 33
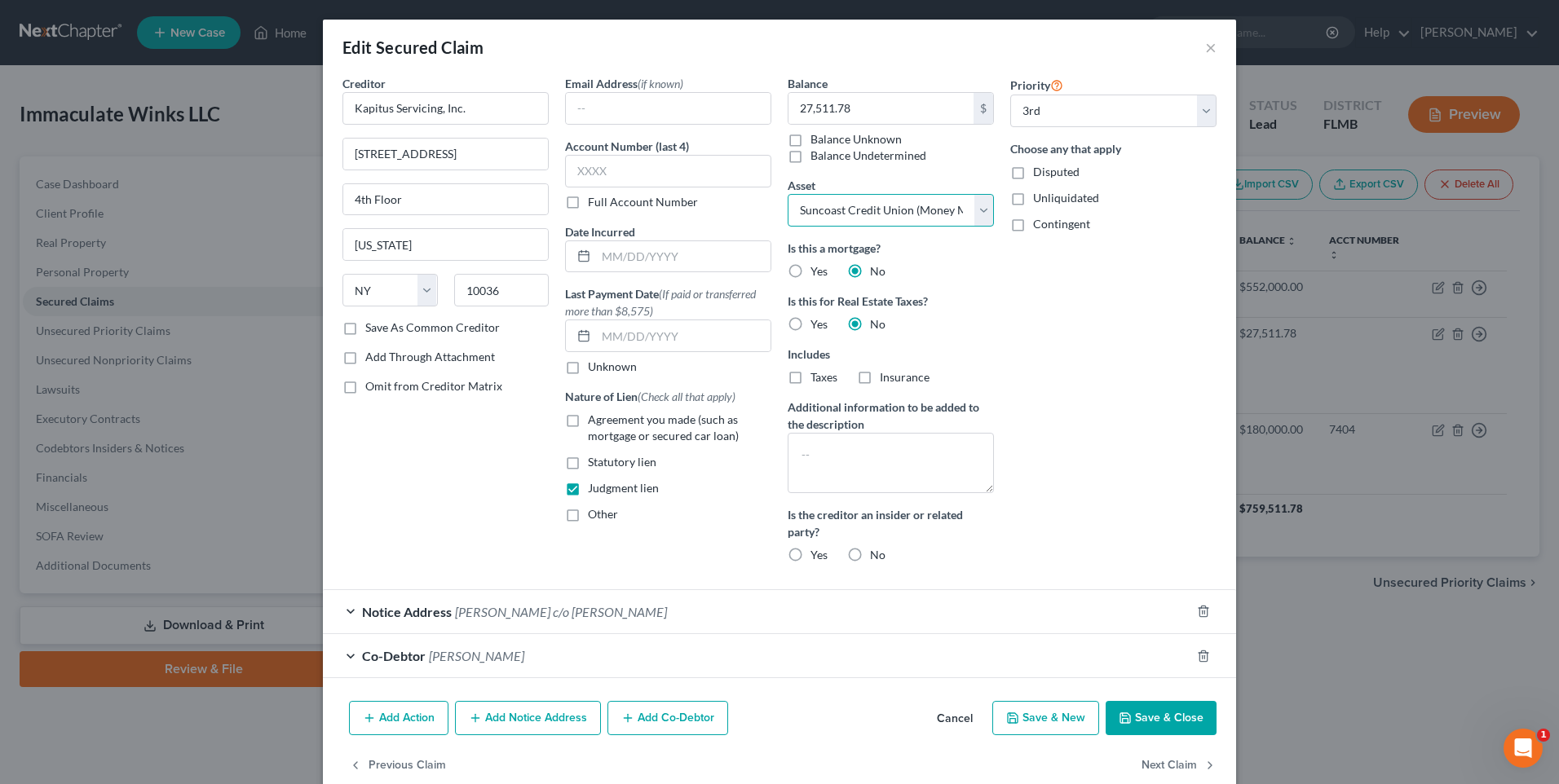
click at [973, 217] on select "Select Other Multiple Assets Suncoast Credit Union (Savings Account) - $5.0 Sun…" at bounding box center [891, 210] width 206 height 33
click at [788, 194] on select "Select Other Multiple Assets Suncoast Credit Union (Savings Account) - $5.0 Sun…" at bounding box center [891, 210] width 206 height 33
click at [976, 221] on select "Select Other Multiple Assets Suncoast Credit Union (Savings Account) - $5.0 Sun…" at bounding box center [891, 210] width 206 height 33
click at [788, 194] on select "Select Other Multiple Assets Suncoast Credit Union (Savings Account) - $5.0 Sun…" at bounding box center [891, 210] width 206 height 33
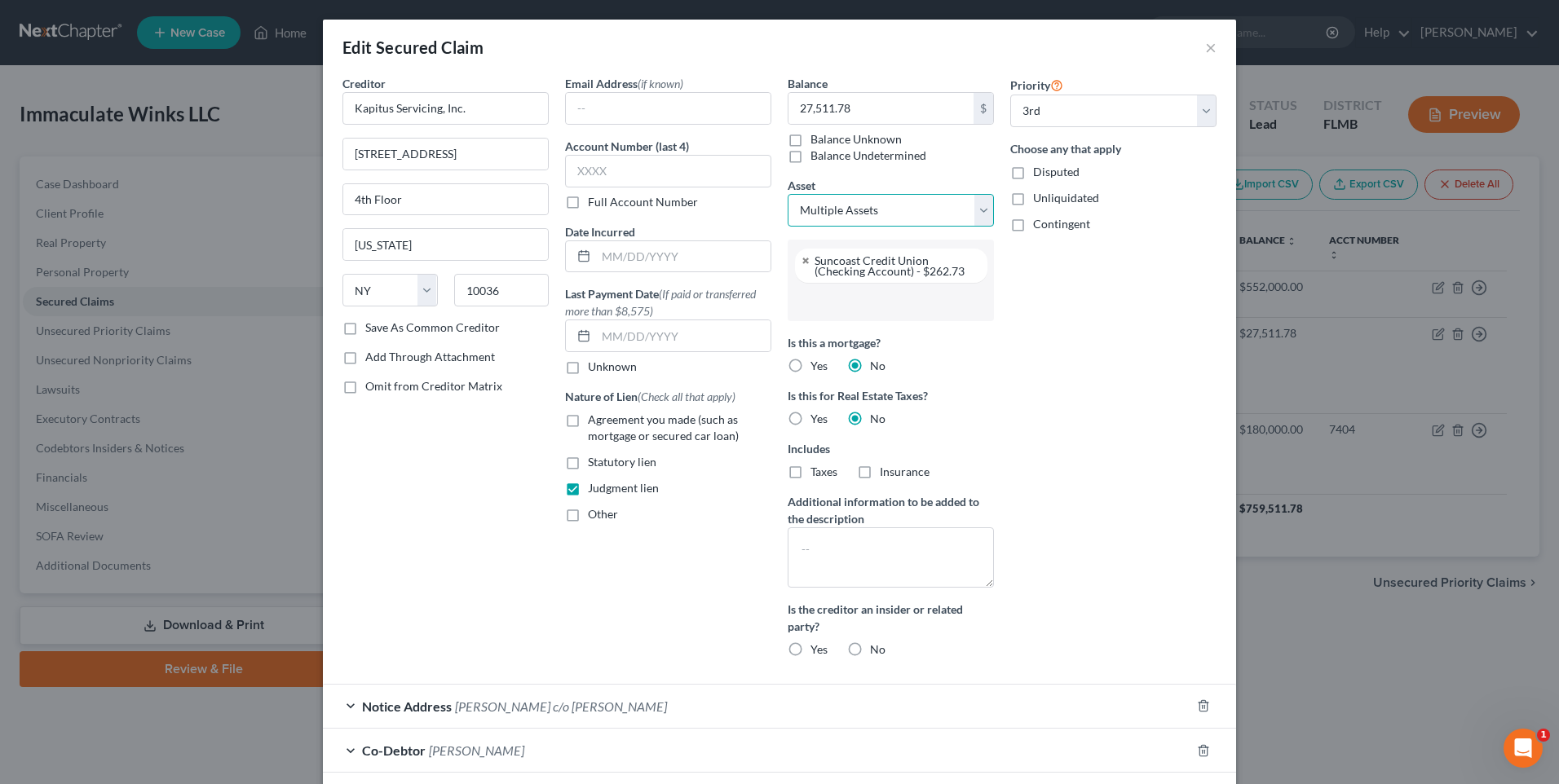
click at [970, 214] on select "Select Other Multiple Assets Suncoast Credit Union (Savings Account) - $5.0 Sun…" at bounding box center [891, 210] width 206 height 33
click at [788, 194] on select "Select Other Multiple Assets Suncoast Credit Union (Savings Account) - $5.0 Sun…" at bounding box center [891, 210] width 206 height 33
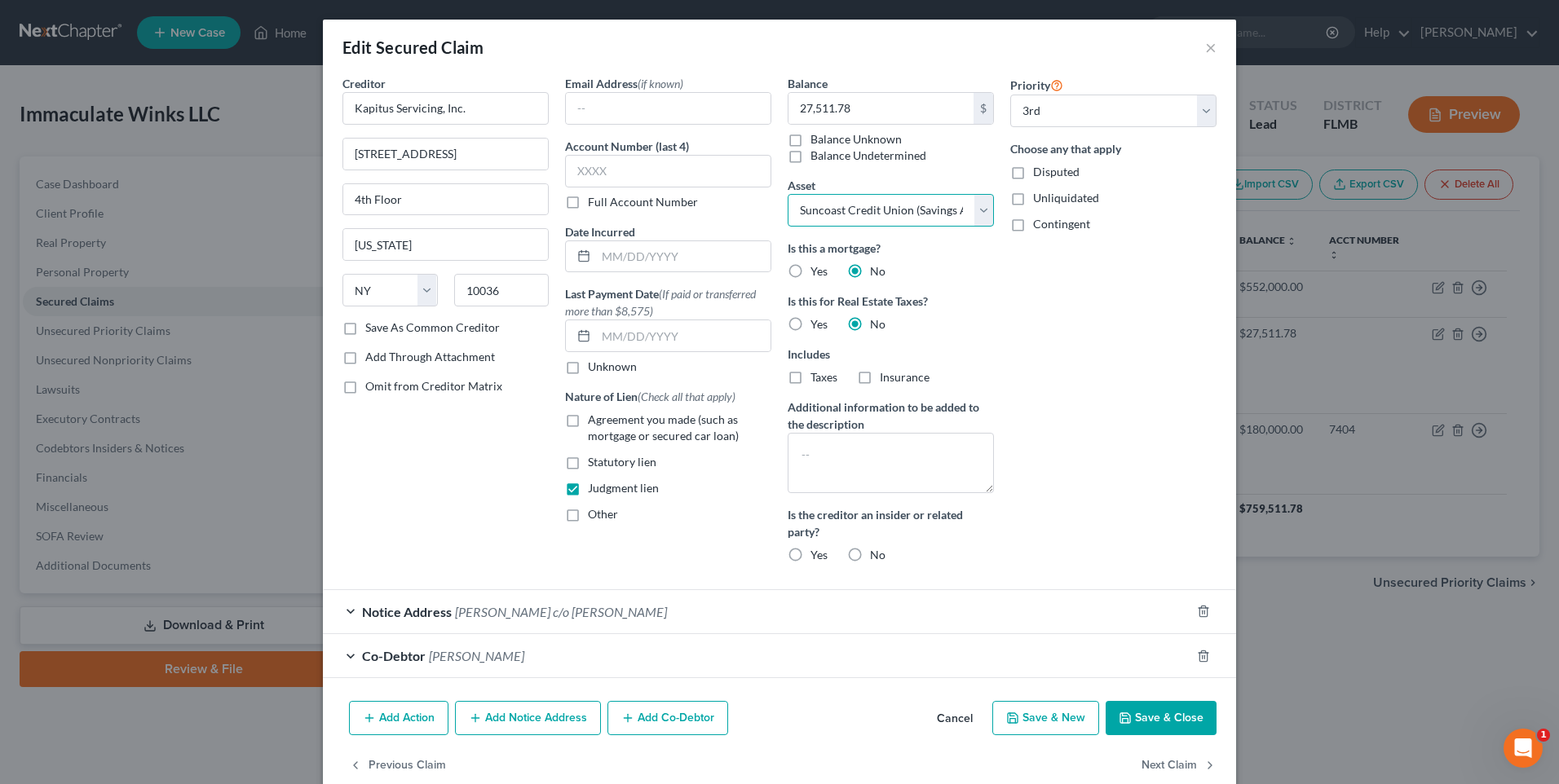
click at [977, 217] on select "Select Other Multiple Assets Suncoast Credit Union (Savings Account) - $5.0 Sun…" at bounding box center [891, 210] width 206 height 33
click at [788, 194] on select "Select Other Multiple Assets Suncoast Credit Union (Savings Account) - $5.0 Sun…" at bounding box center [891, 210] width 206 height 33
click at [974, 212] on select "Select Other Multiple Assets Suncoast Credit Union (Savings Account) - $5.0 Sun…" at bounding box center [891, 210] width 206 height 33
select select "5"
click at [788, 194] on select "Select Other Multiple Assets Suncoast Credit Union (Savings Account) - $5.0 Sun…" at bounding box center [891, 210] width 206 height 33
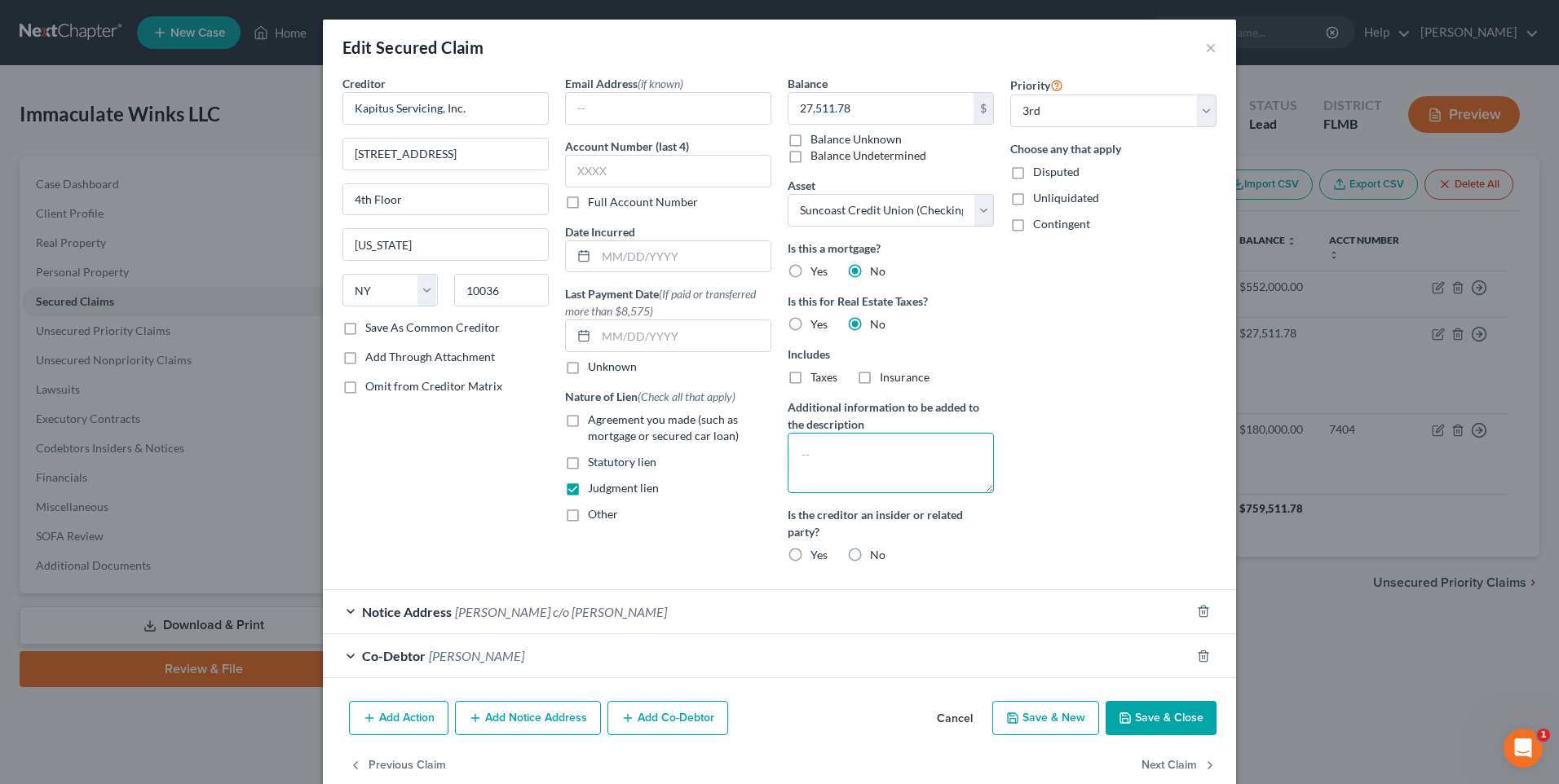
click at [922, 481] on textarea at bounding box center [891, 463] width 206 height 61
type textarea "Judgment"
click at [1145, 447] on div "Priority Select 1st 2nd 3rd 4th 5th 6th 7th 8th 9th 10th 11th 12th 13th 14th 15…" at bounding box center [1114, 326] width 223 height 502
click at [1155, 715] on button "Save & Close" at bounding box center [1161, 719] width 110 height 34
select select
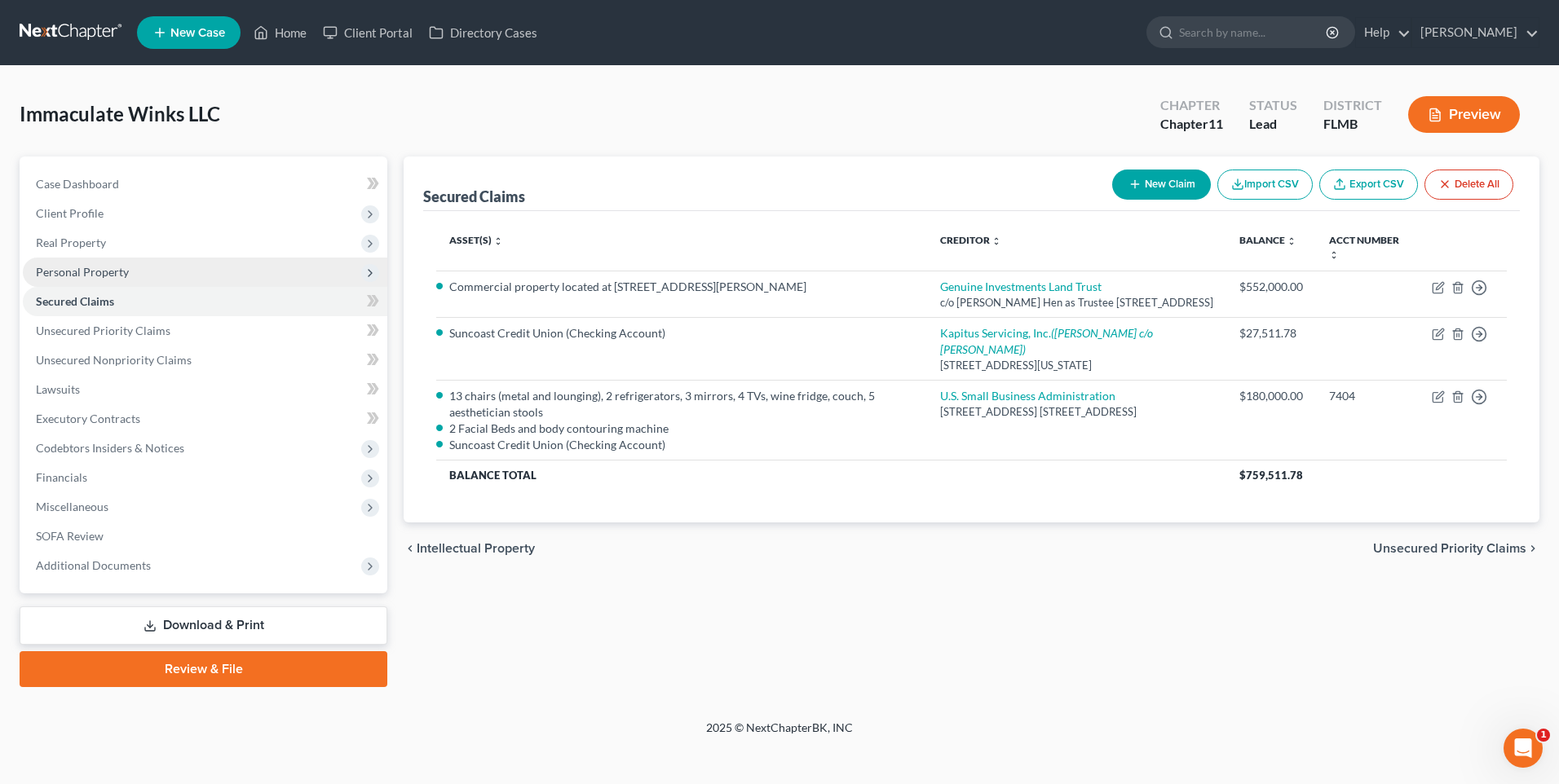
click at [65, 272] on span "Personal Property" at bounding box center [82, 272] width 93 height 14
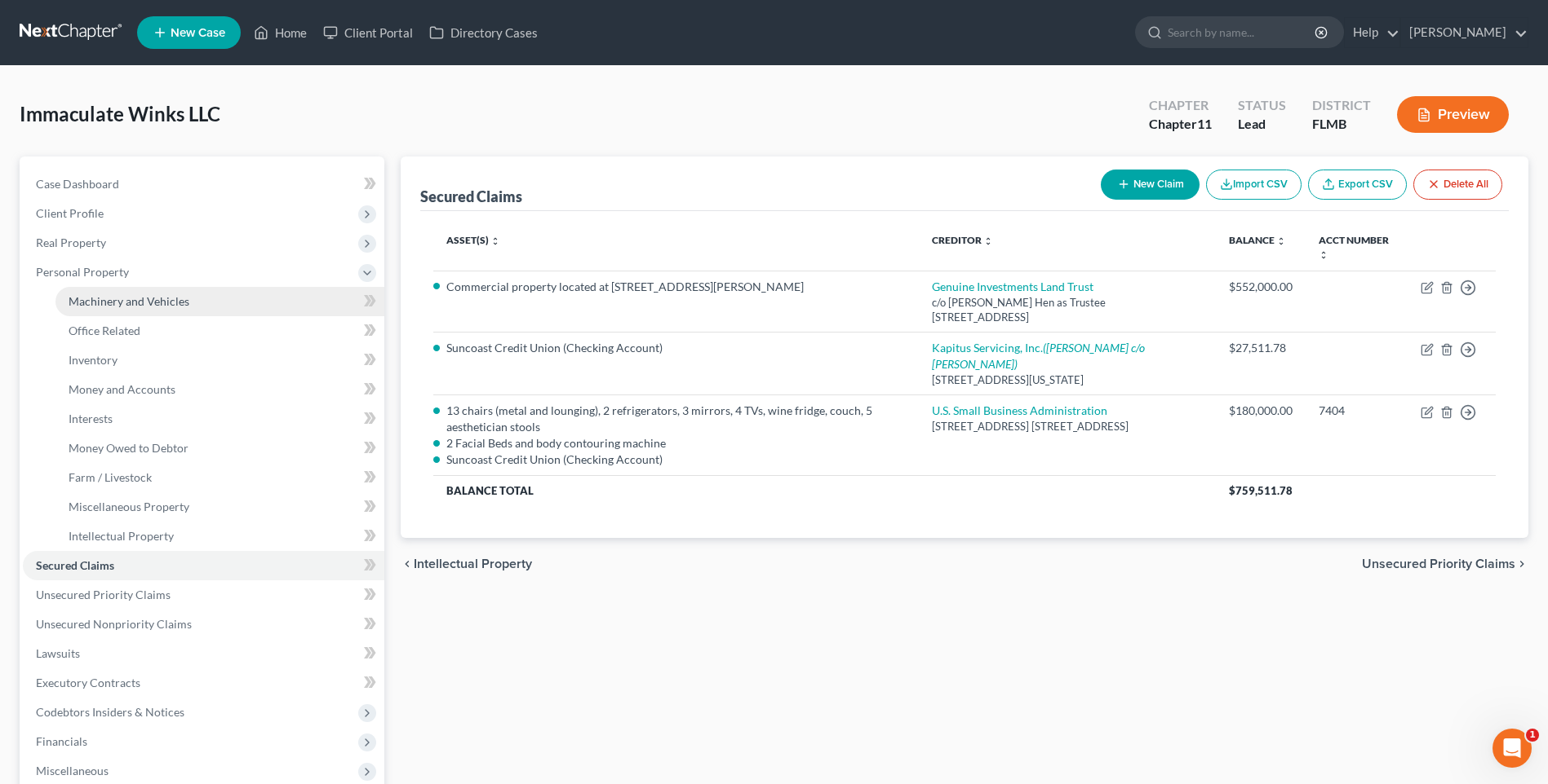
click at [91, 305] on span "Machinery and Vehicles" at bounding box center [129, 301] width 120 height 14
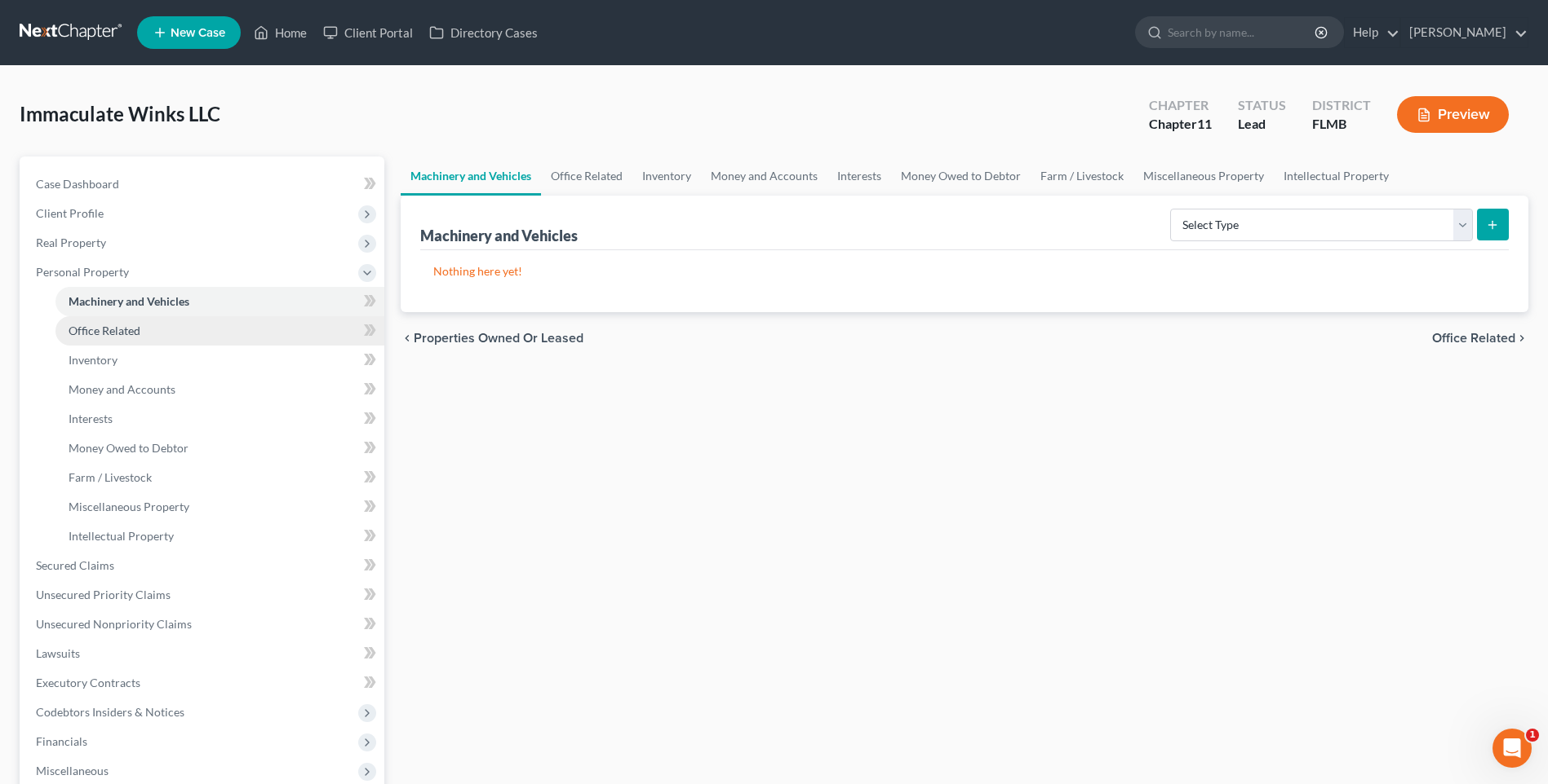
click at [91, 325] on span "Office Related" at bounding box center [104, 330] width 72 height 14
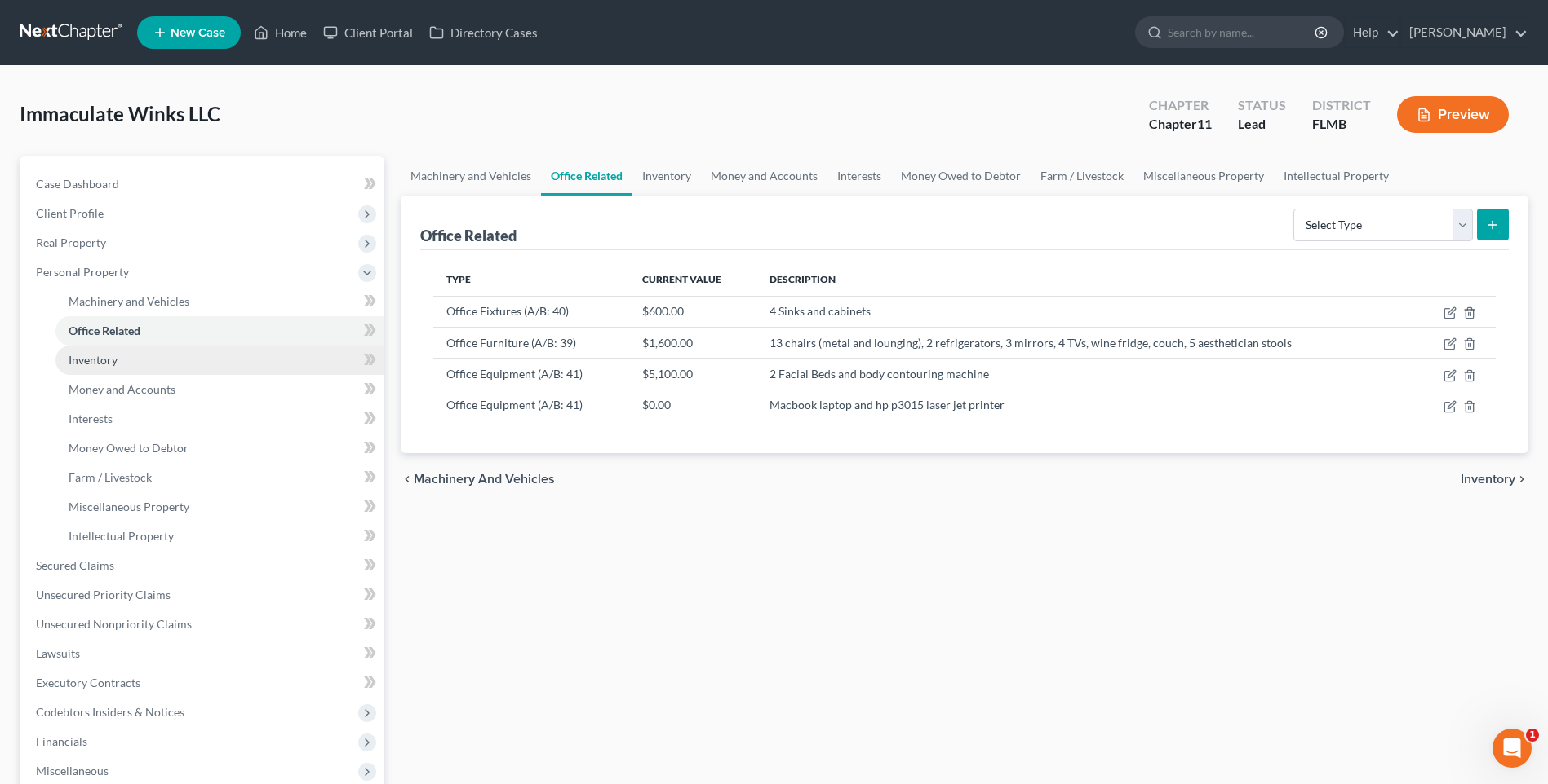
click at [92, 349] on link "Inventory" at bounding box center [219, 360] width 329 height 29
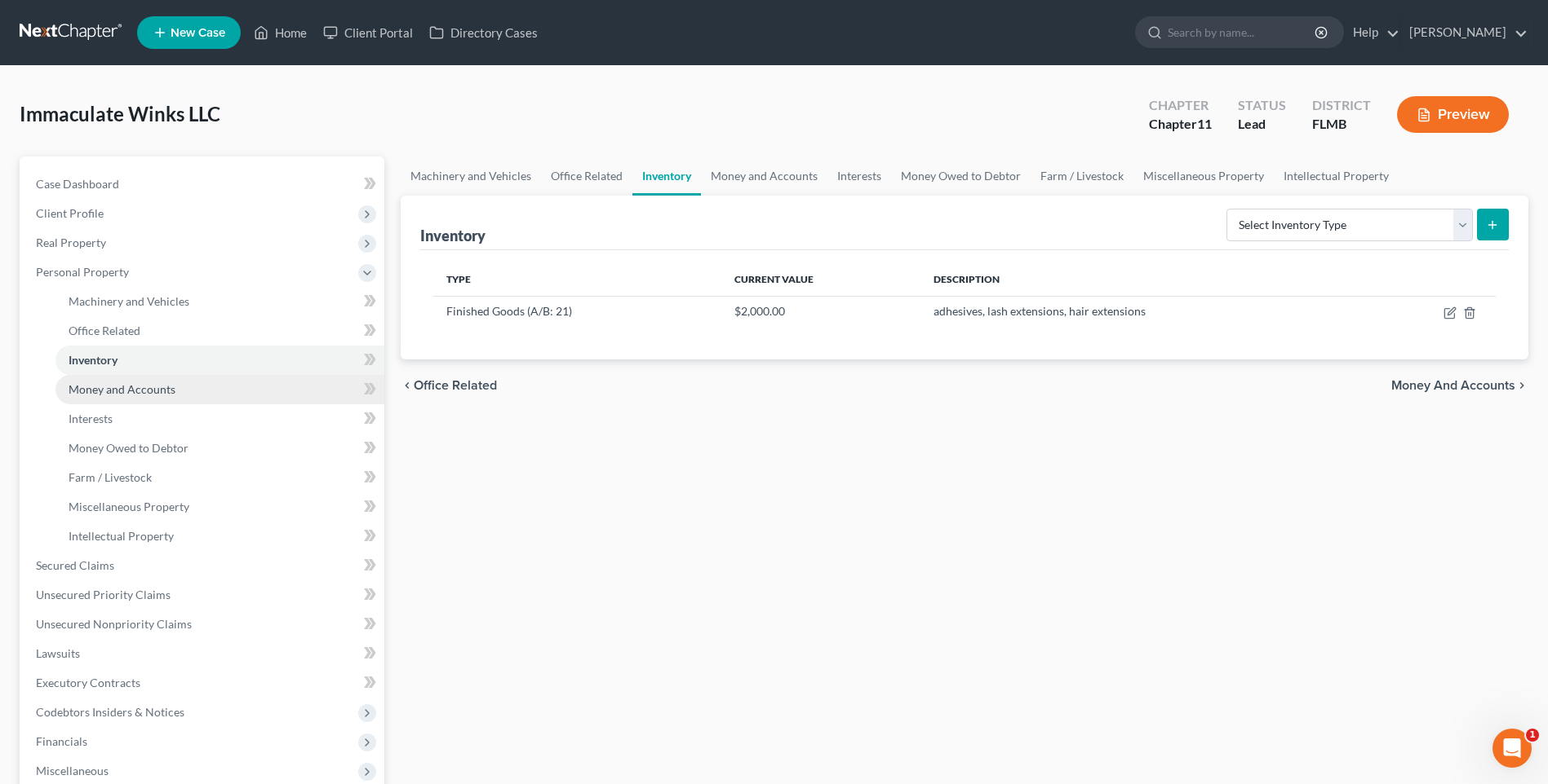
click at [103, 389] on span "Money and Accounts" at bounding box center [122, 388] width 107 height 14
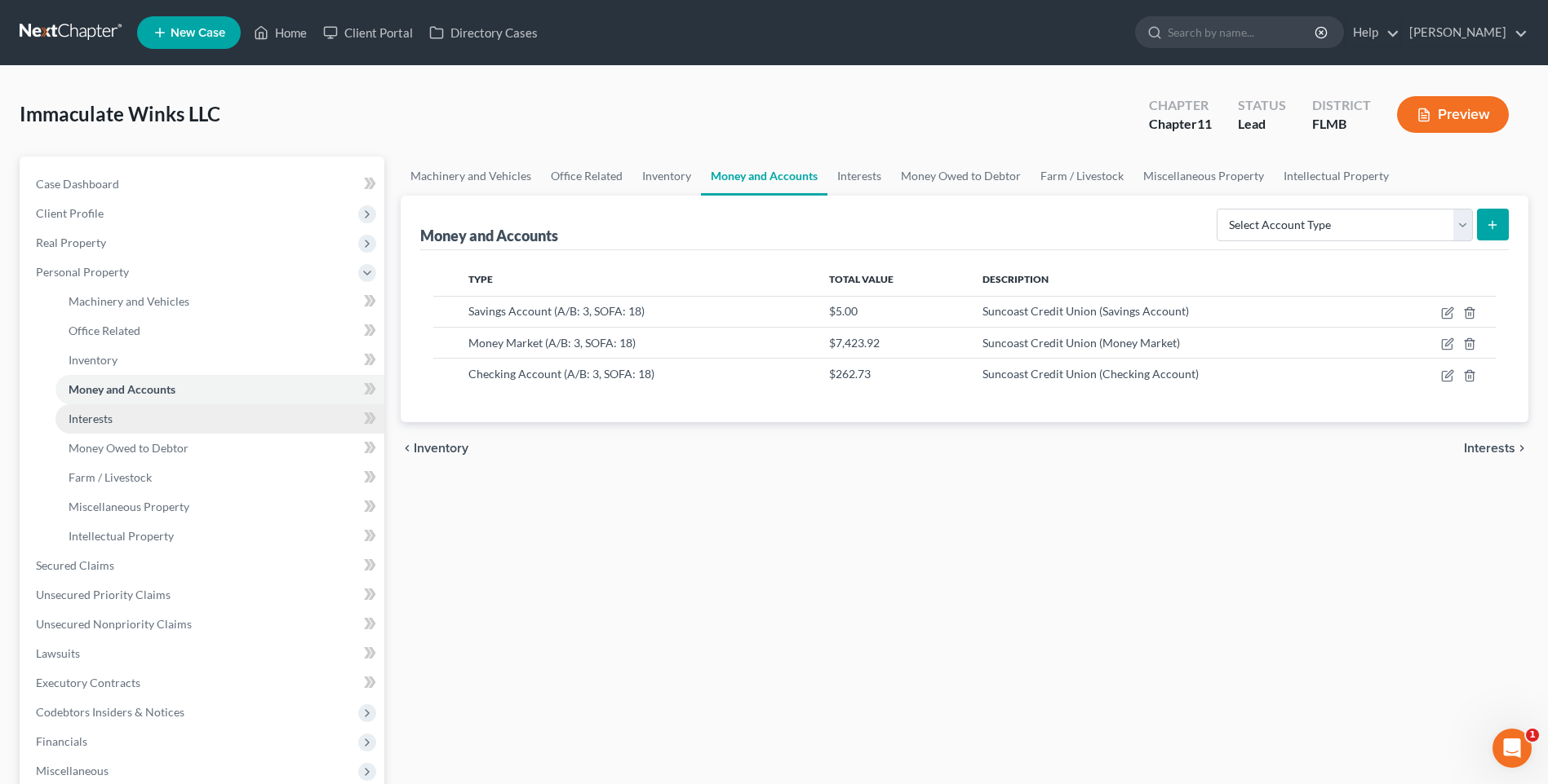
click at [113, 421] on link "Interests" at bounding box center [219, 419] width 329 height 29
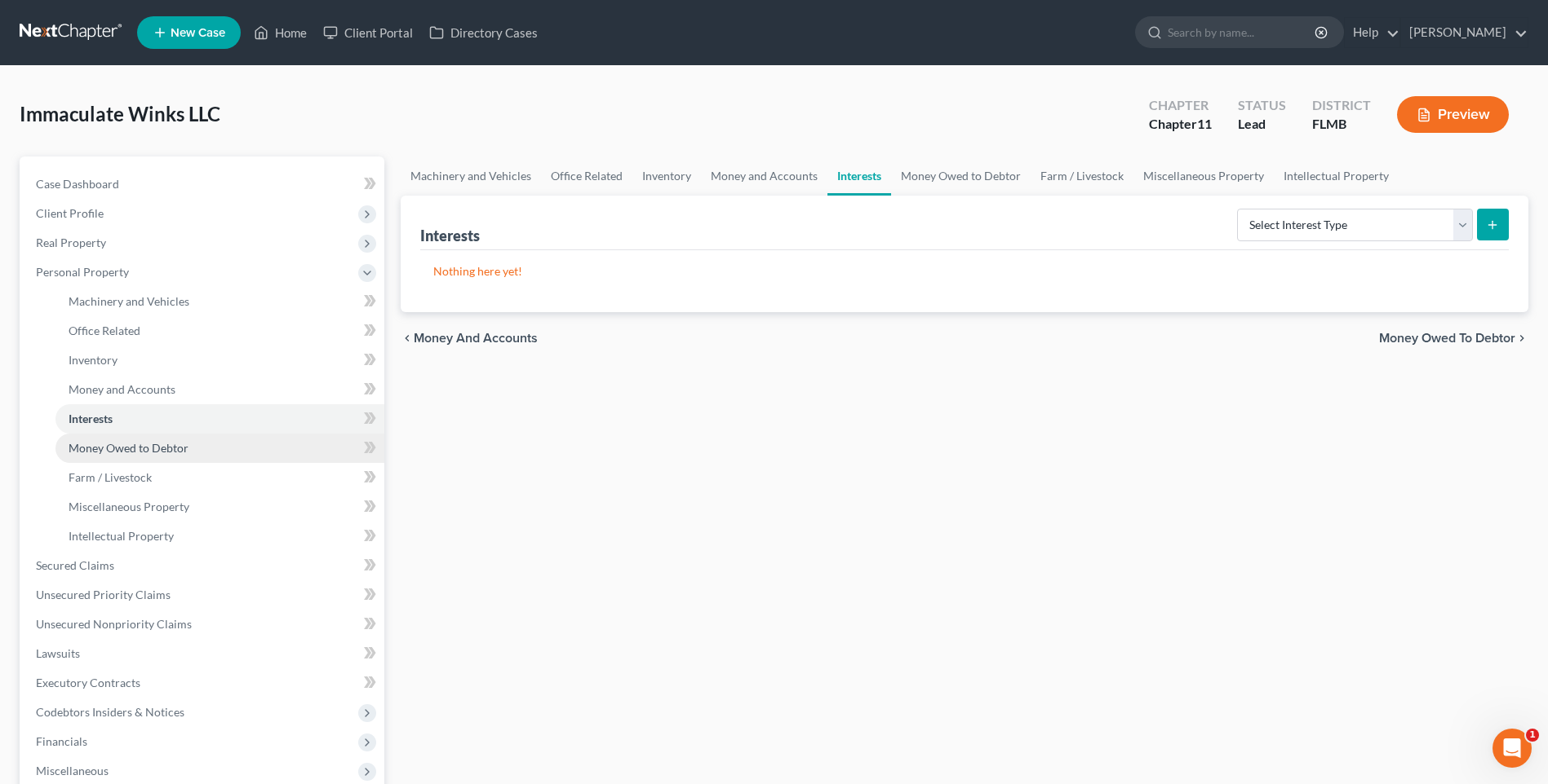
click at [111, 447] on span "Money Owed to Debtor" at bounding box center [129, 447] width 120 height 14
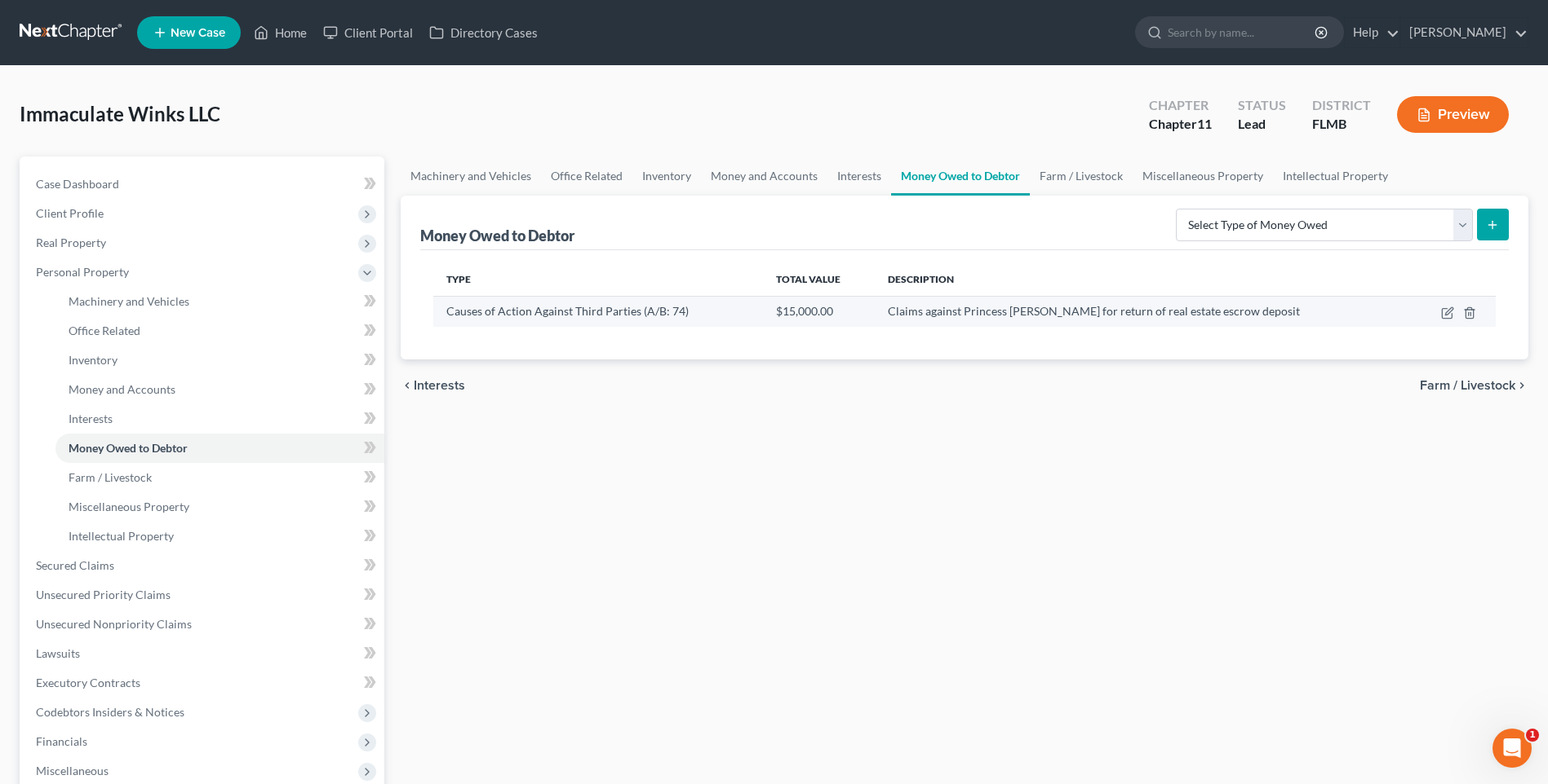
click at [997, 300] on td "Claims against Princess [PERSON_NAME] for return of real estate escrow deposit" at bounding box center [1144, 311] width 538 height 31
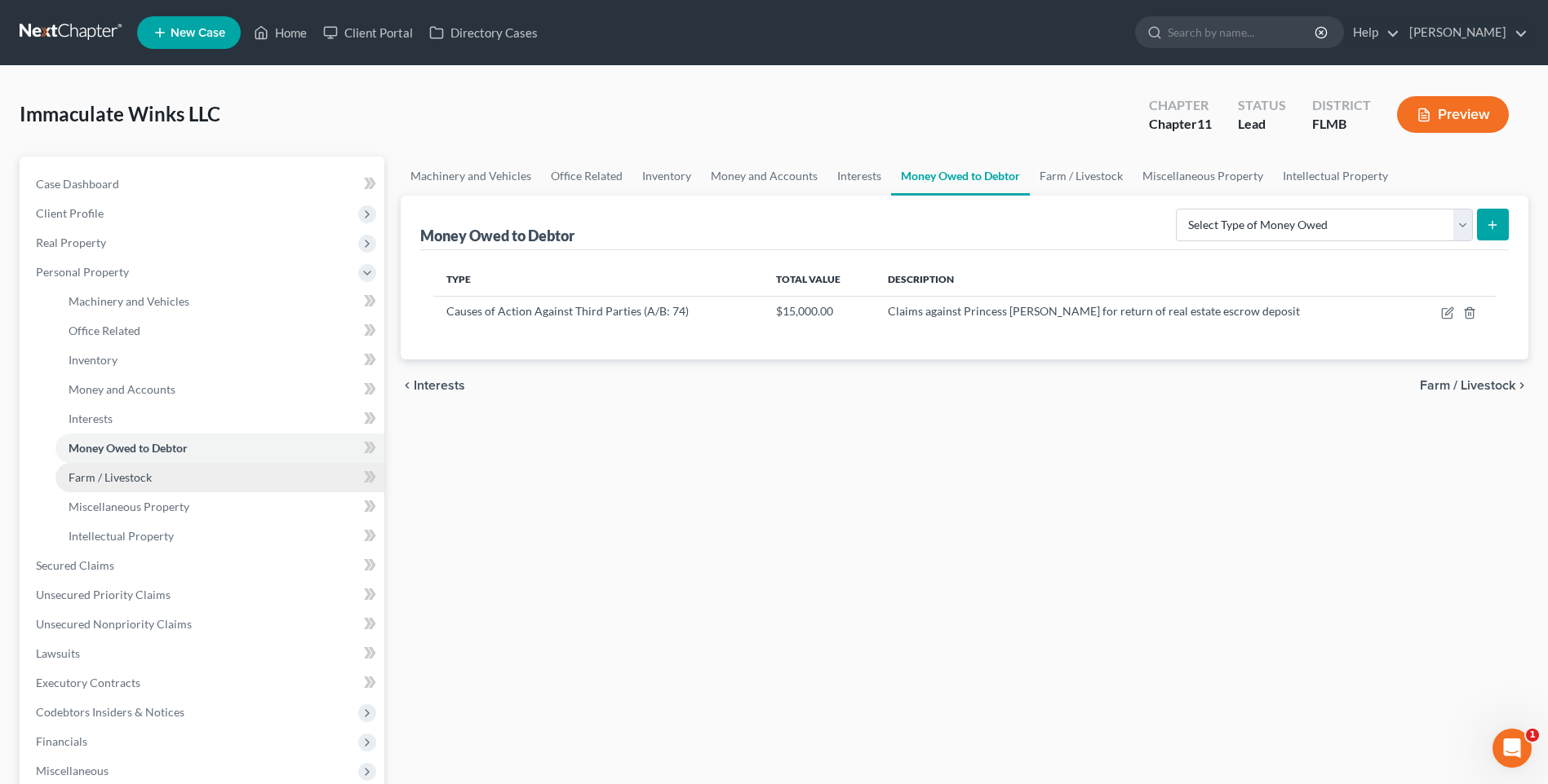
click at [94, 469] on link "Farm / Livestock" at bounding box center [219, 478] width 329 height 29
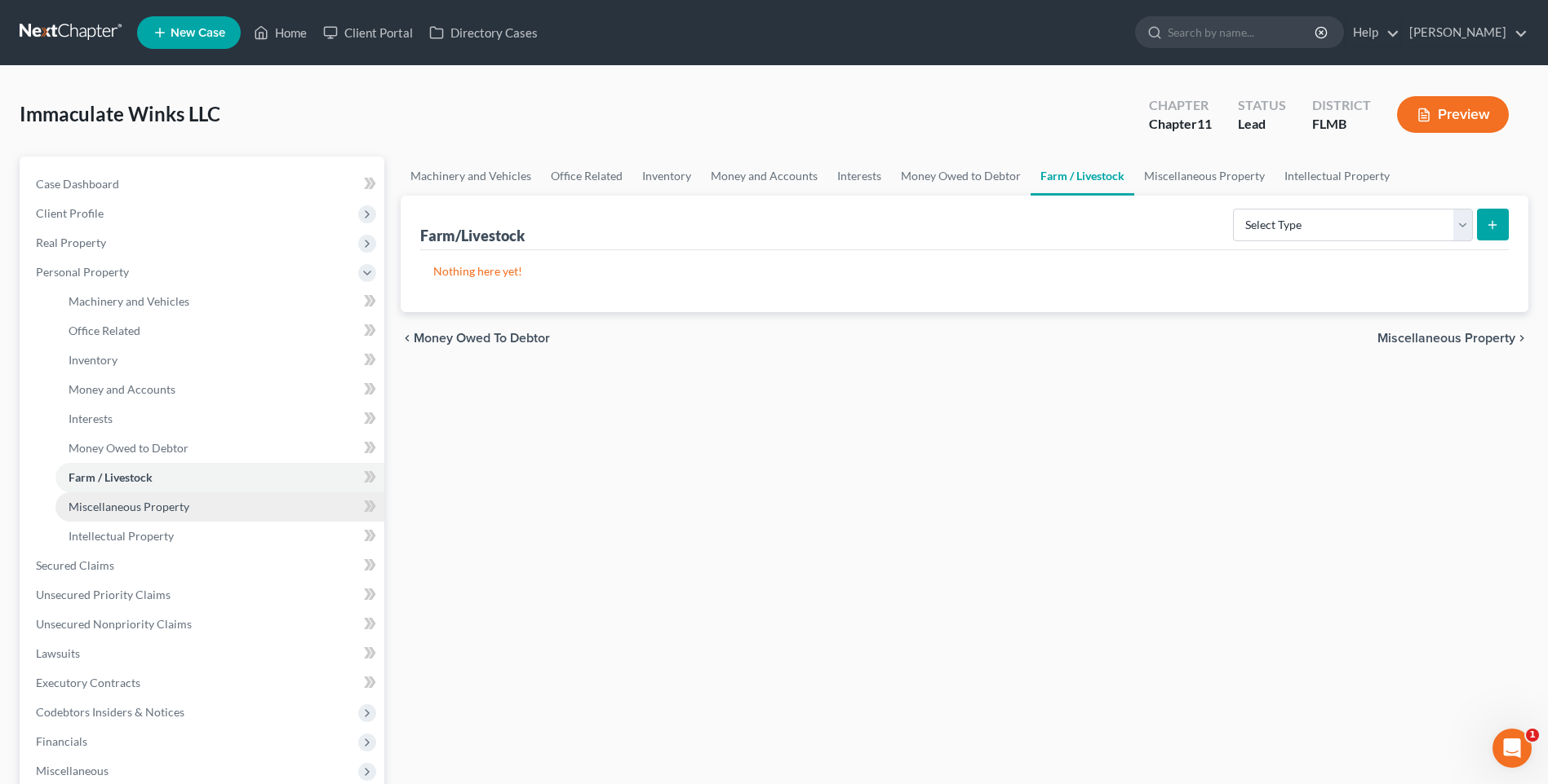
click at [100, 517] on link "Miscellaneous Property" at bounding box center [219, 507] width 329 height 29
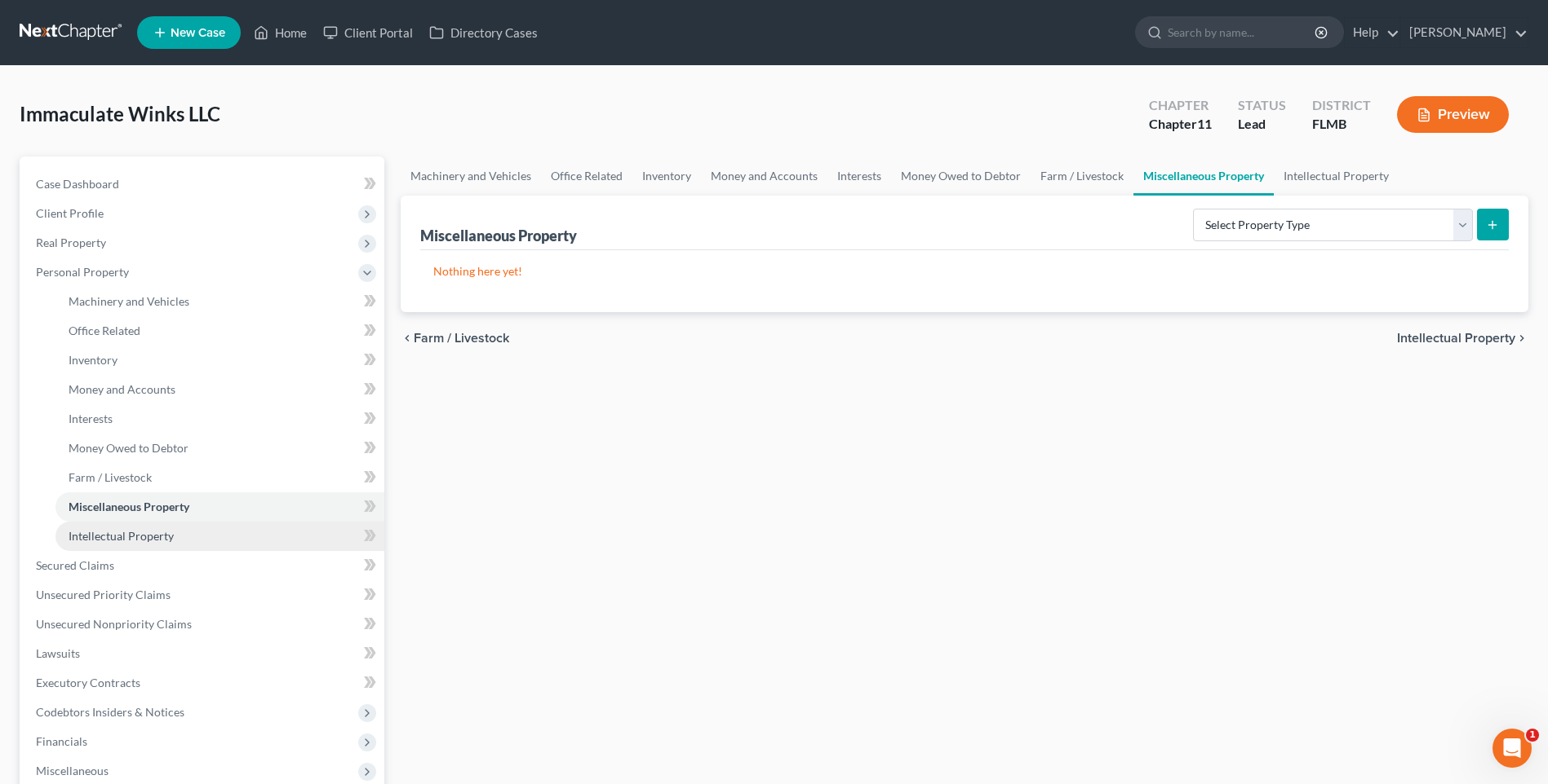
click at [100, 525] on link "Intellectual Property" at bounding box center [219, 536] width 329 height 29
click at [101, 515] on link "Miscellaneous Property" at bounding box center [219, 507] width 329 height 29
click at [113, 459] on link "Money Owed to Debtor" at bounding box center [219, 448] width 329 height 29
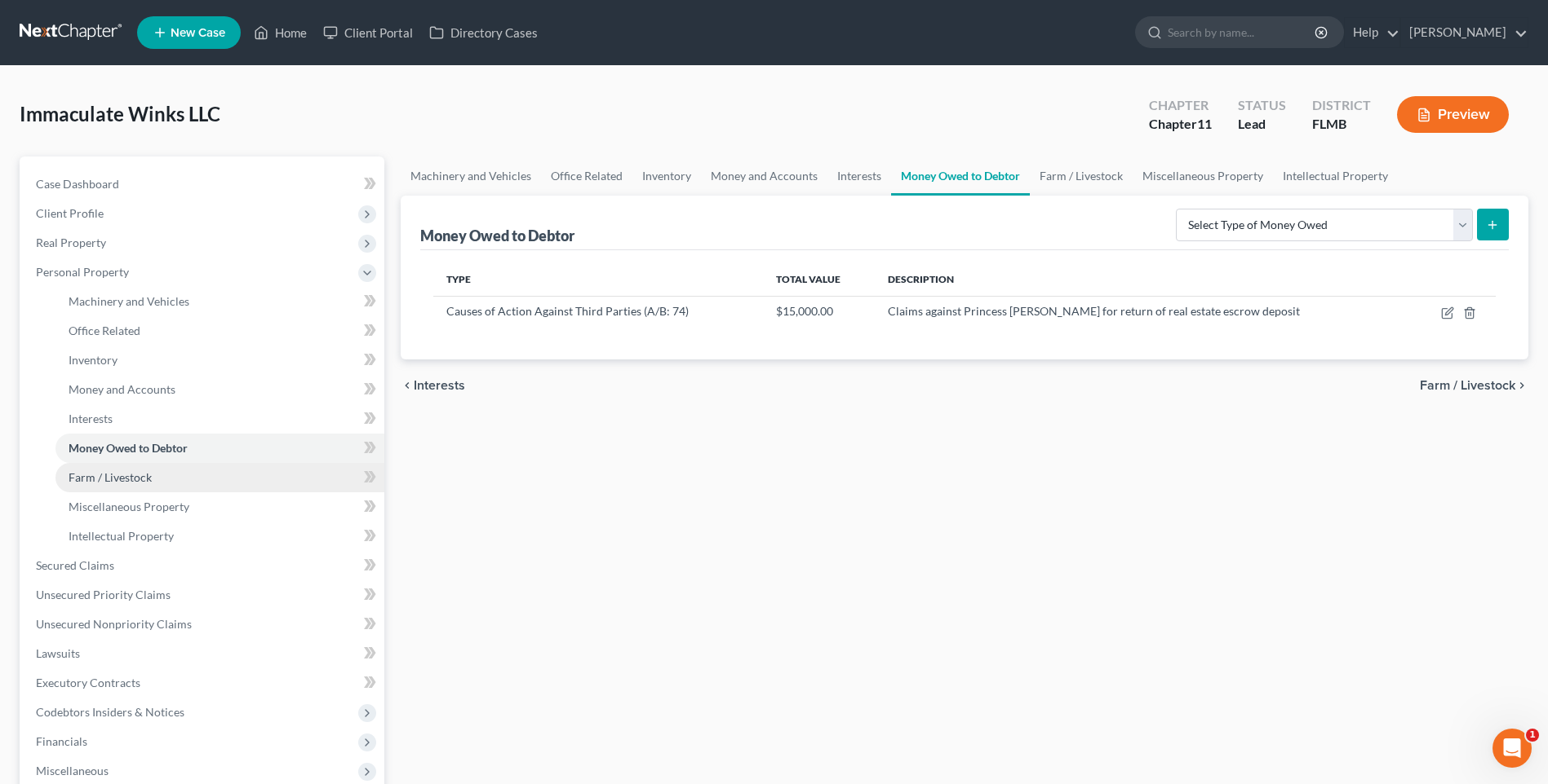
click at [110, 473] on span "Farm / Livestock" at bounding box center [111, 477] width 83 height 14
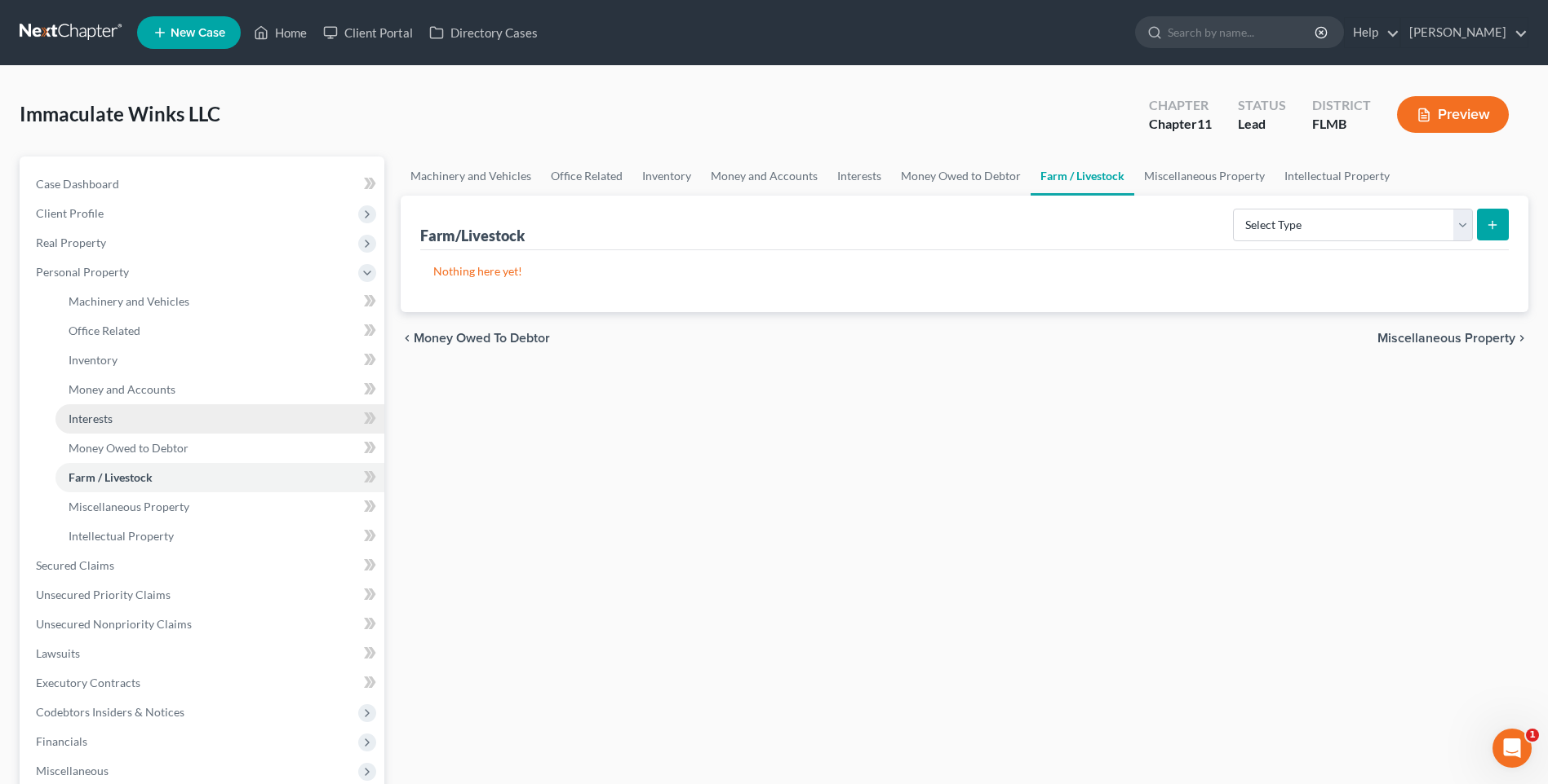
click at [97, 423] on span "Interests" at bounding box center [91, 418] width 44 height 14
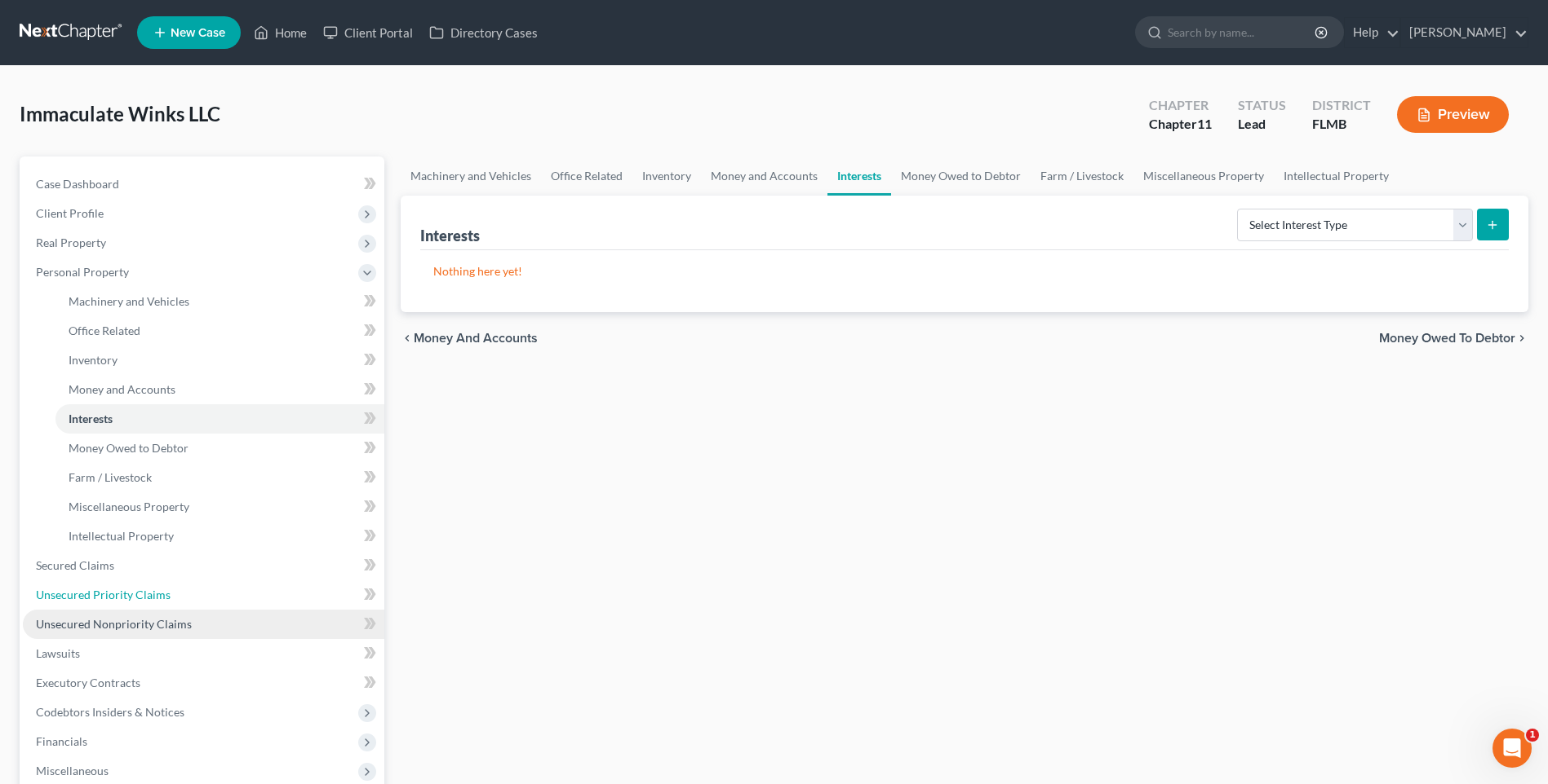
click at [61, 589] on span "Unsecured Priority Claims" at bounding box center [103, 594] width 135 height 14
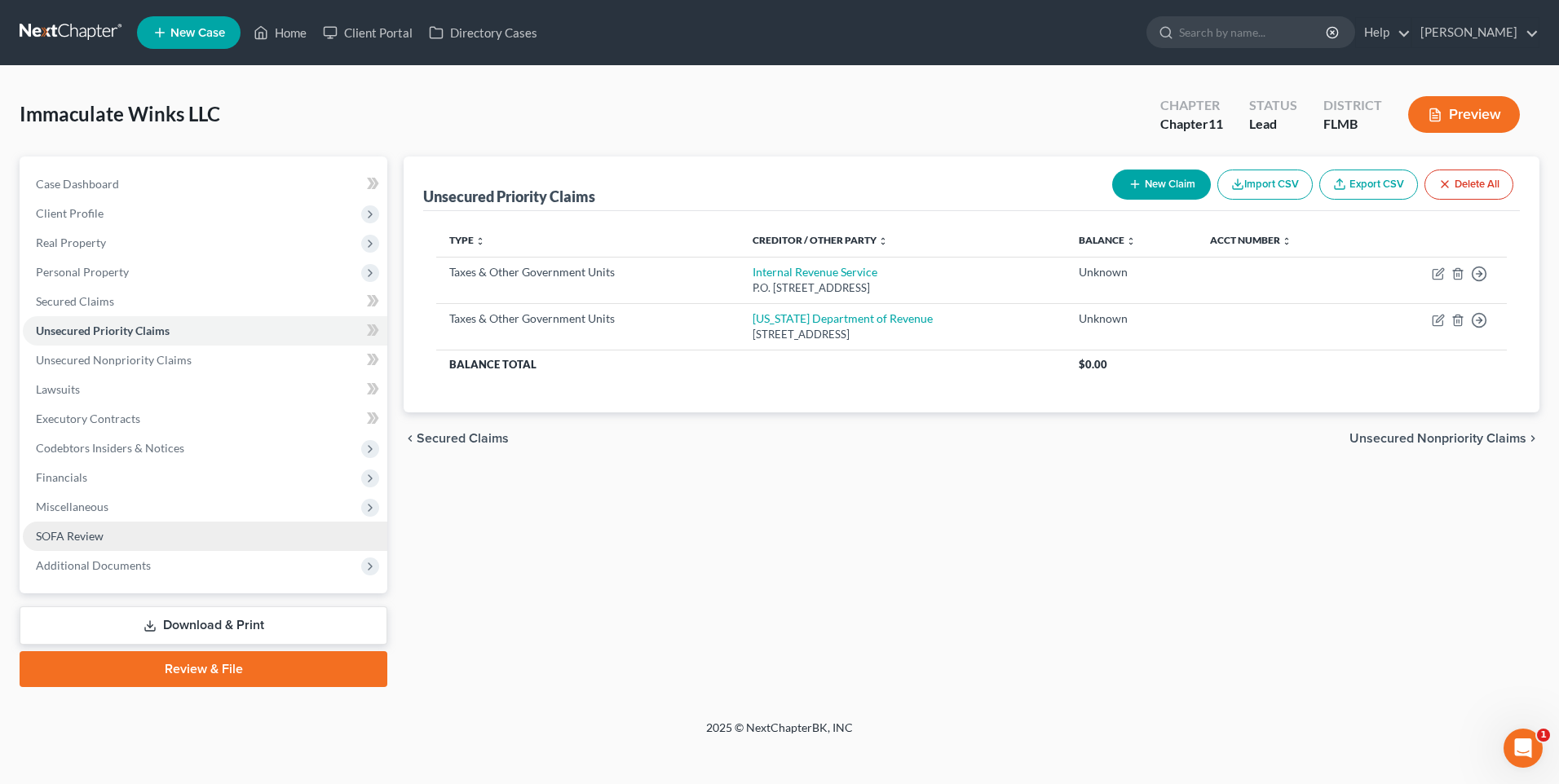
click at [55, 530] on span "SOFA Review" at bounding box center [70, 536] width 68 height 14
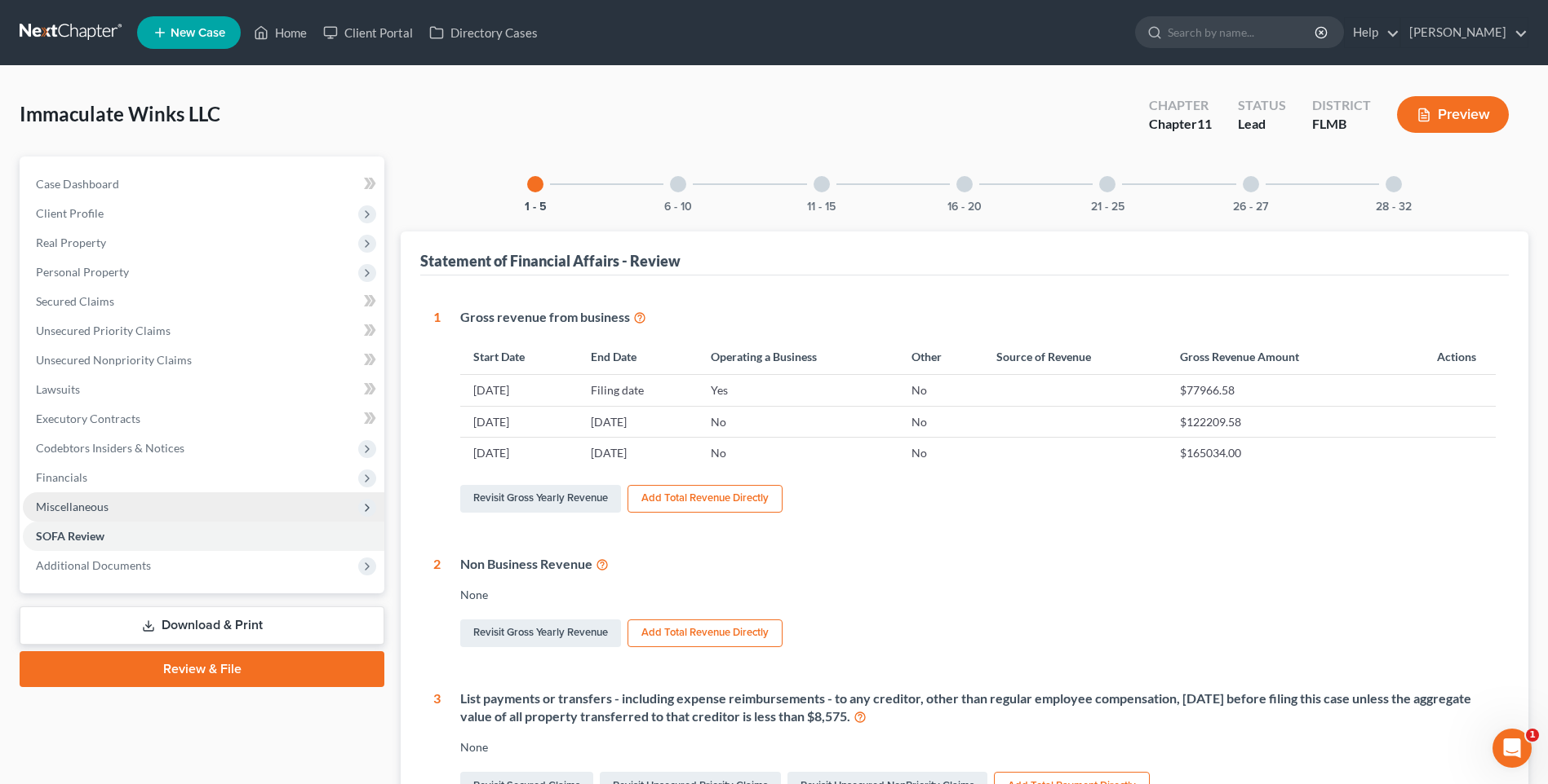
click at [62, 509] on span "Miscellaneous" at bounding box center [72, 506] width 72 height 14
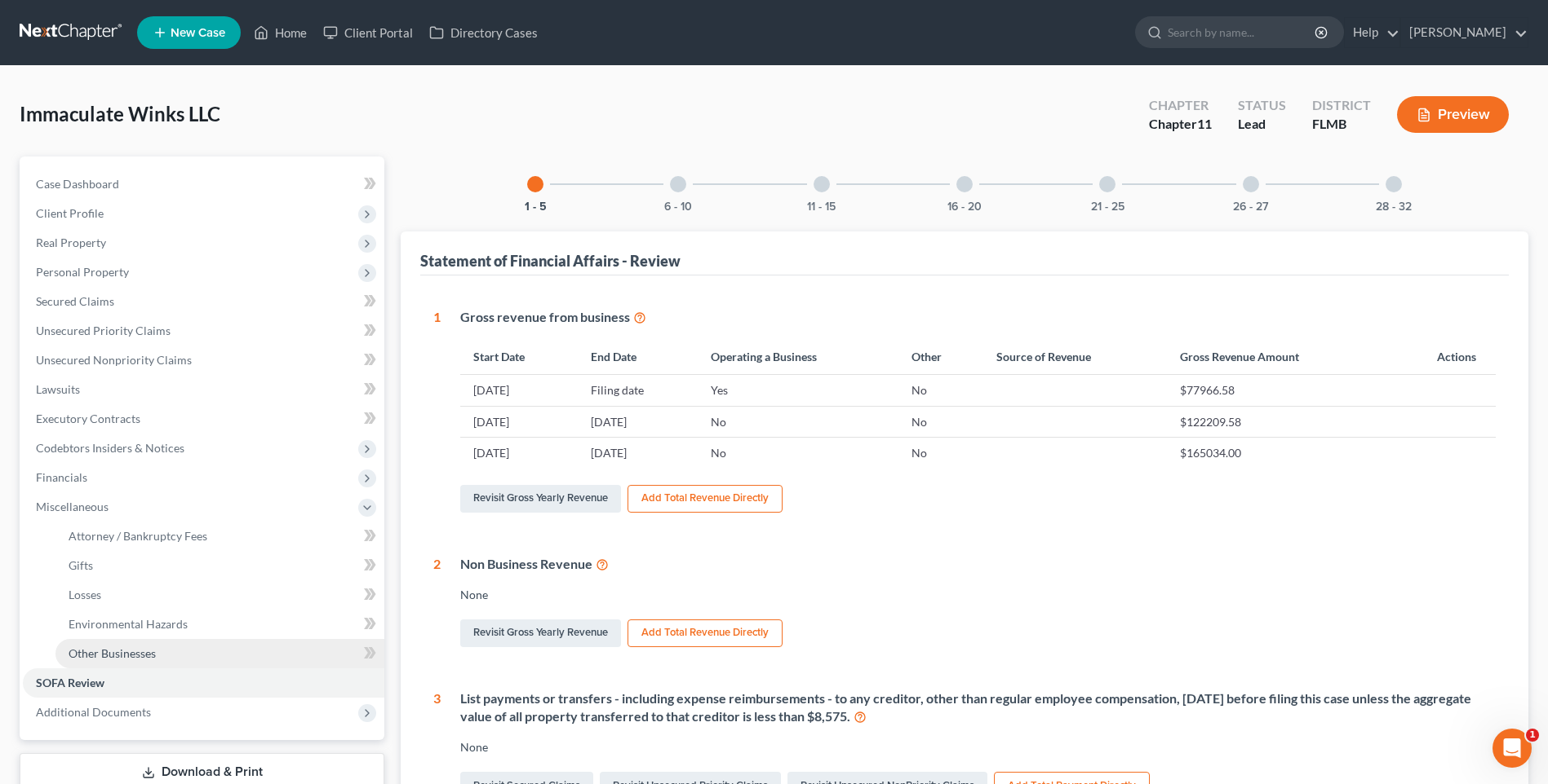
click at [127, 657] on span "Other Businesses" at bounding box center [112, 653] width 87 height 14
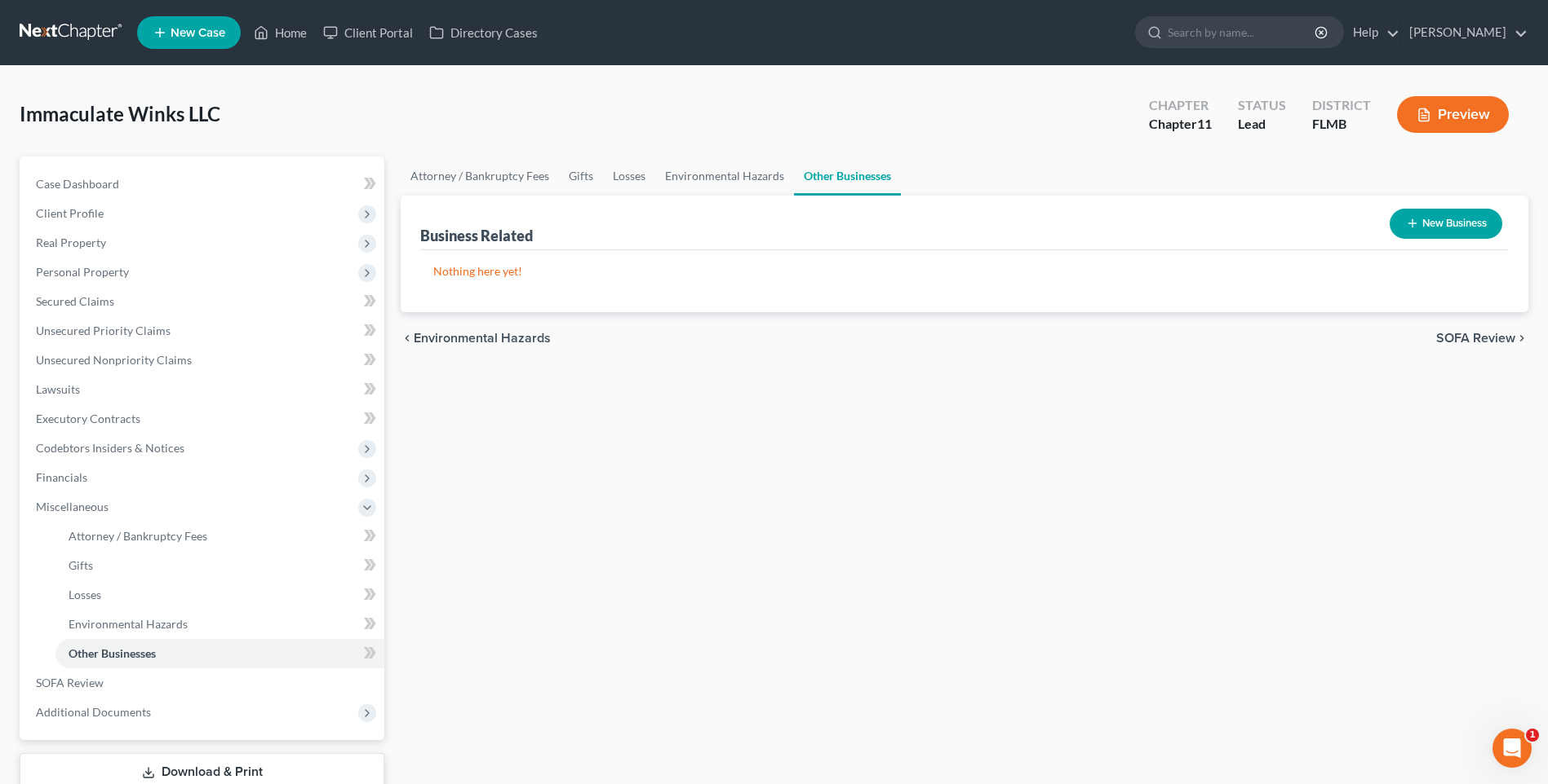
click at [1447, 107] on button "Preview" at bounding box center [1452, 114] width 111 height 37
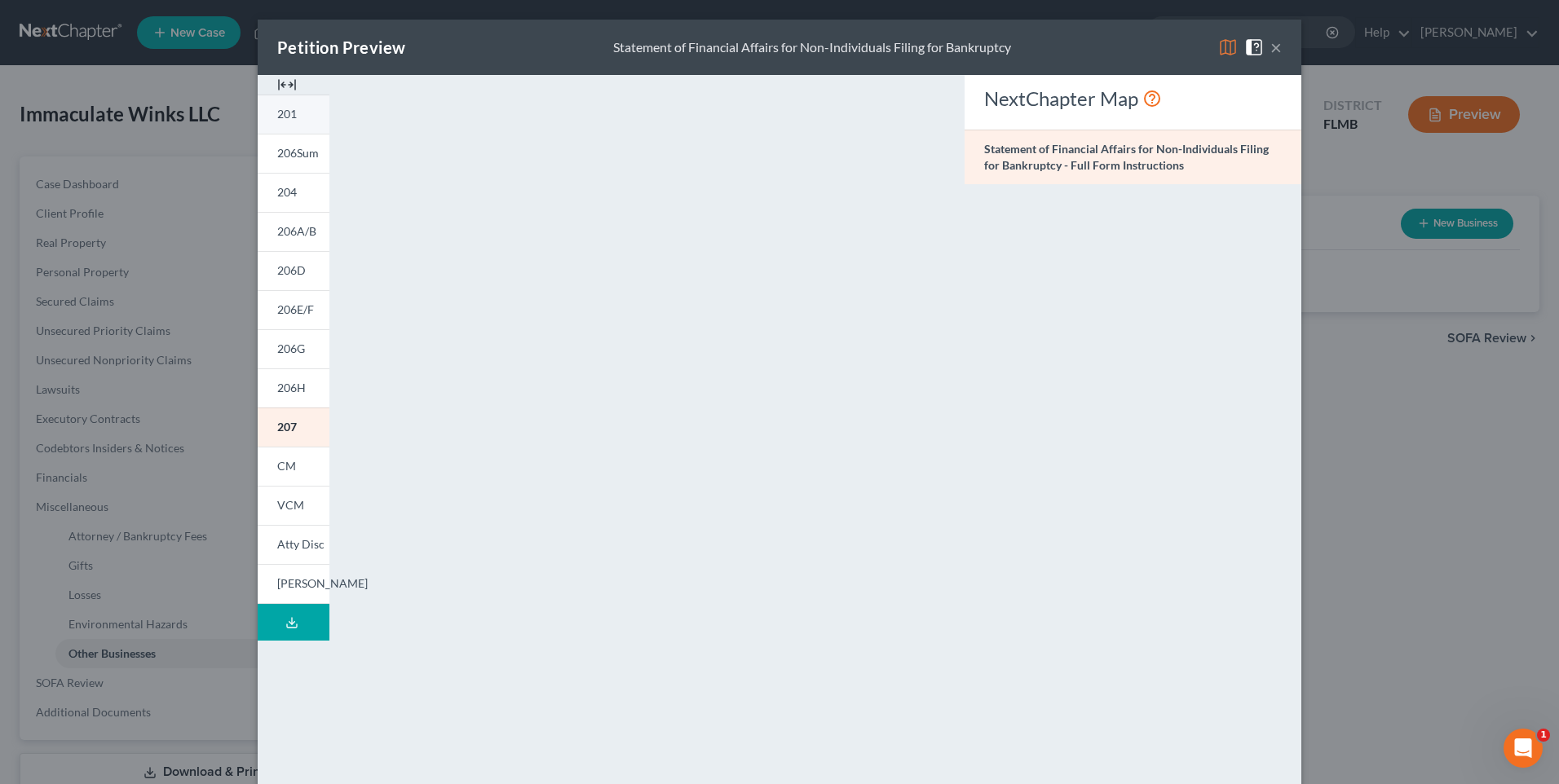
click at [283, 108] on span "201" at bounding box center [287, 113] width 20 height 14
click at [270, 150] on link "206Sum" at bounding box center [293, 153] width 72 height 39
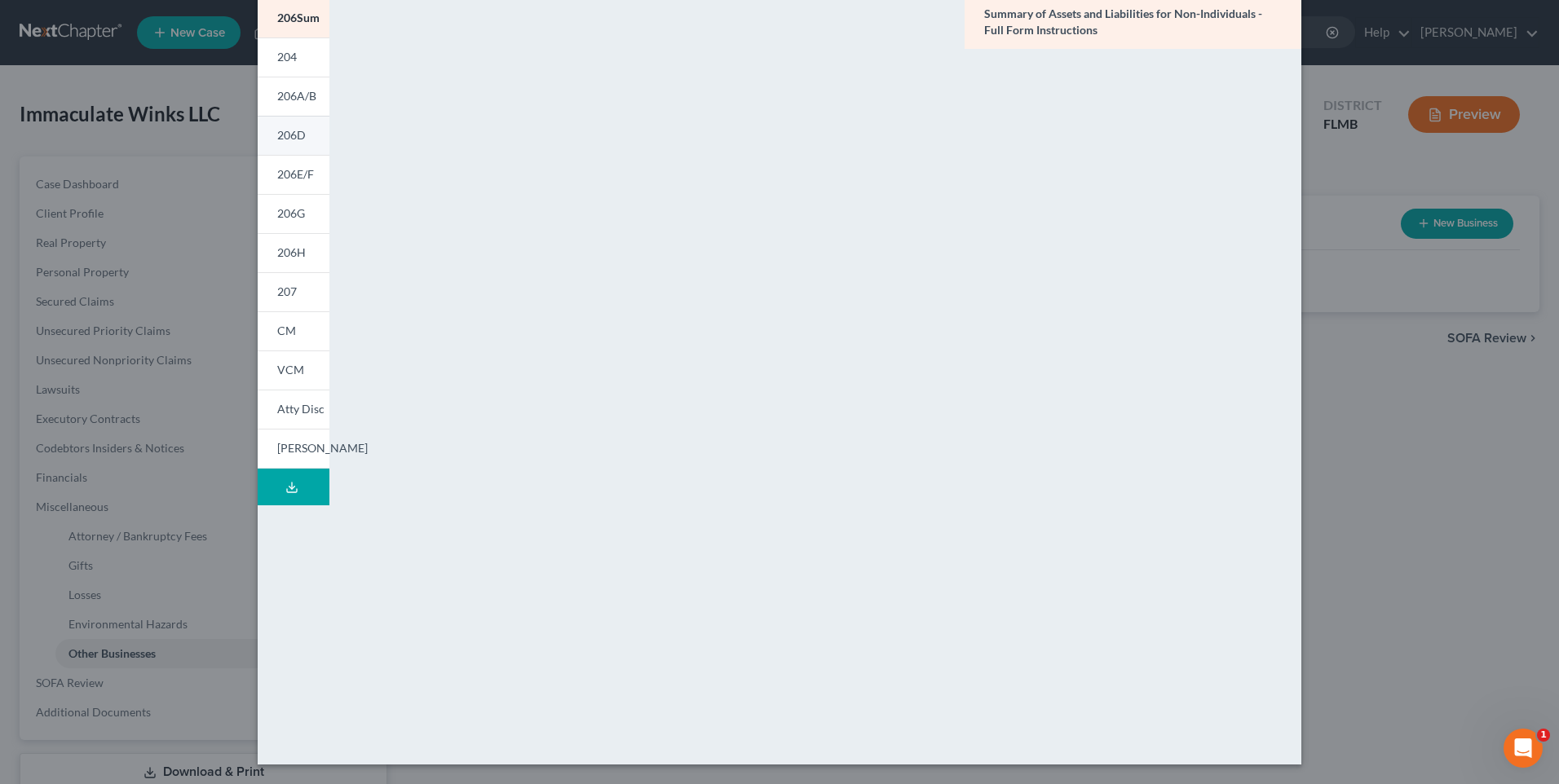
click at [286, 139] on span "206D" at bounding box center [292, 134] width 29 height 14
click at [57, 299] on div "Petition Preview Schedule D: Creditors Who Have Claims Secured by Property × 20…" at bounding box center [780, 392] width 1559 height 784
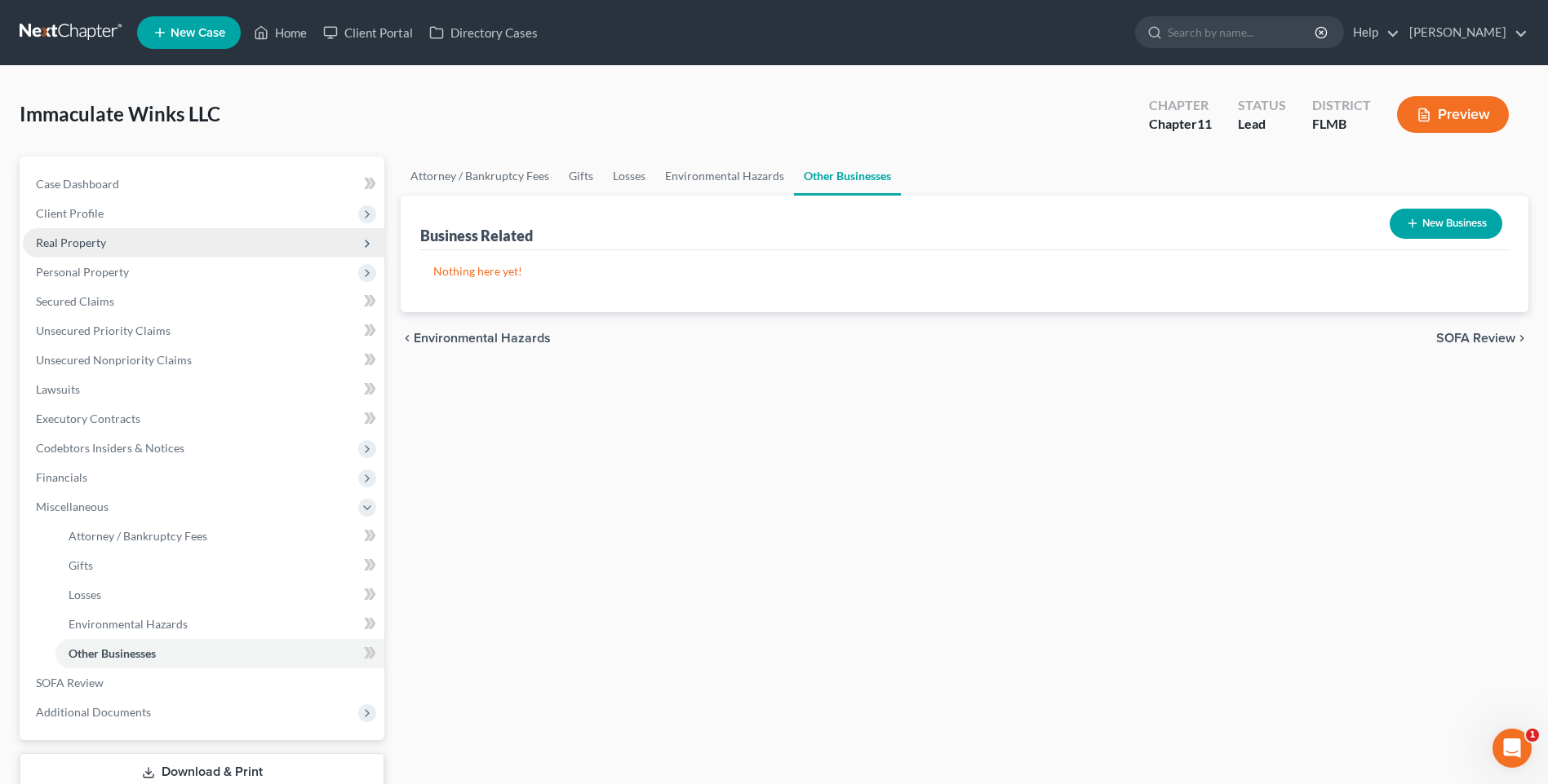
click at [59, 245] on span "Real Property" at bounding box center [71, 242] width 70 height 14
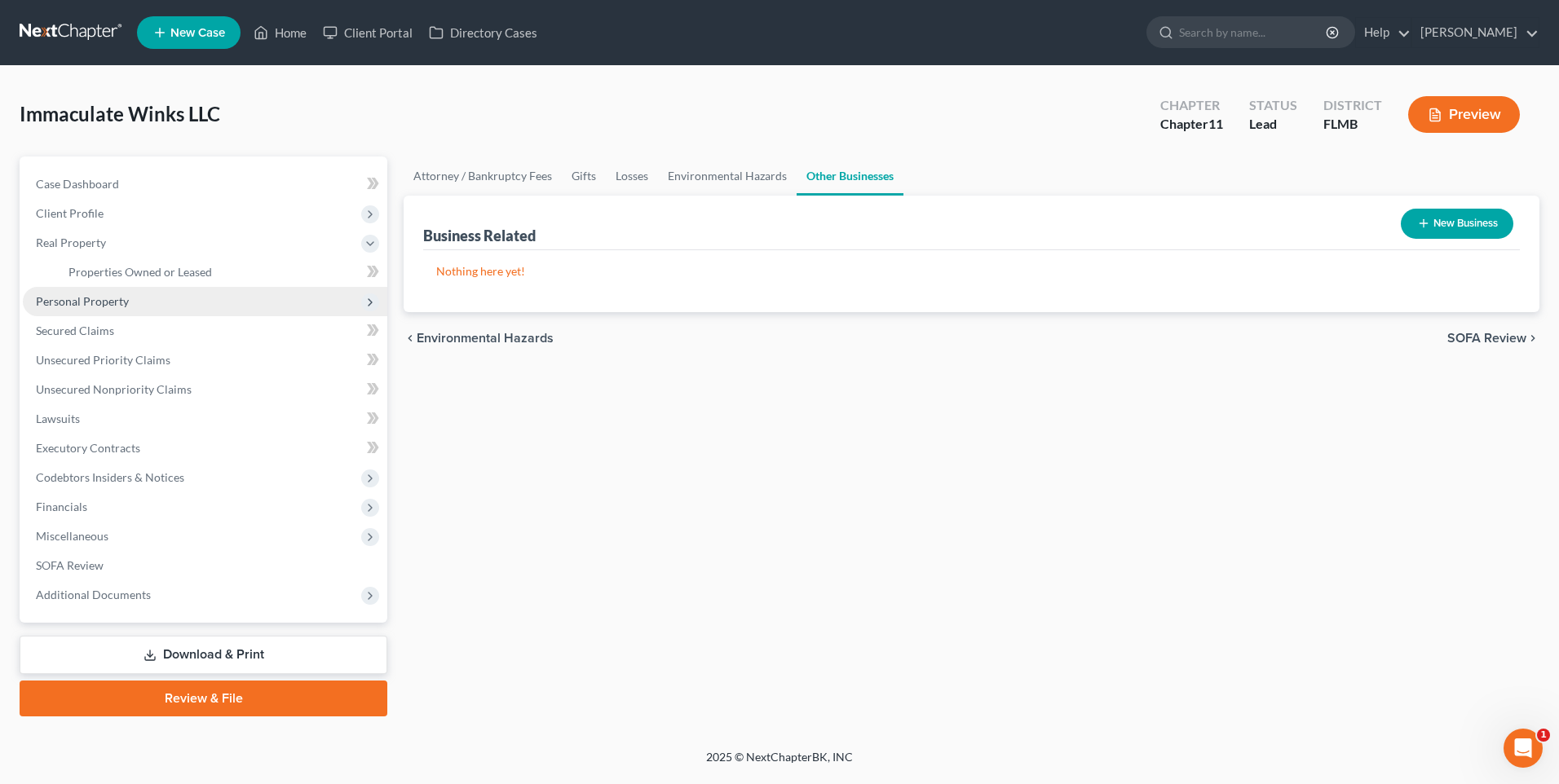
click at [73, 300] on span "Personal Property" at bounding box center [82, 301] width 93 height 14
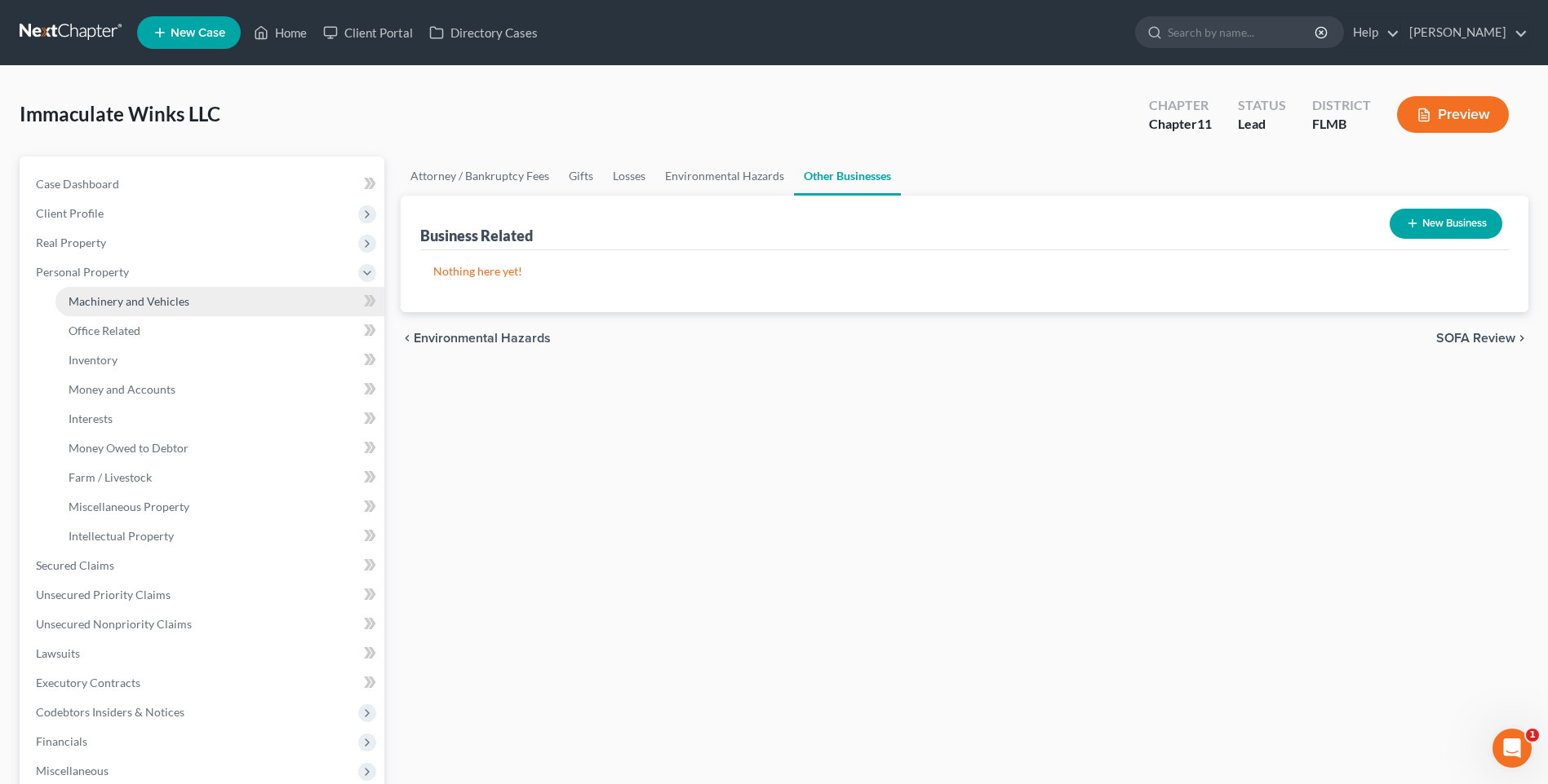
click at [135, 298] on span "Machinery and Vehicles" at bounding box center [129, 301] width 120 height 14
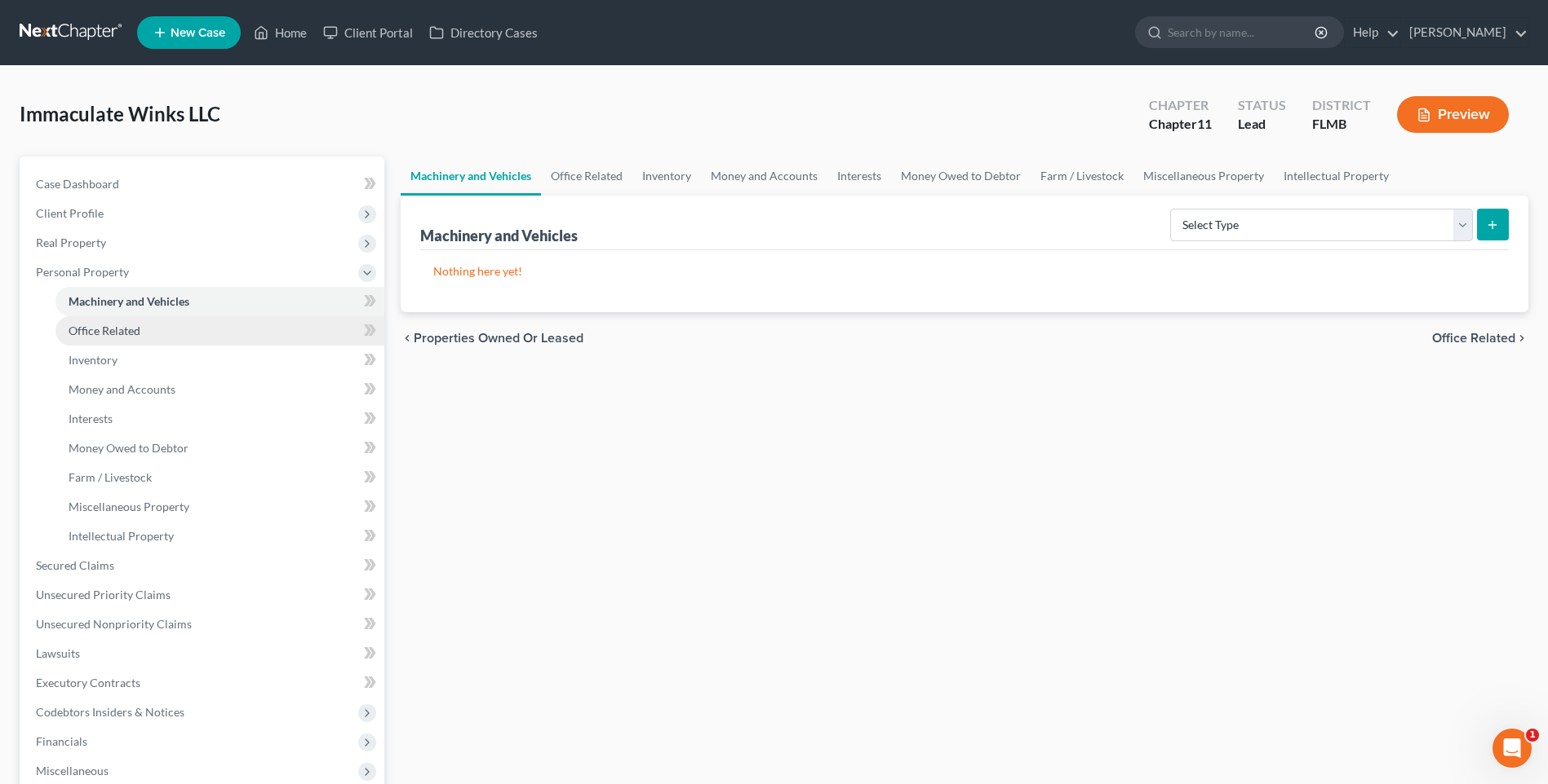
click at [94, 331] on span "Office Related" at bounding box center [104, 330] width 72 height 14
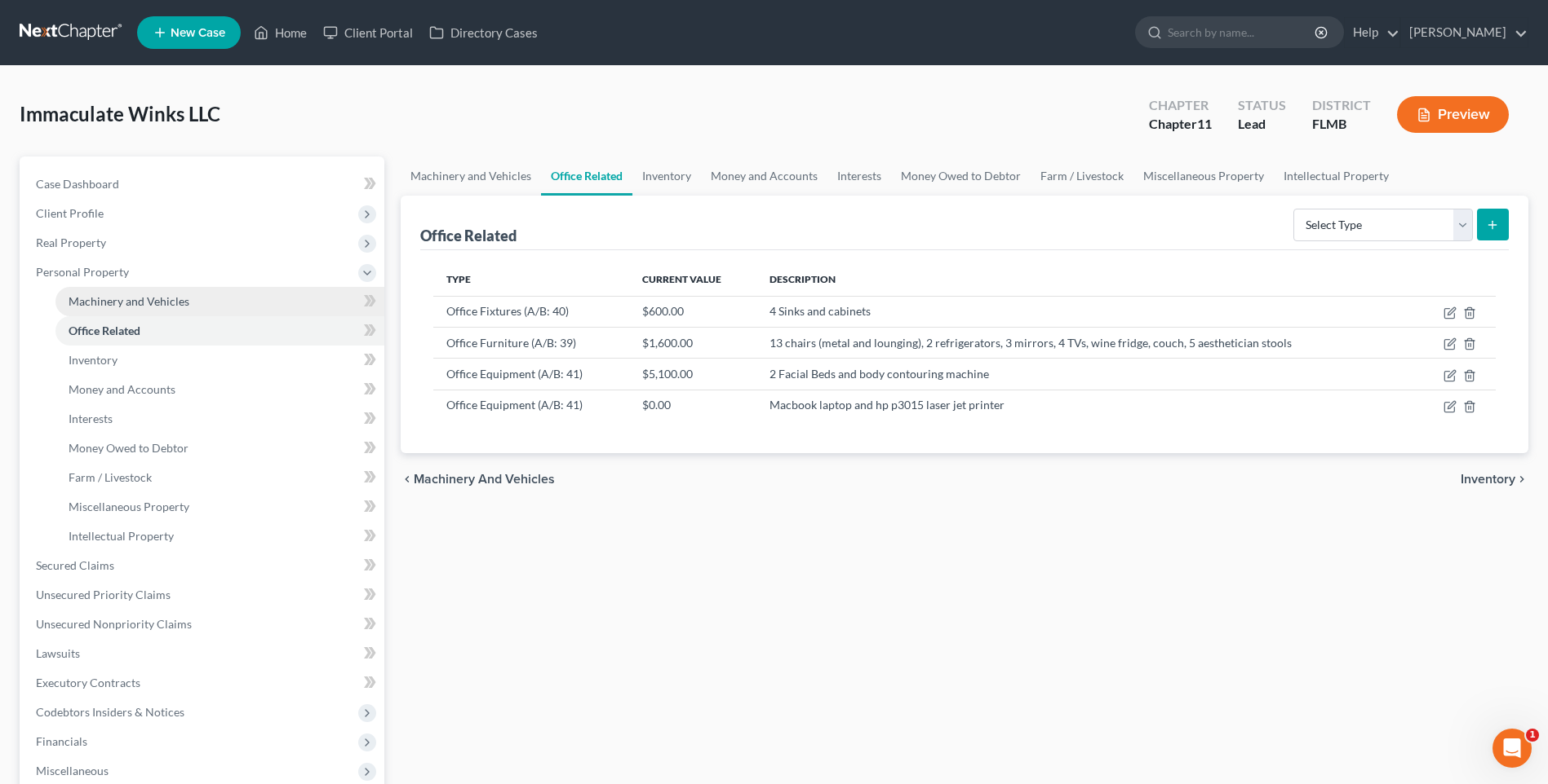
click at [84, 300] on span "Machinery and Vehicles" at bounding box center [129, 301] width 120 height 14
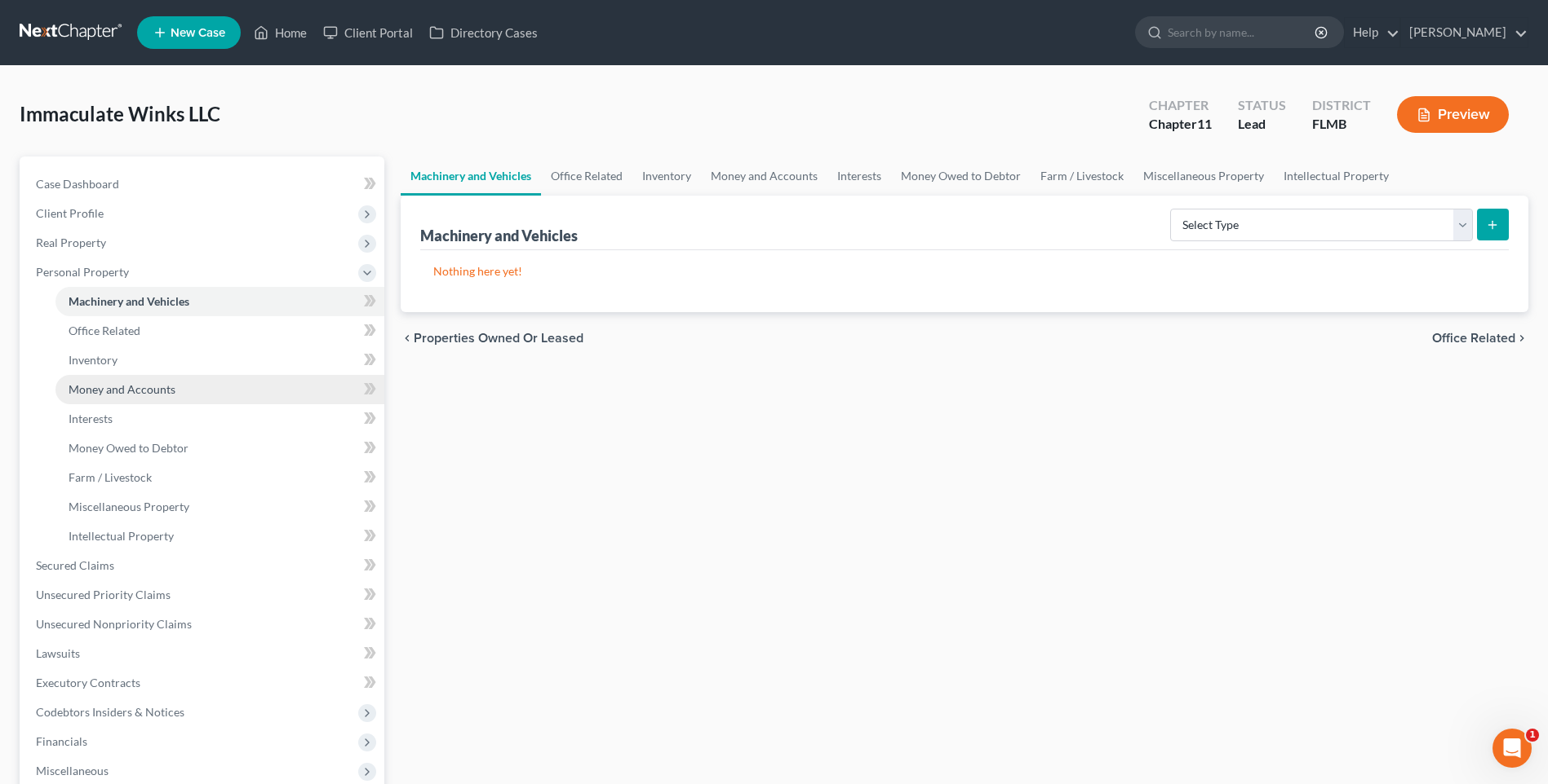
click at [99, 387] on span "Money and Accounts" at bounding box center [122, 388] width 107 height 14
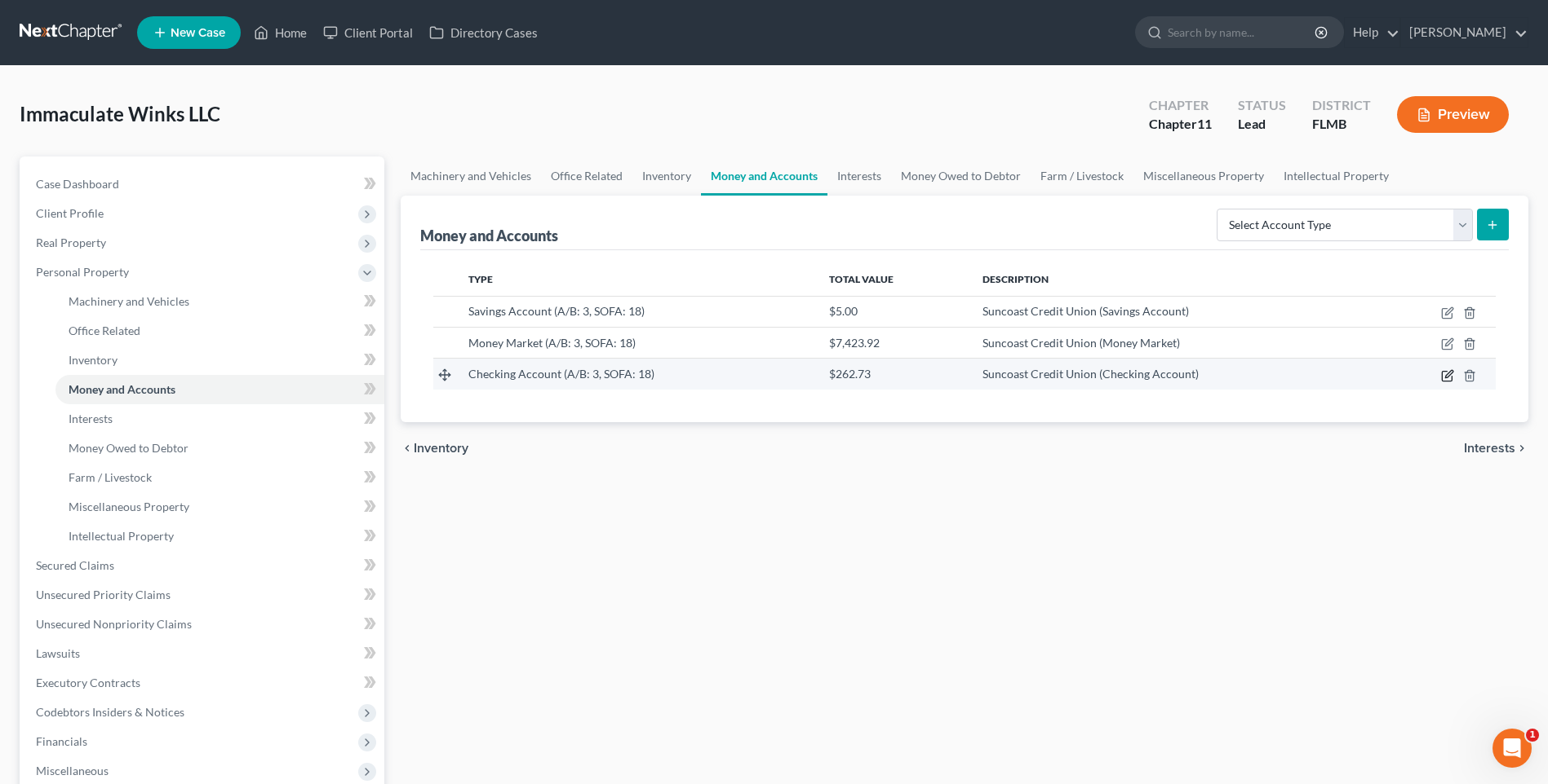
click at [1447, 374] on icon "button" at bounding box center [1447, 376] width 13 height 13
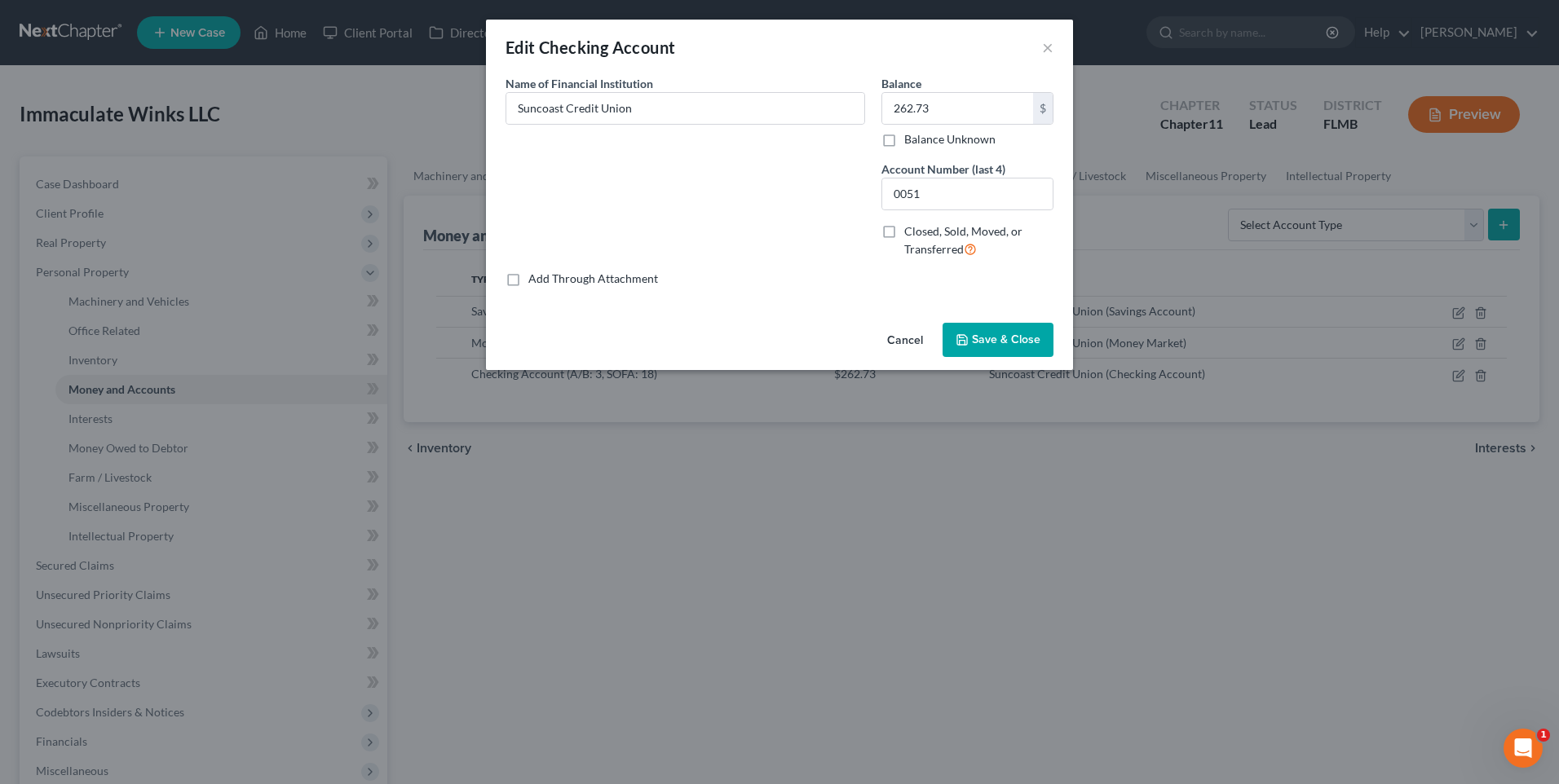
click at [901, 340] on button "Cancel" at bounding box center [905, 340] width 62 height 33
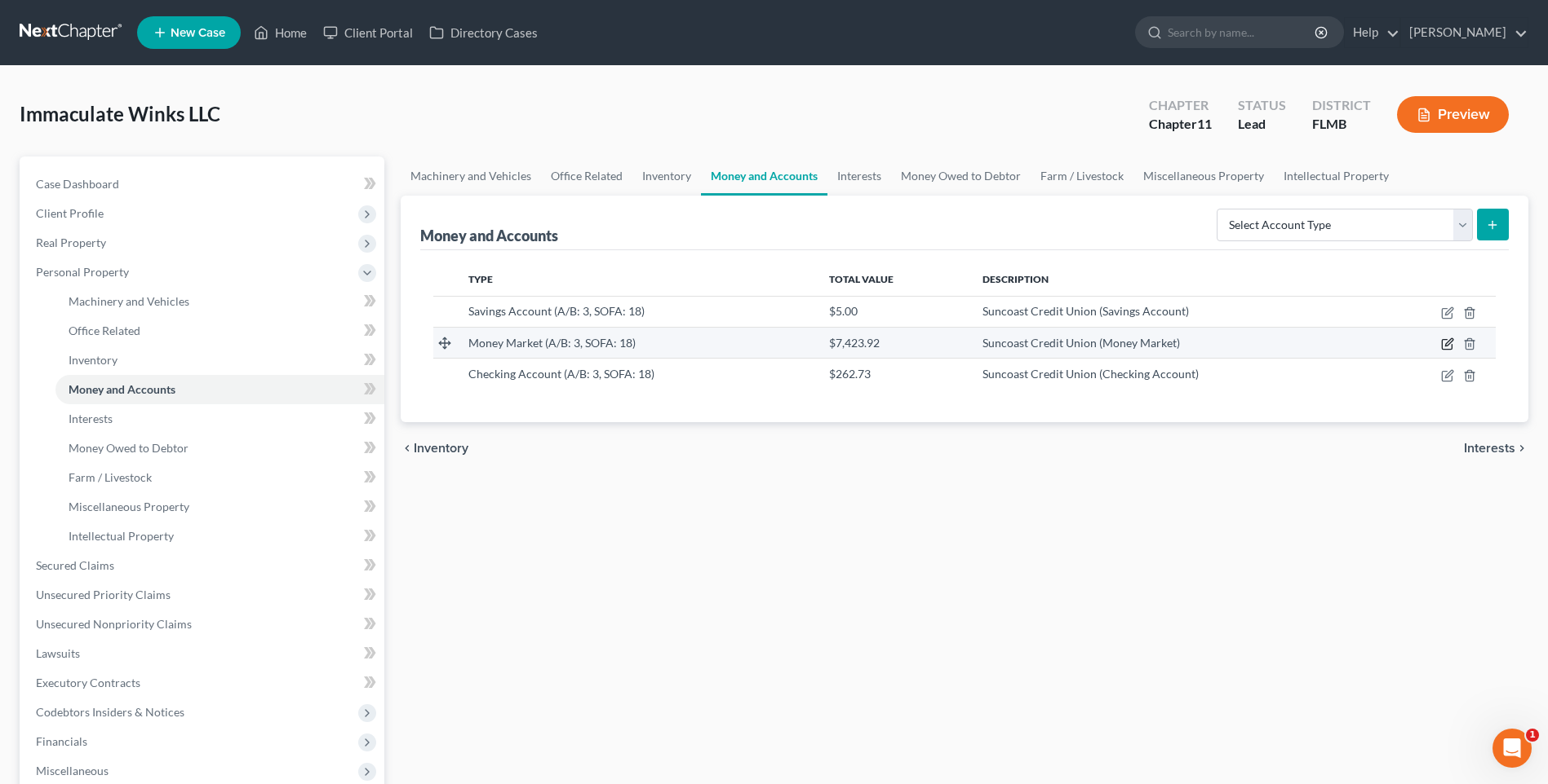
click at [1446, 343] on icon "button" at bounding box center [1447, 344] width 13 height 13
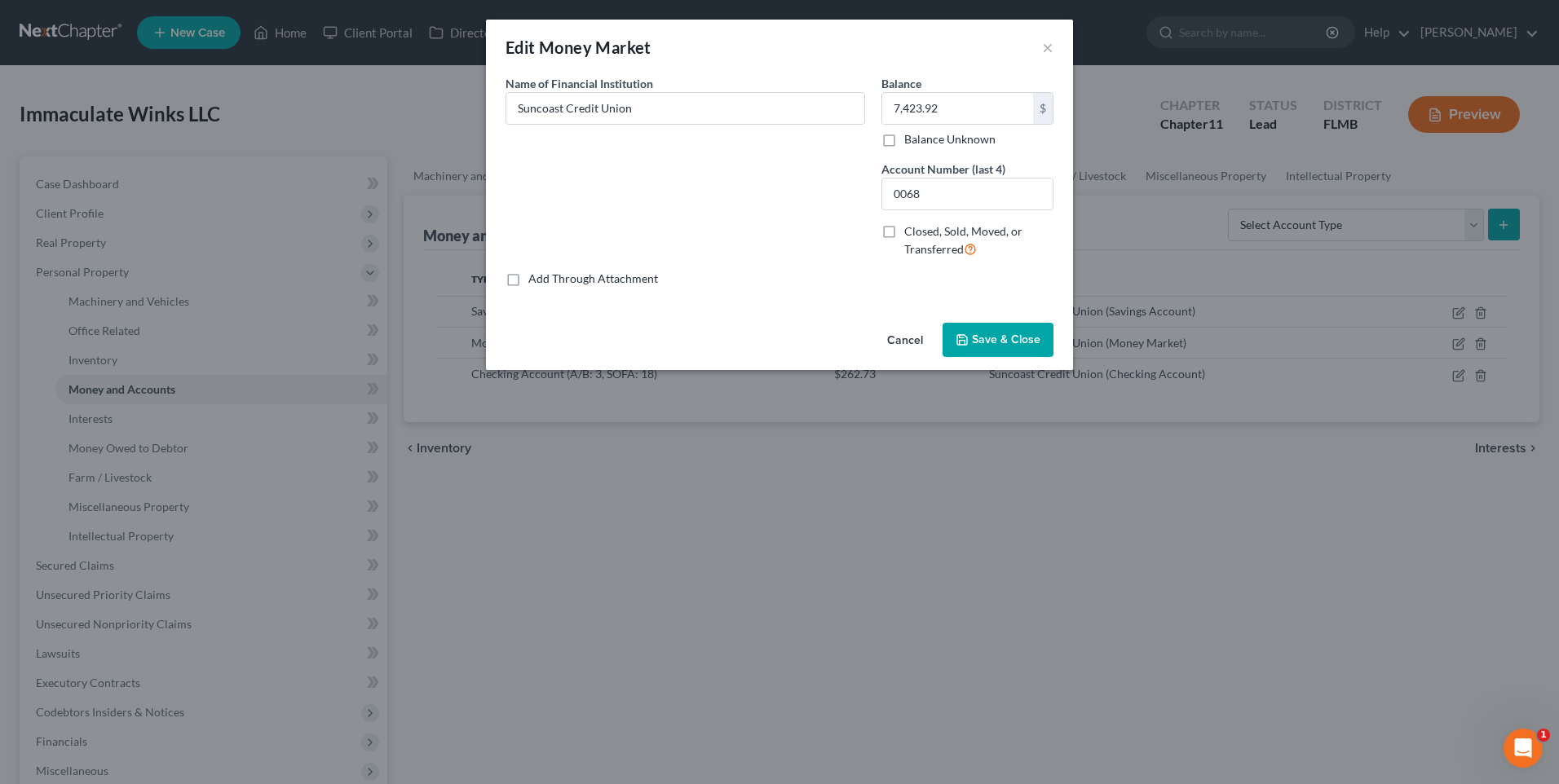
click at [907, 342] on button "Cancel" at bounding box center [905, 340] width 62 height 33
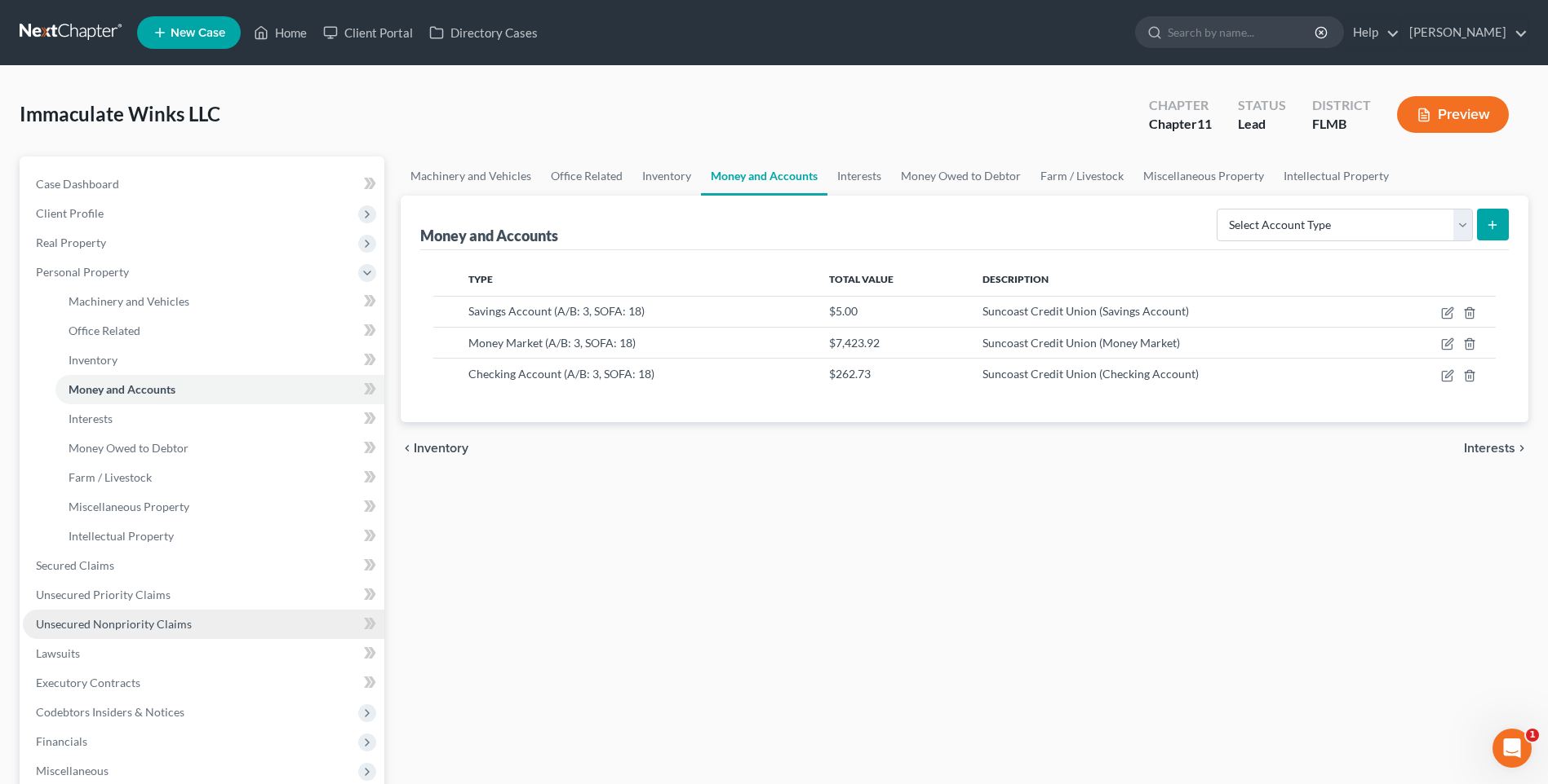
drag, startPoint x: 98, startPoint y: 626, endPoint x: 107, endPoint y: 625, distance: 9.1
click at [98, 626] on span "Unsecured Nonpriority Claims" at bounding box center [114, 624] width 156 height 14
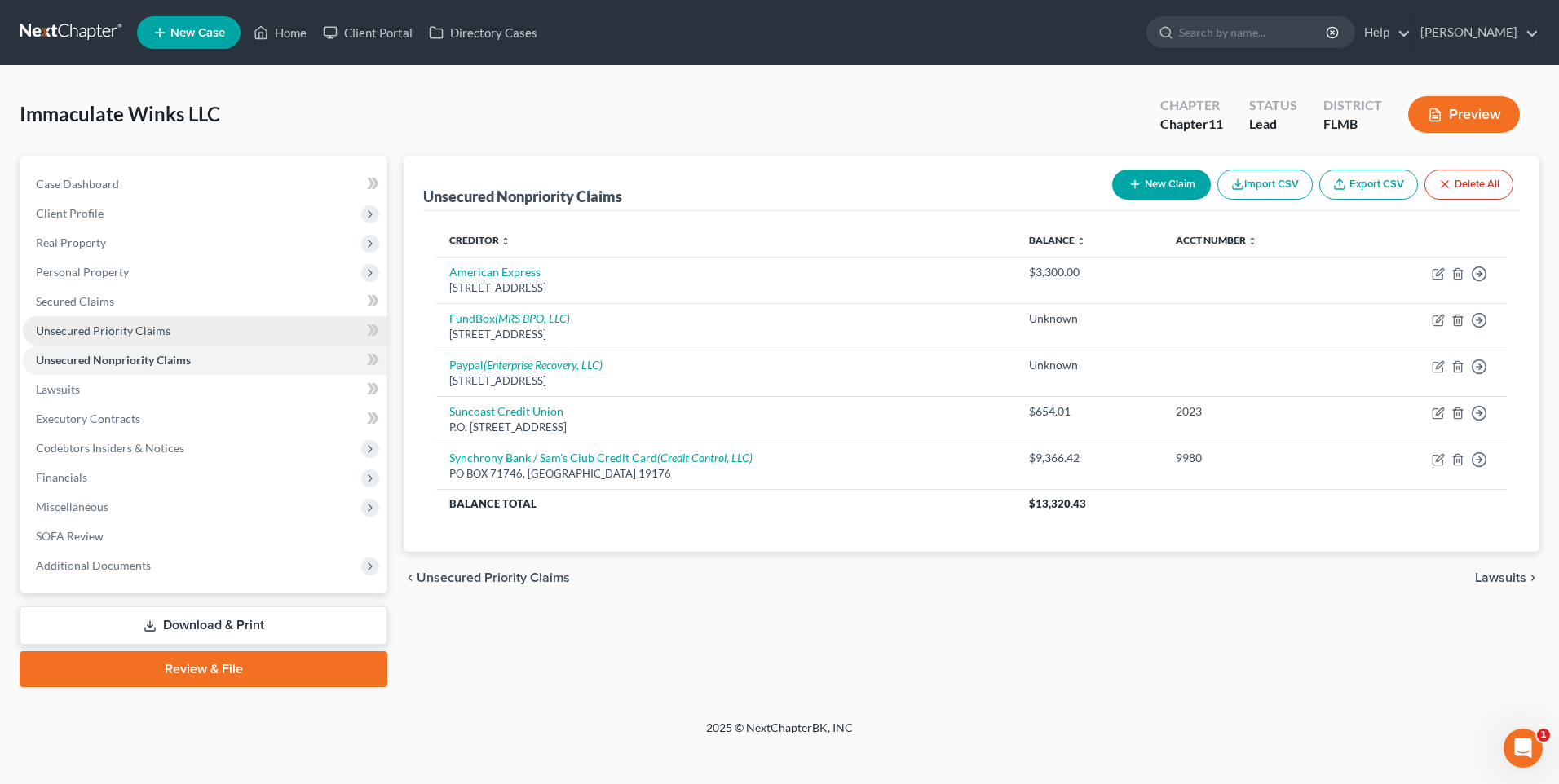
click at [66, 326] on span "Unsecured Priority Claims" at bounding box center [103, 330] width 135 height 14
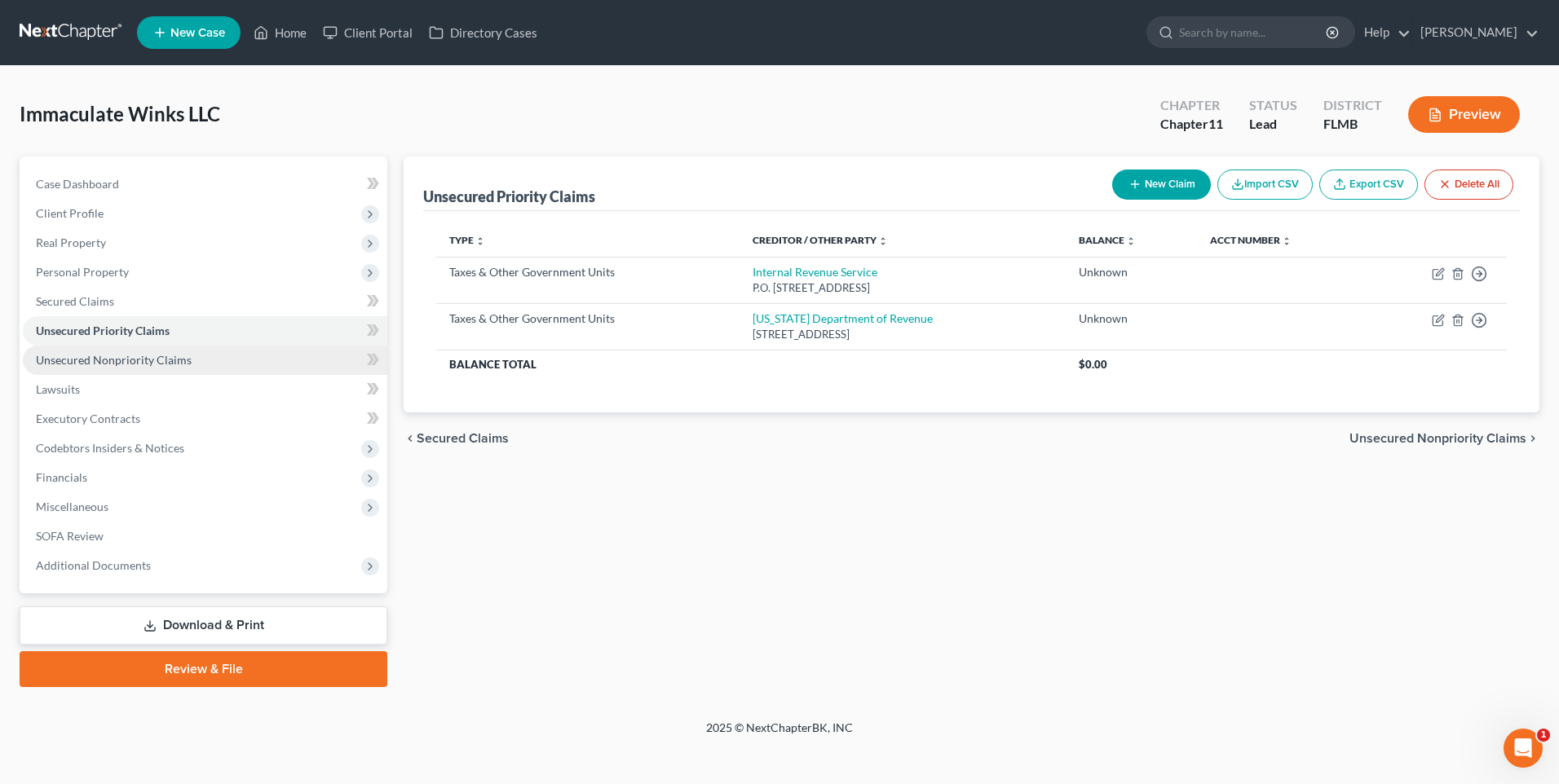
click at [79, 359] on span "Unsecured Nonpriority Claims" at bounding box center [114, 359] width 156 height 14
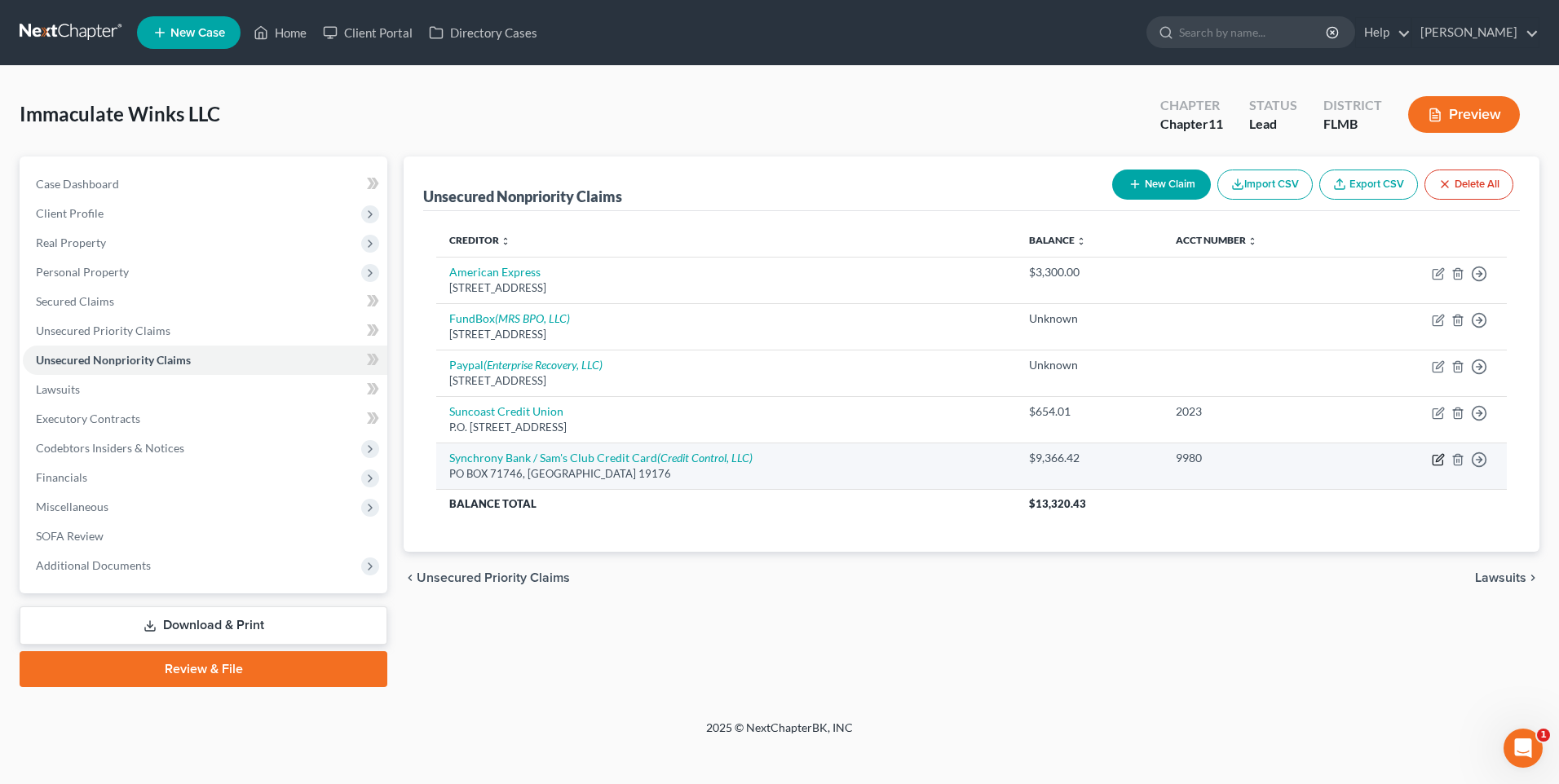
click at [1434, 464] on icon "button" at bounding box center [1439, 460] width 13 height 13
select select "39"
select select "2"
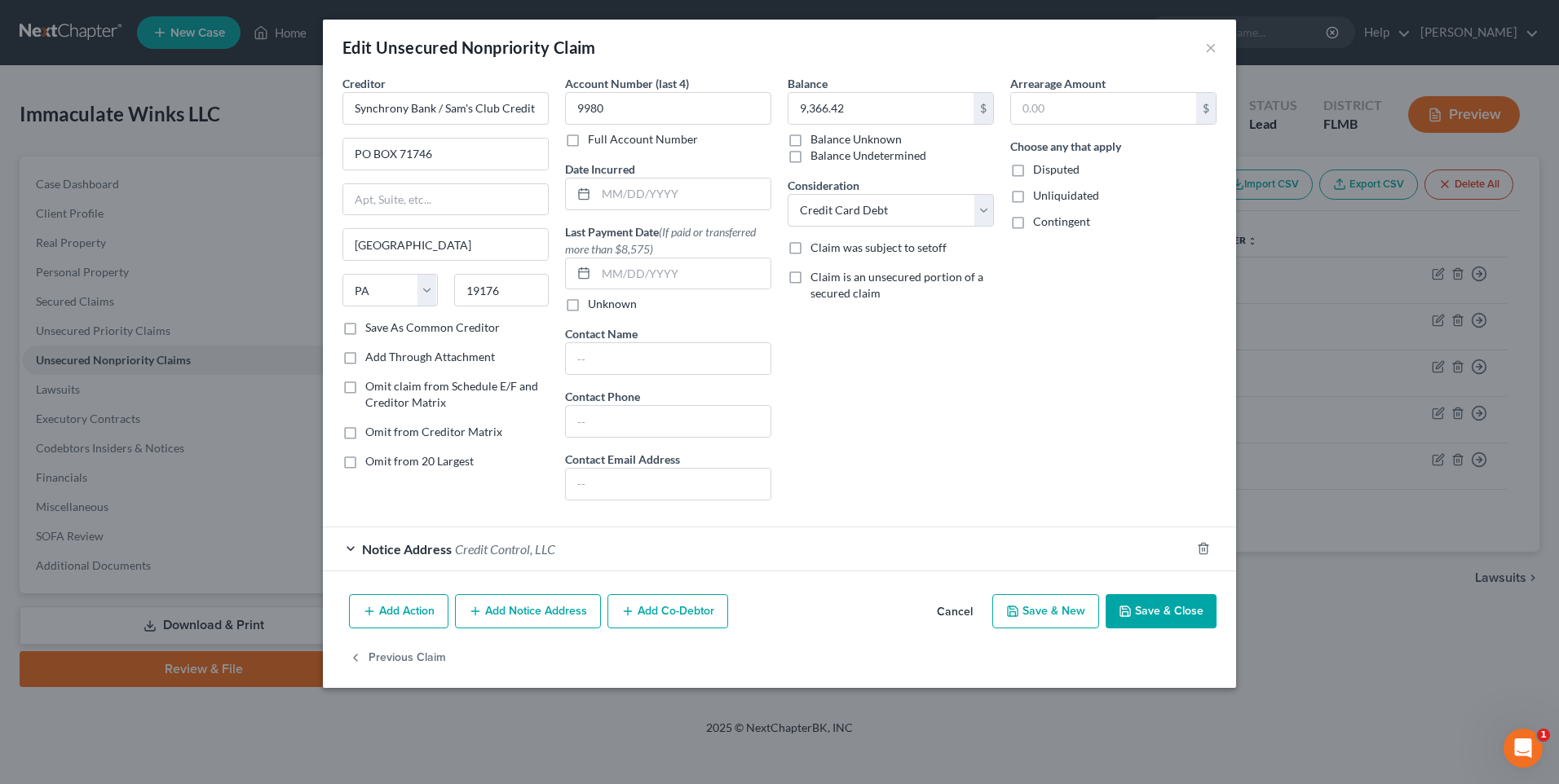
click at [355, 547] on div "Notice Address Credit Control, LLC" at bounding box center [757, 550] width 867 height 43
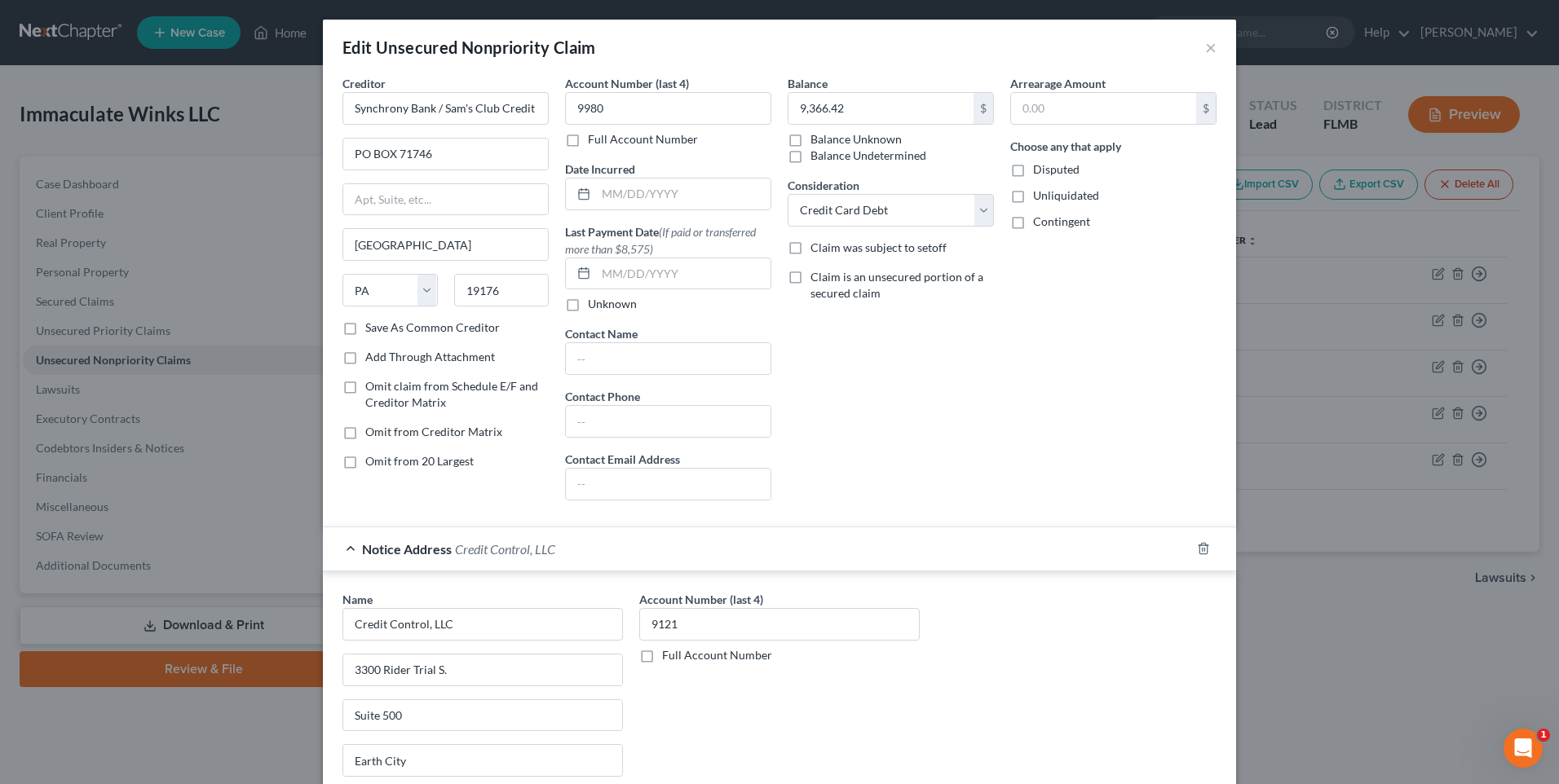
click at [1211, 43] on div "Edit Unsecured Nonpriority Claim ×" at bounding box center [780, 47] width 913 height 55
click at [1205, 45] on button "×" at bounding box center [1210, 47] width 12 height 20
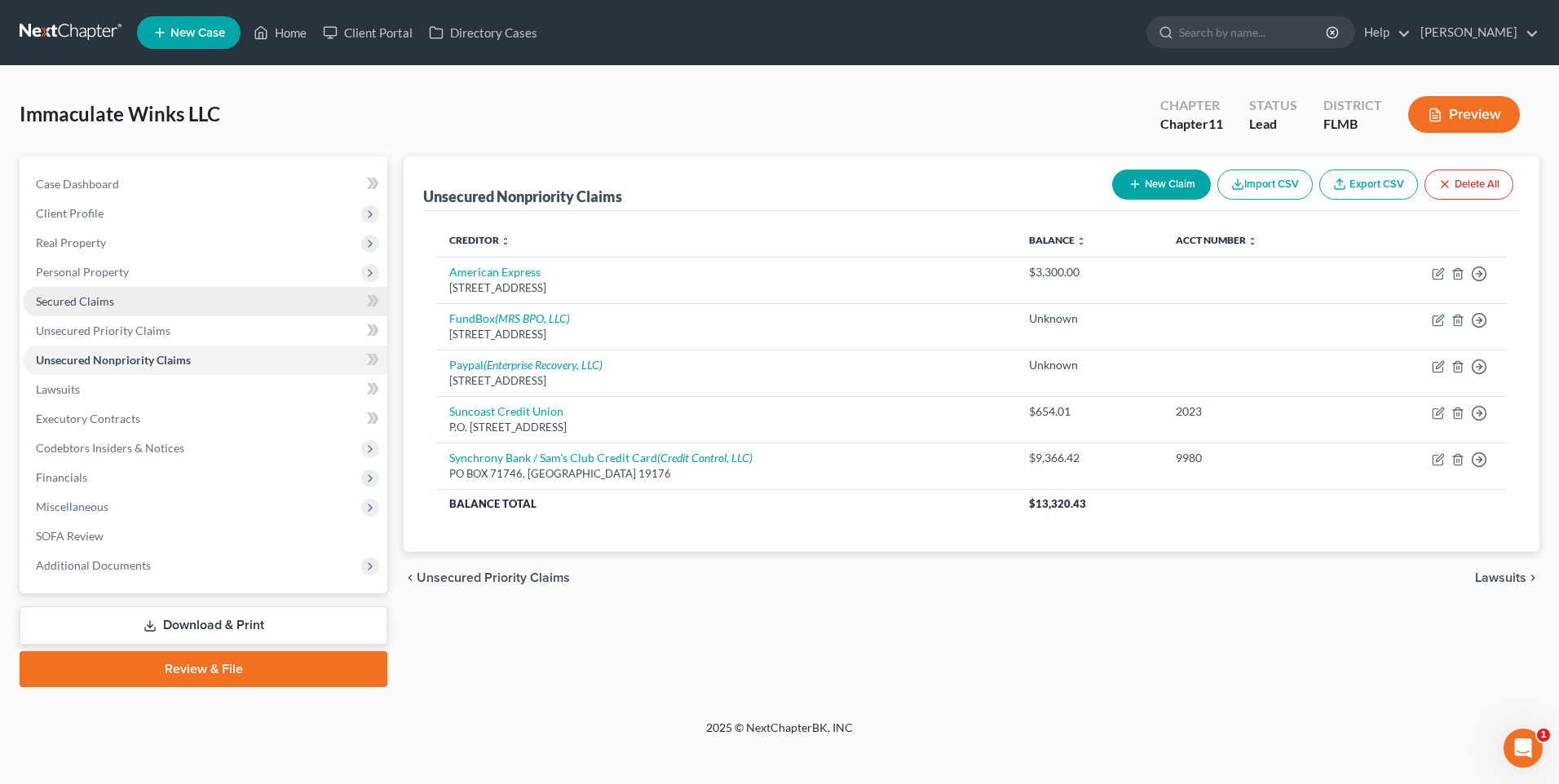
drag, startPoint x: 82, startPoint y: 297, endPoint x: 297, endPoint y: 302, distance: 215.1
click at [82, 297] on span "Secured Claims" at bounding box center [75, 301] width 78 height 14
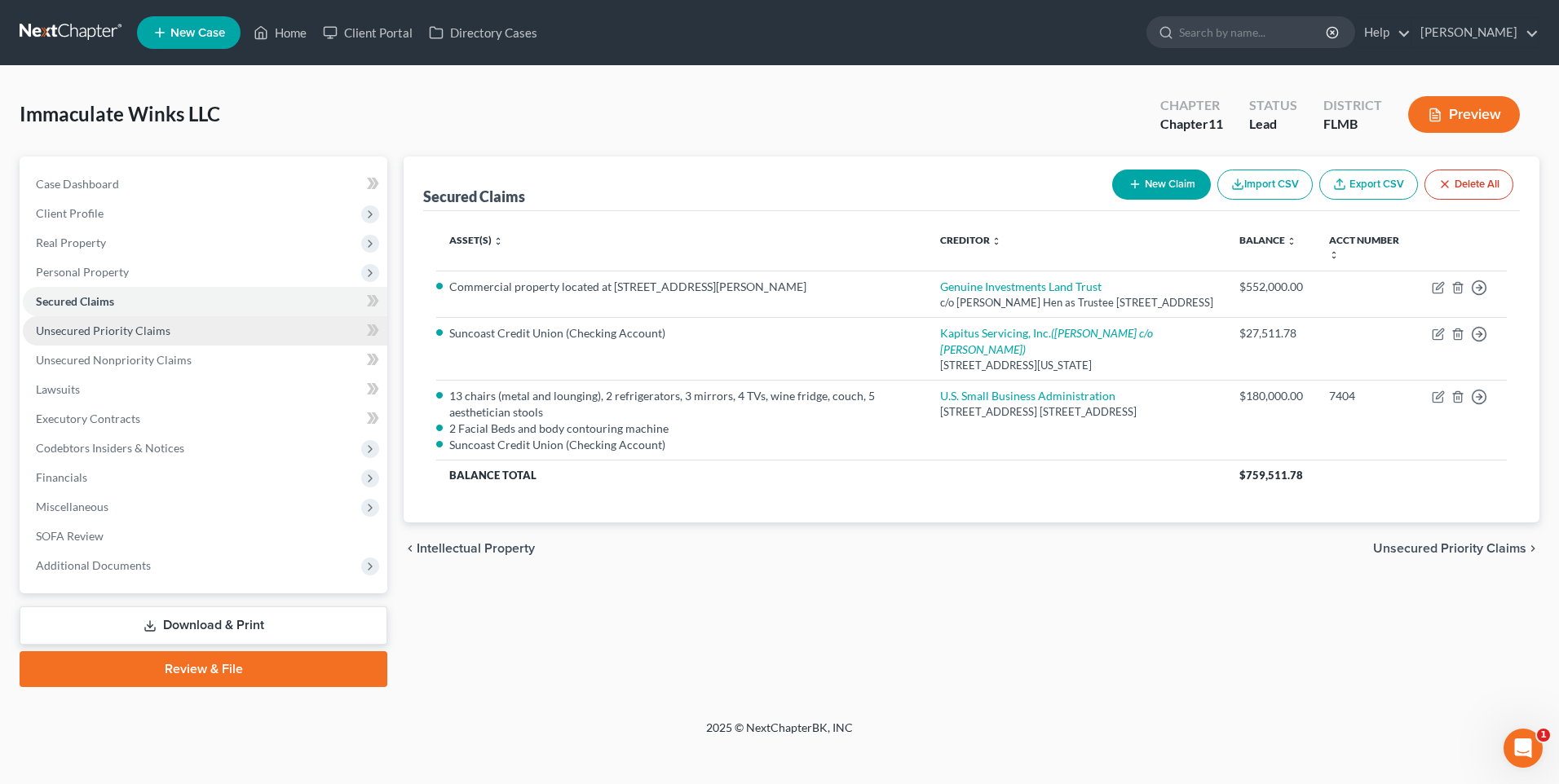
click at [72, 325] on span "Unsecured Priority Claims" at bounding box center [103, 330] width 135 height 14
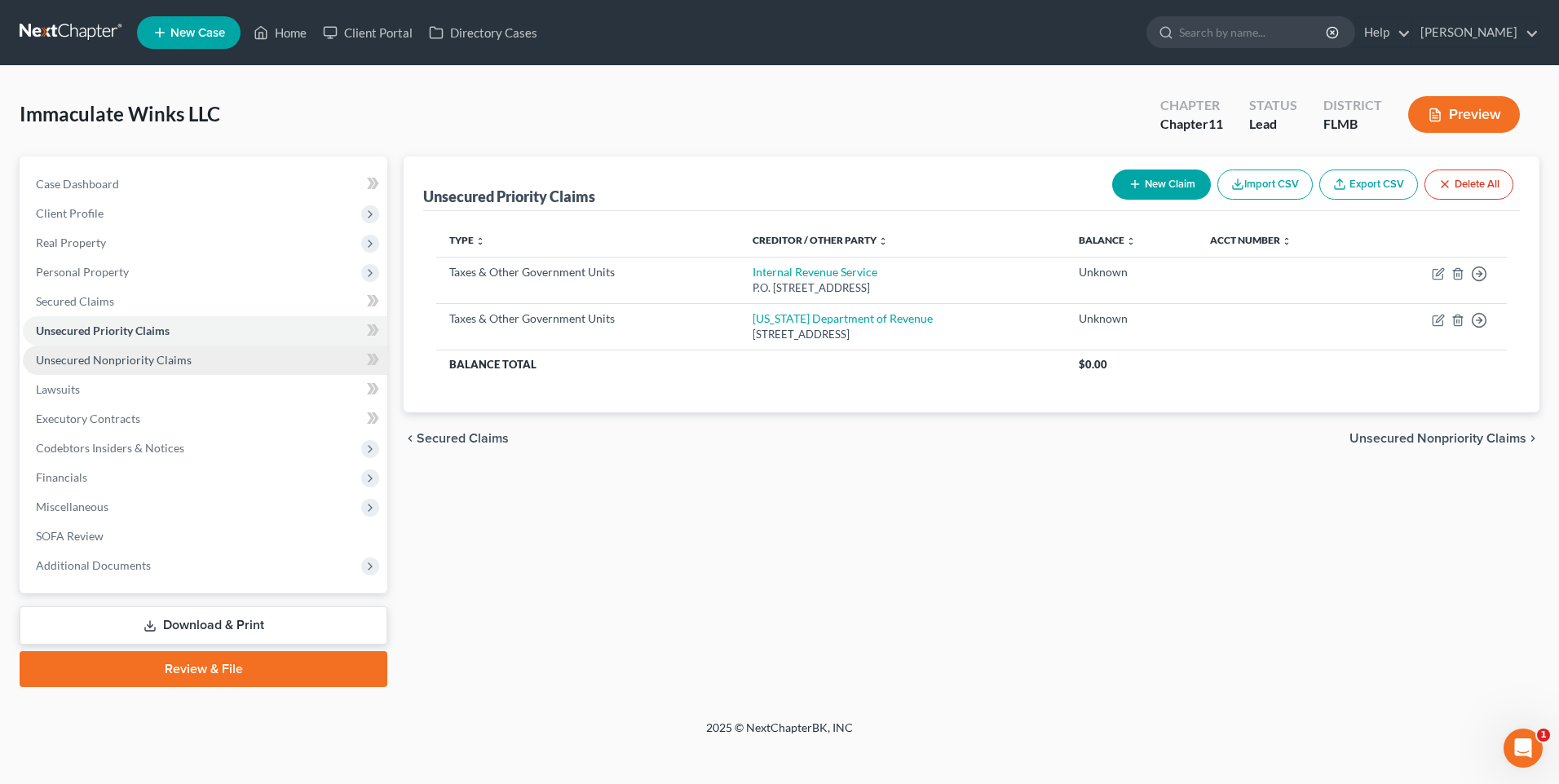
click at [60, 360] on span "Unsecured Nonpriority Claims" at bounding box center [114, 359] width 156 height 14
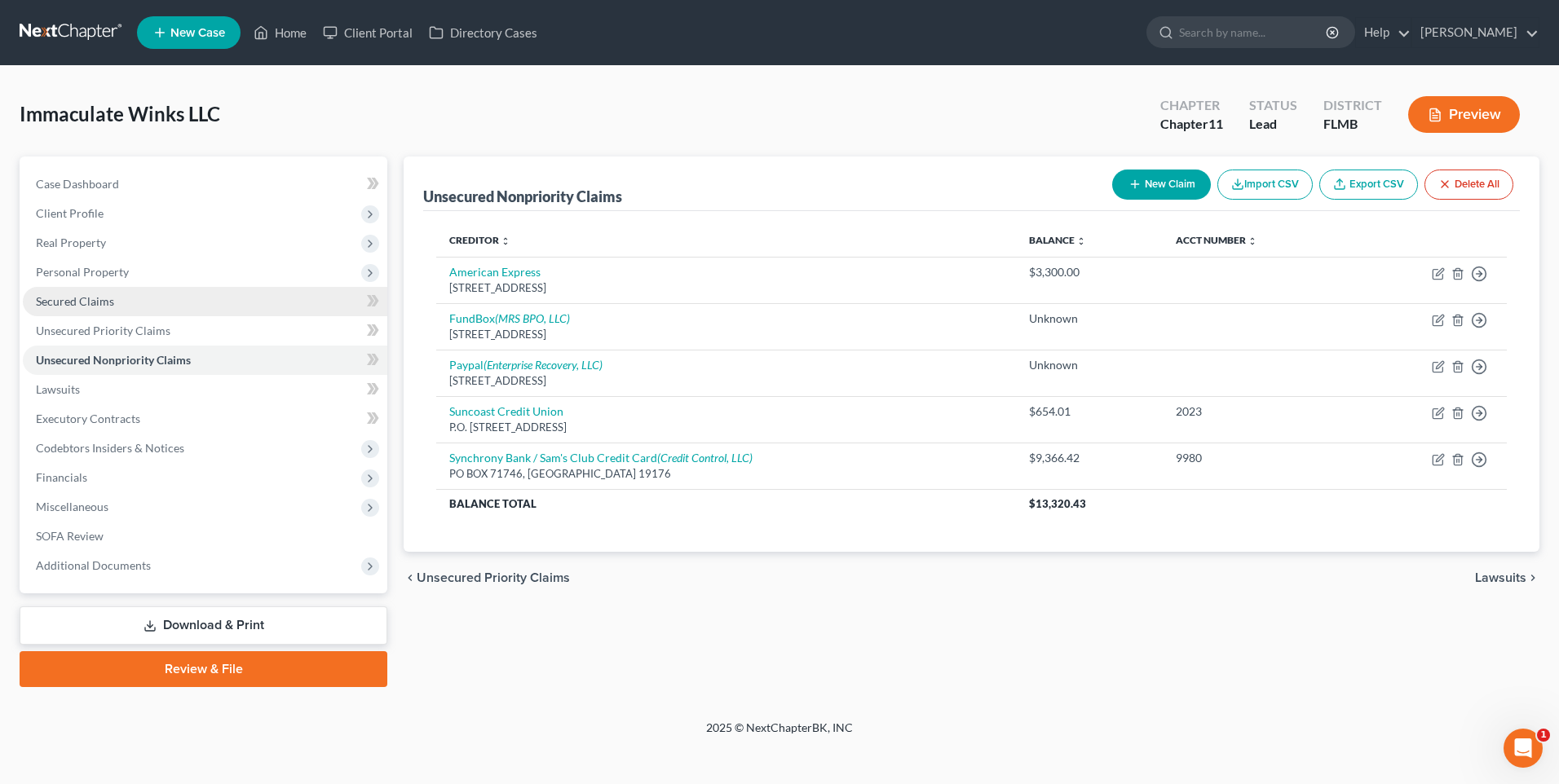
click at [56, 294] on span "Secured Claims" at bounding box center [75, 301] width 78 height 14
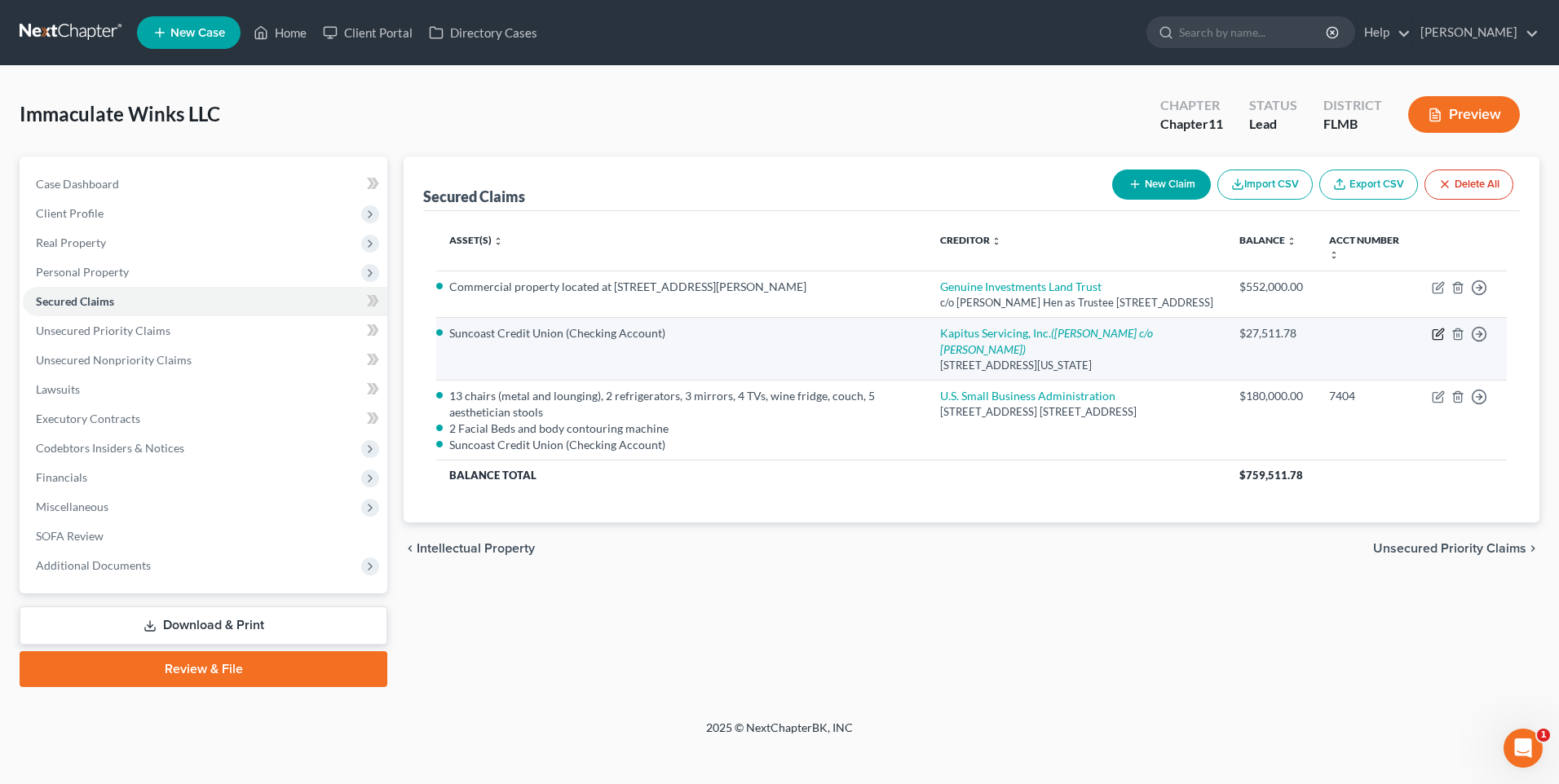
click at [1438, 340] on icon "button" at bounding box center [1439, 334] width 13 height 13
select select "35"
select select "2"
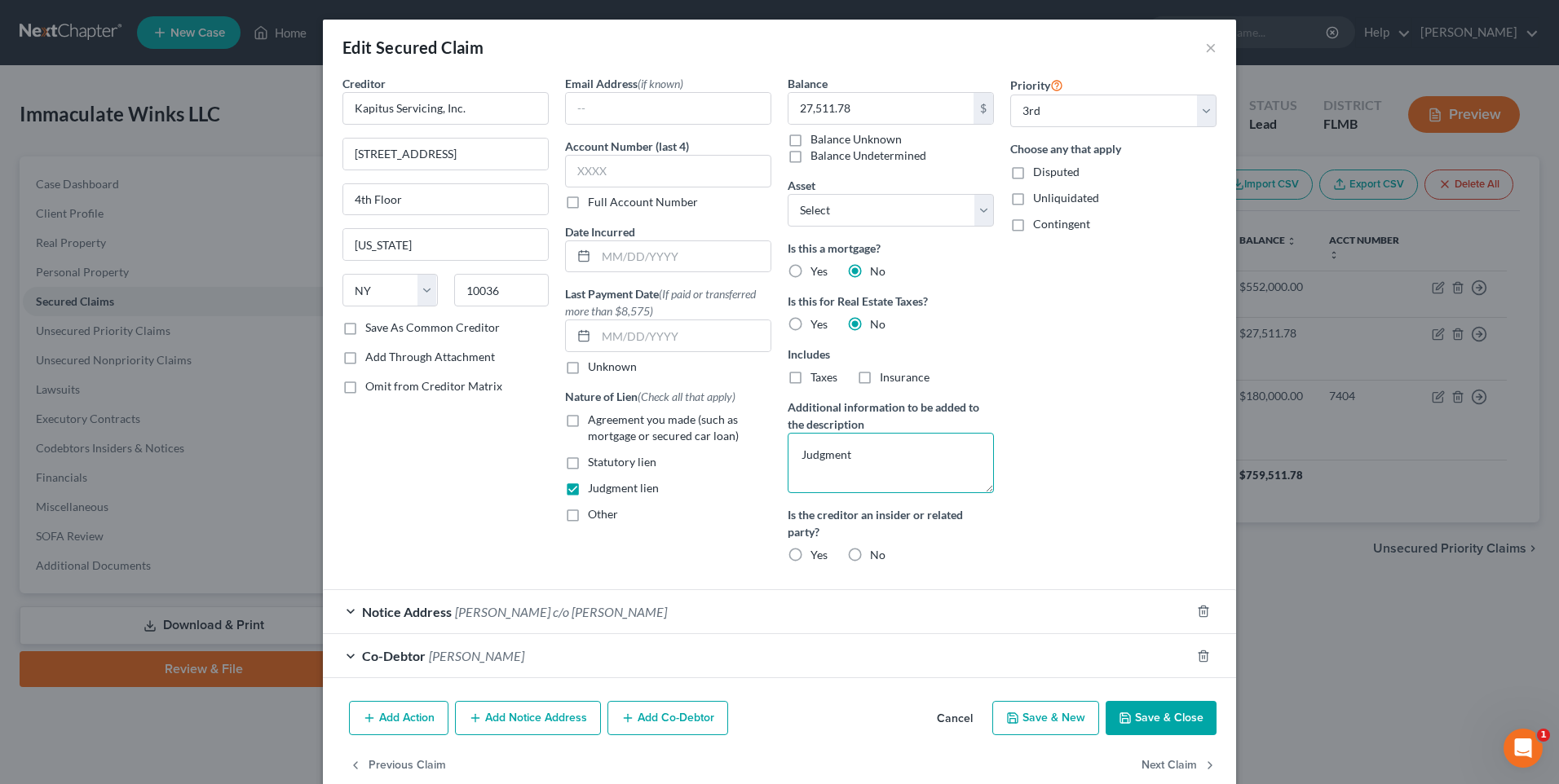
drag, startPoint x: 880, startPoint y: 464, endPoint x: 535, endPoint y: 456, distance: 345.1
click at [540, 459] on div "Creditor * Kapitus Servicing, Inc. [STREET_ADDRESS][GEOGRAPHIC_DATA] [US_STATE]…" at bounding box center [780, 326] width 891 height 502
click at [1172, 720] on button "Save & Close" at bounding box center [1161, 719] width 110 height 34
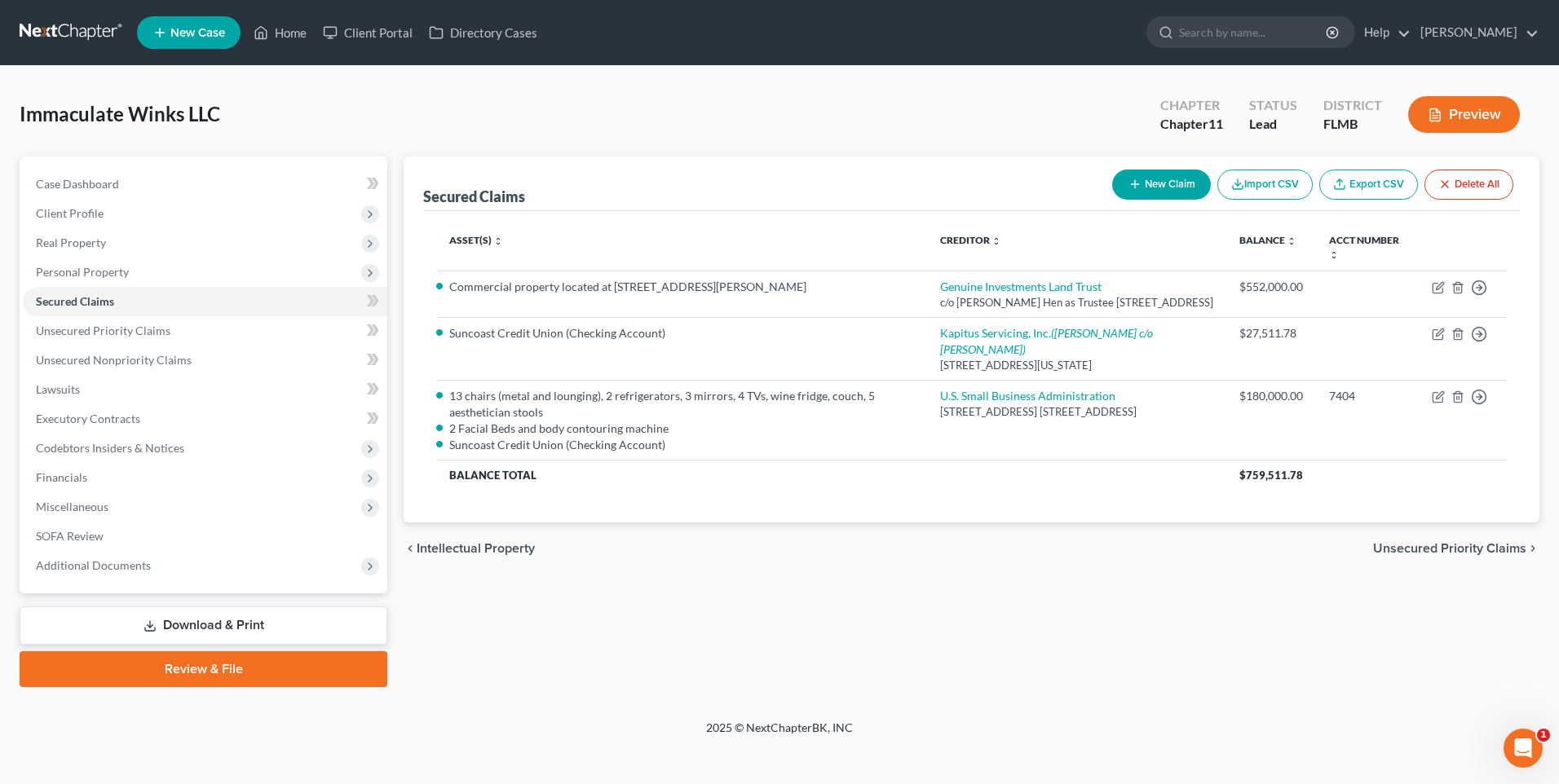
click at [1430, 110] on icon "button" at bounding box center [1435, 116] width 10 height 13
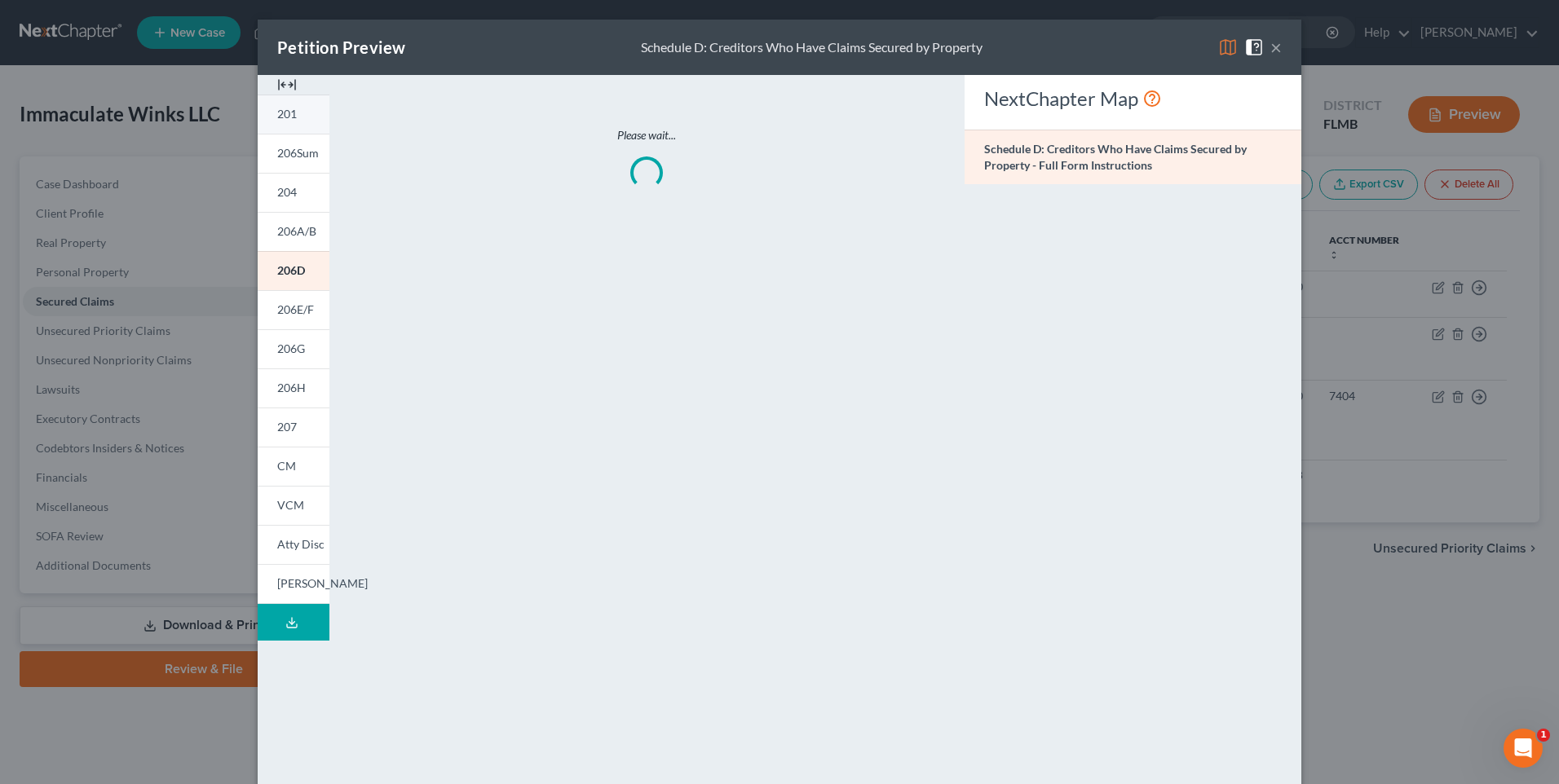
click at [277, 116] on span "201" at bounding box center [287, 113] width 20 height 14
click at [1277, 49] on div "Petition Preview Voluntary Petition for Non-Individuals Filing for Bankruptcy ×" at bounding box center [780, 47] width 1044 height 55
click at [1270, 46] on button "×" at bounding box center [1276, 47] width 12 height 20
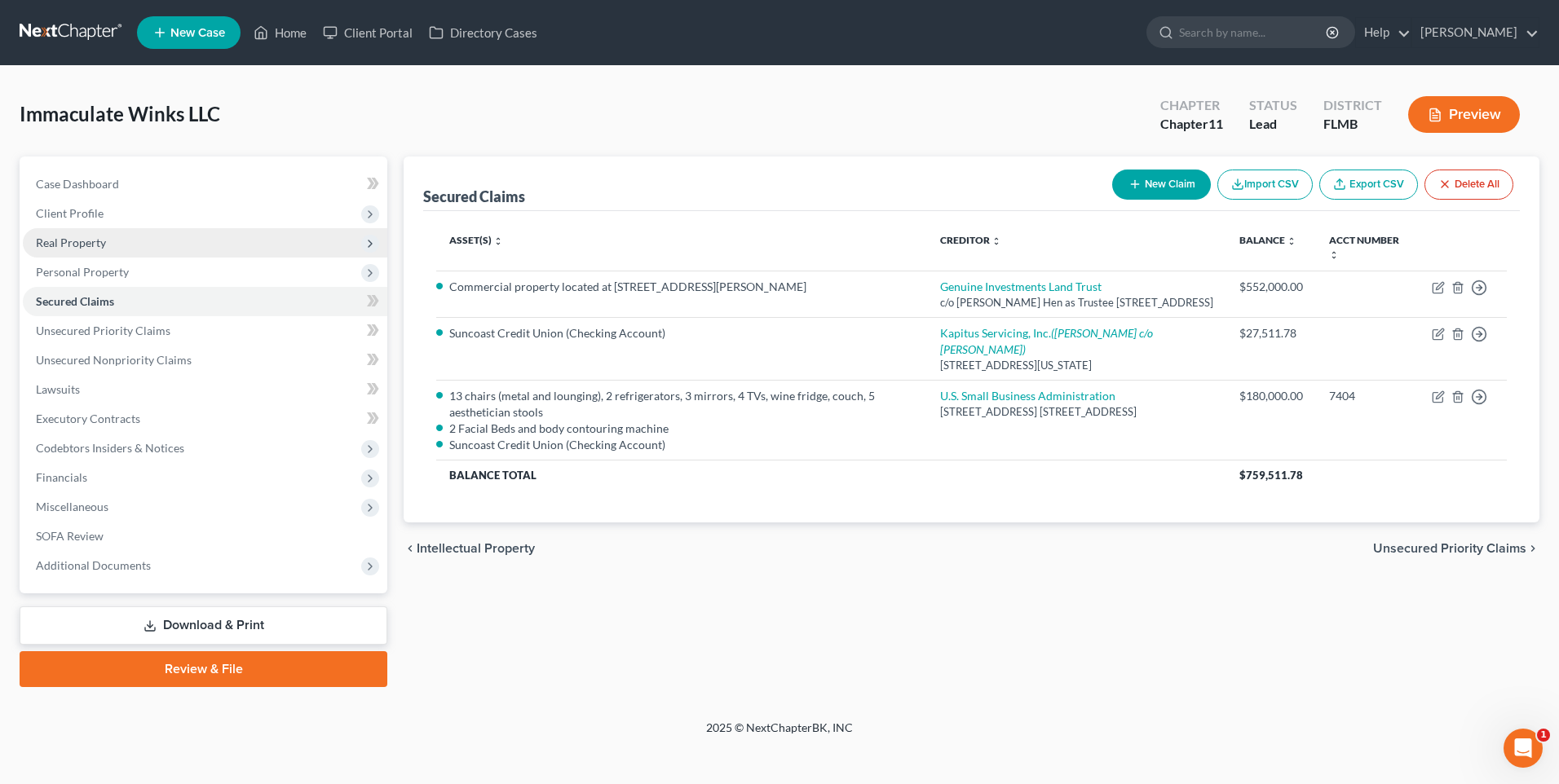
click at [117, 241] on span "Real Property" at bounding box center [205, 243] width 365 height 29
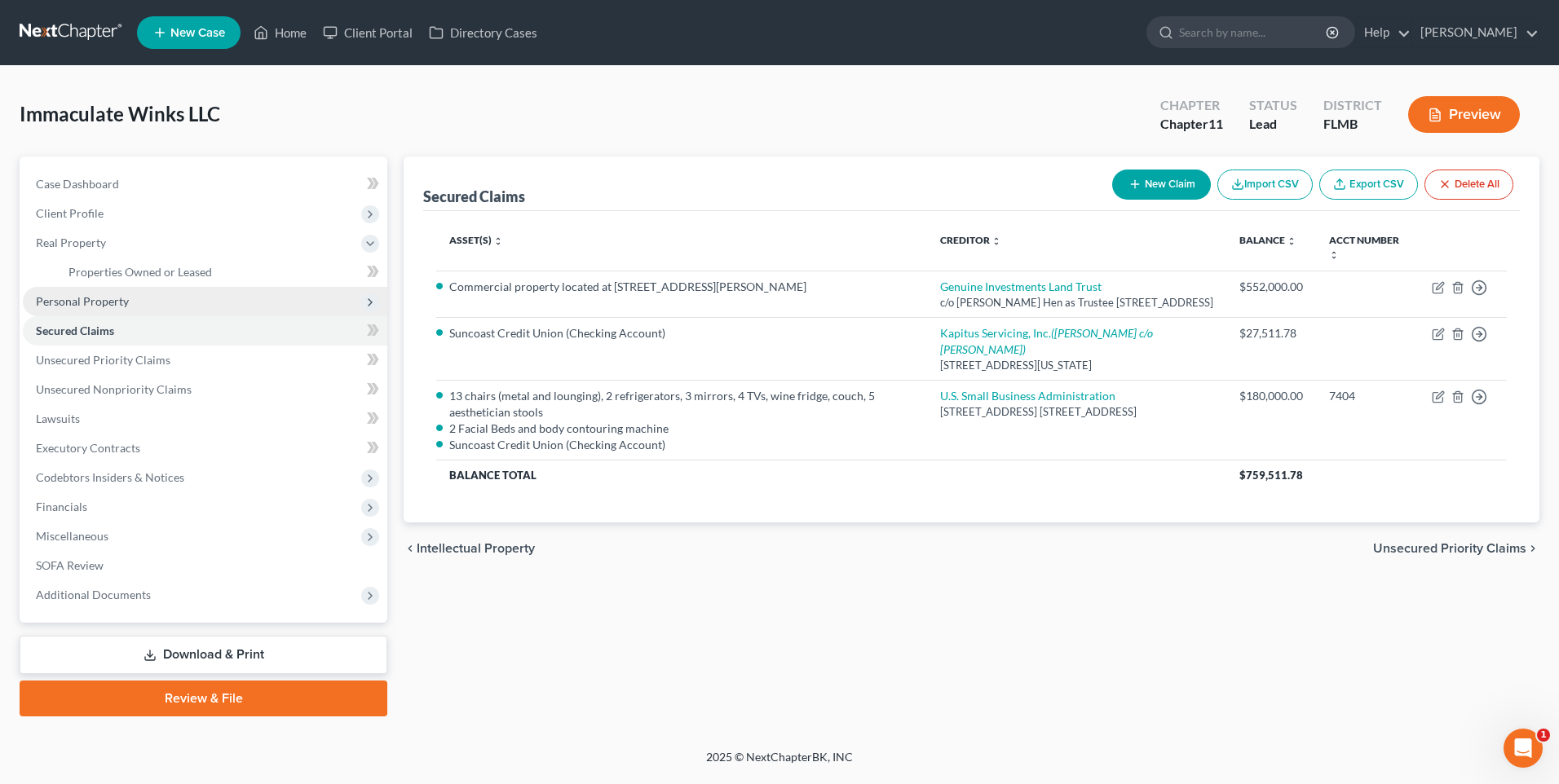
click at [97, 305] on span "Personal Property" at bounding box center [82, 301] width 93 height 14
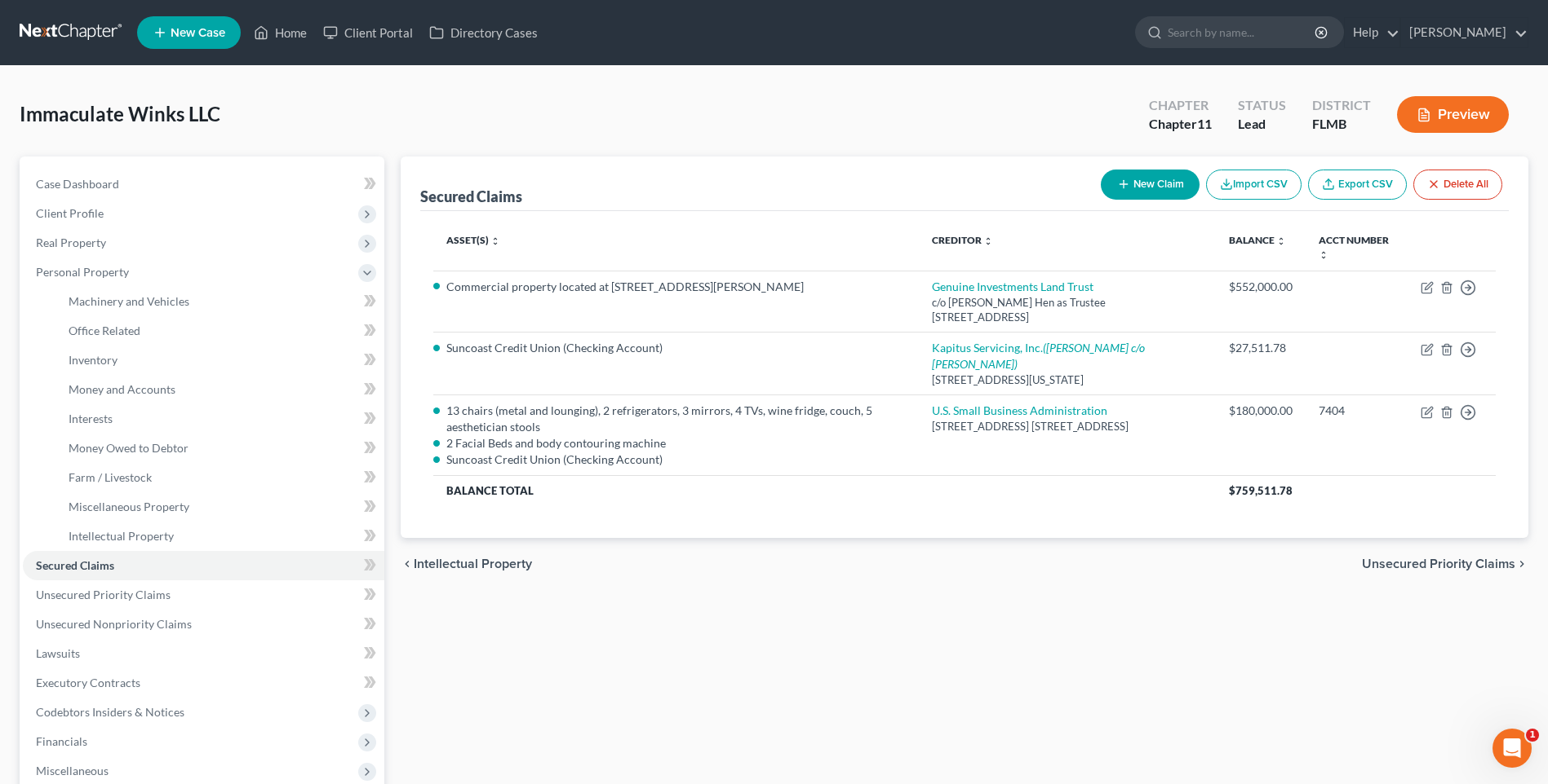
click at [1425, 114] on icon "button" at bounding box center [1424, 115] width 14 height 14
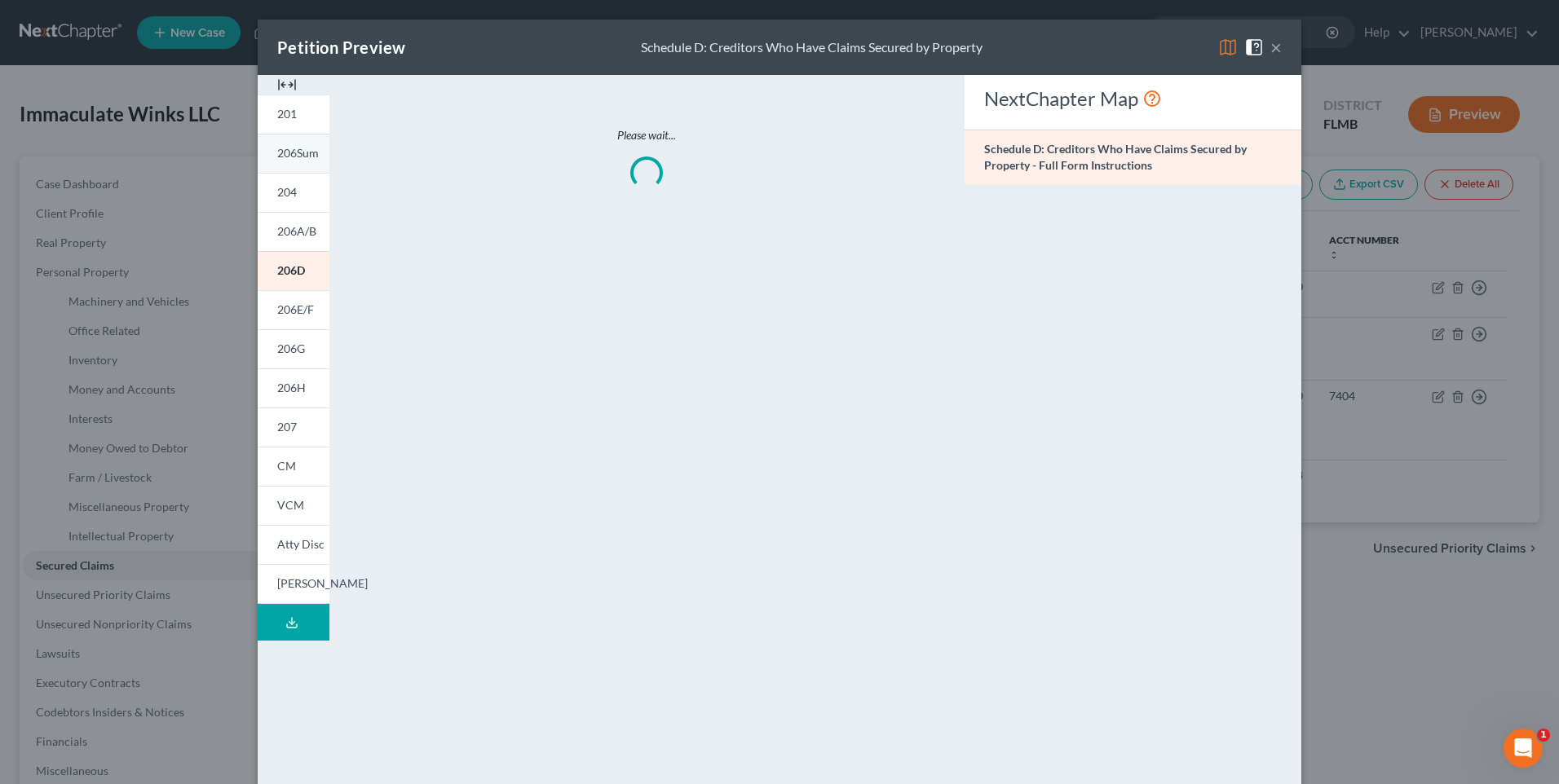
click at [265, 140] on link "206Sum" at bounding box center [293, 153] width 72 height 39
click at [277, 152] on span "206Sum" at bounding box center [298, 152] width 43 height 14
click at [1270, 48] on button "×" at bounding box center [1276, 47] width 12 height 20
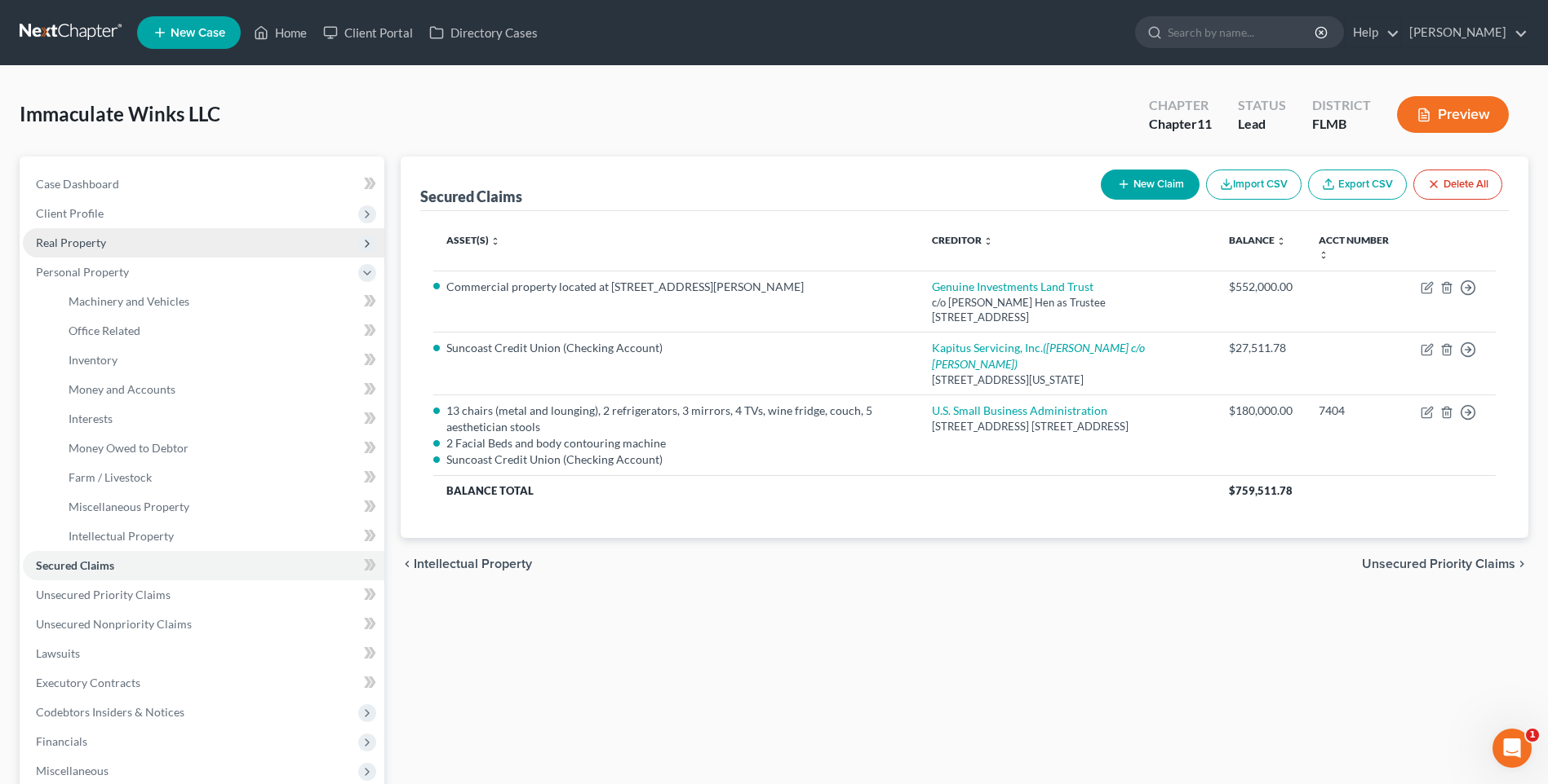
click at [60, 247] on span "Real Property" at bounding box center [71, 242] width 70 height 14
